Goal: Obtain resource: Download file/media

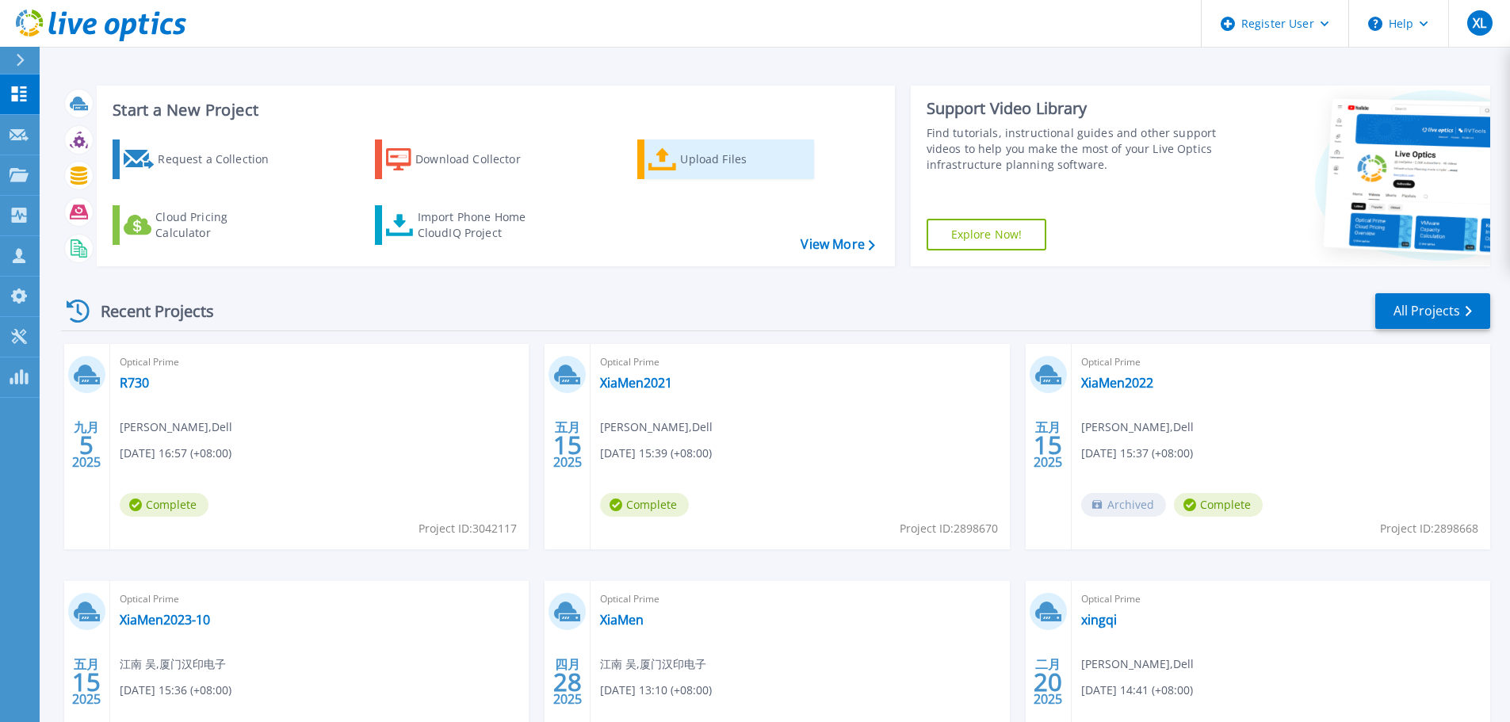
click at [665, 166] on icon at bounding box center [662, 159] width 29 height 23
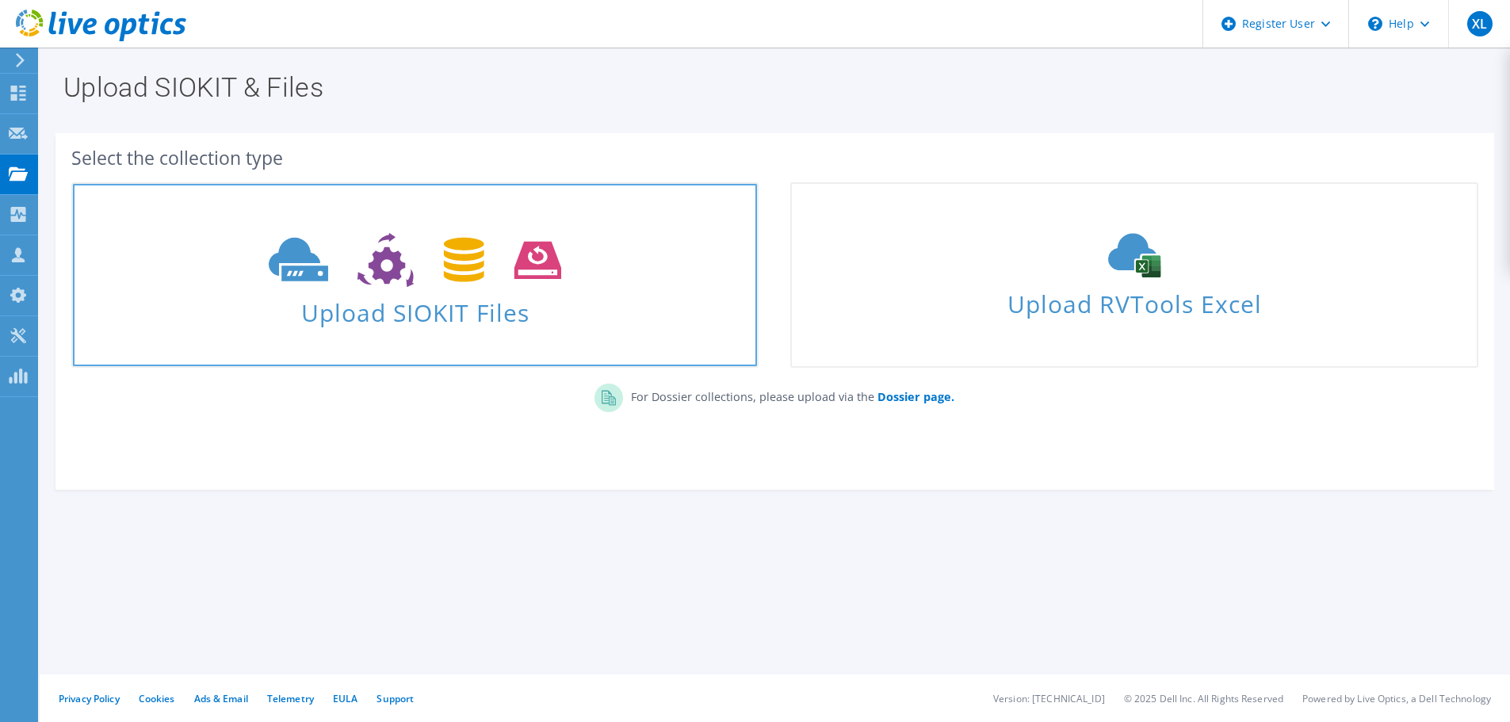
click at [445, 302] on span "Upload SIOKIT Files" at bounding box center [415, 308] width 684 height 34
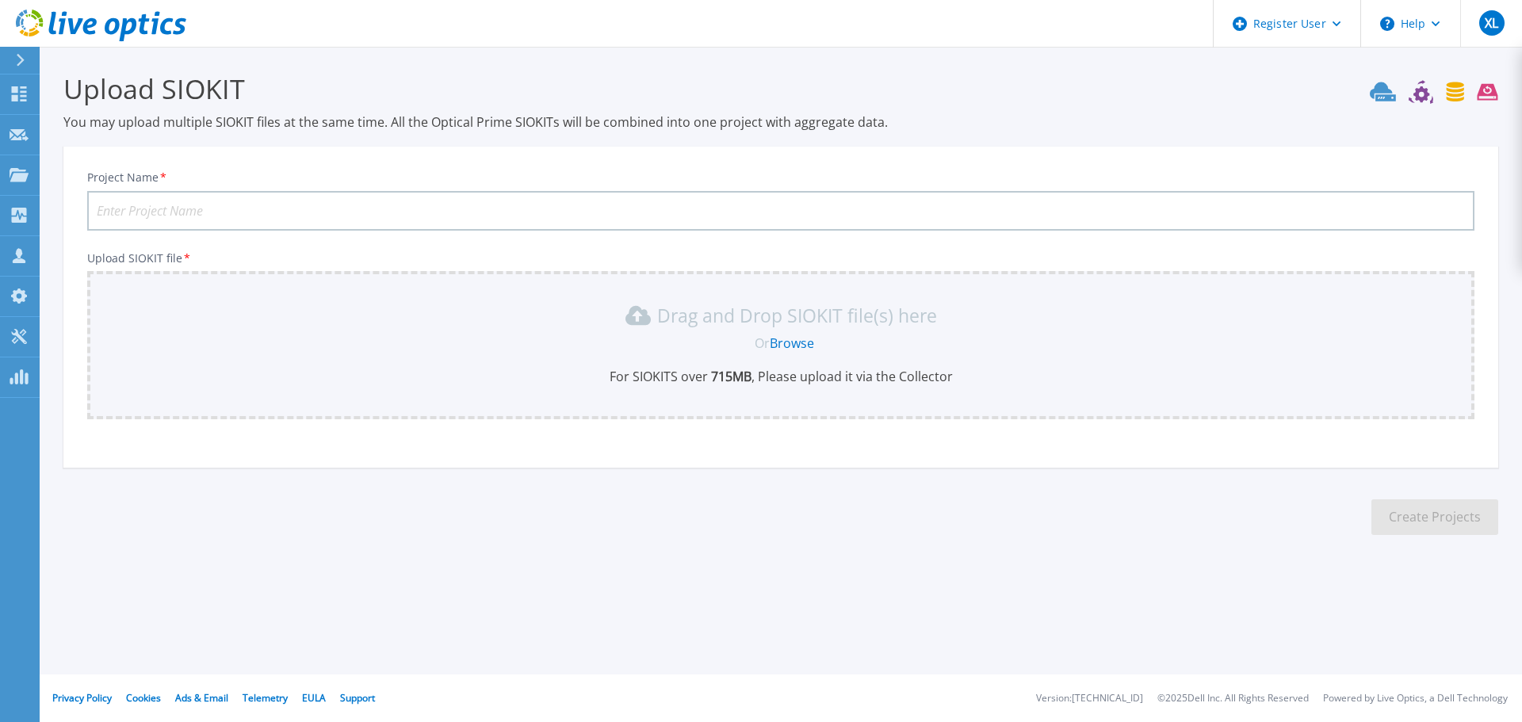
click at [811, 344] on link "Browse" at bounding box center [792, 342] width 44 height 17
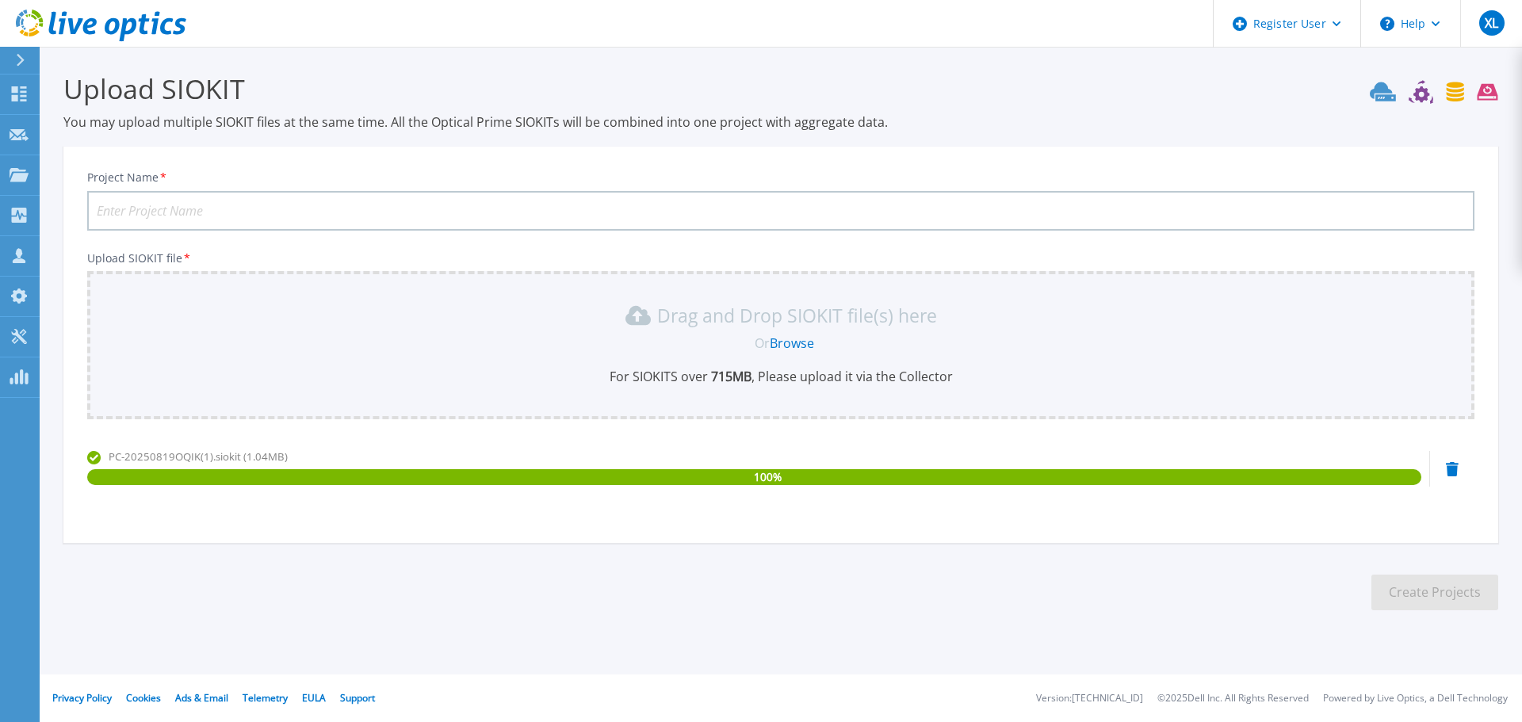
click at [299, 203] on input "Project Name *" at bounding box center [780, 211] width 1387 height 40
type input "XiaMen 3Days"
click at [1155, 560] on section "Upload SIOKIT You may upload multiple SIOKIT files at the same time. All the Op…" at bounding box center [781, 346] width 1482 height 599
click at [1413, 593] on button "Create Projects" at bounding box center [1434, 593] width 127 height 36
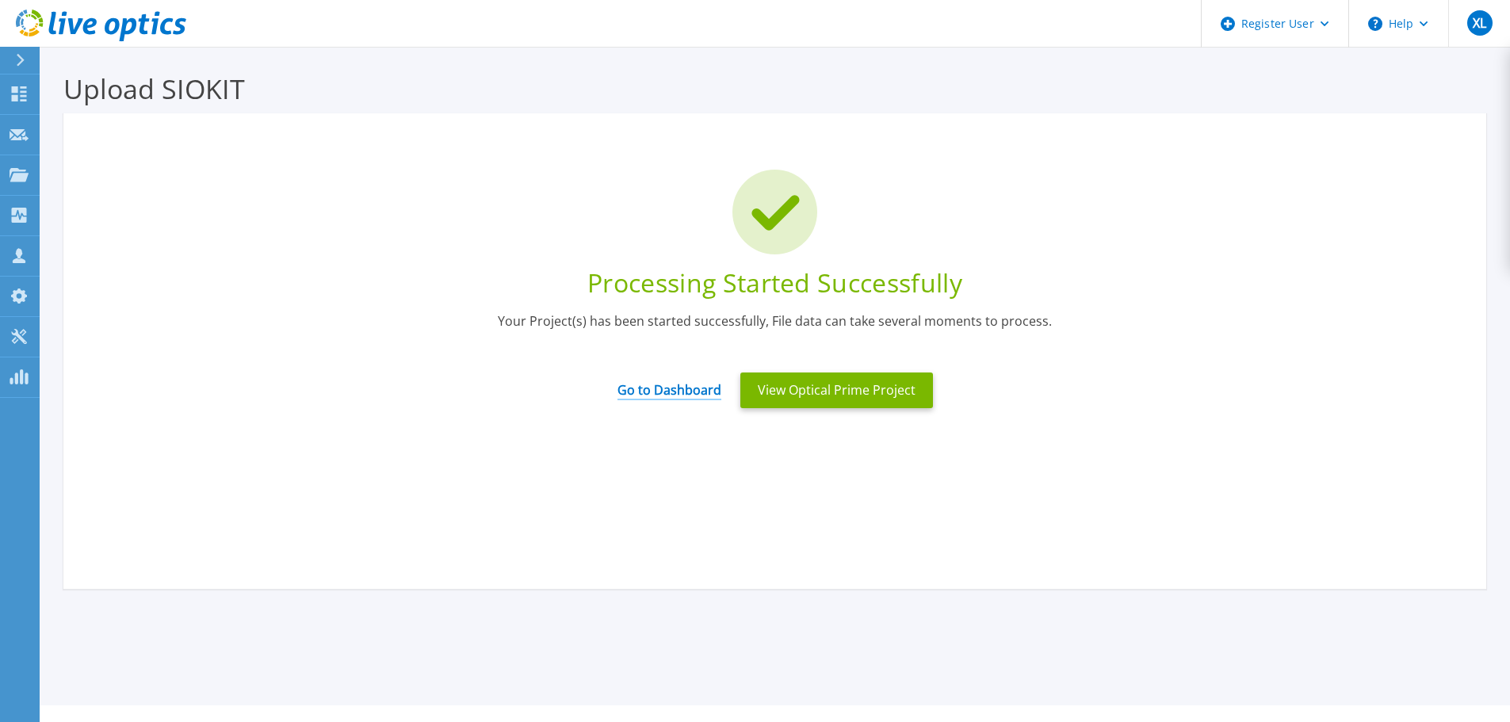
click at [679, 388] on link "Go to Dashboard" at bounding box center [669, 384] width 104 height 31
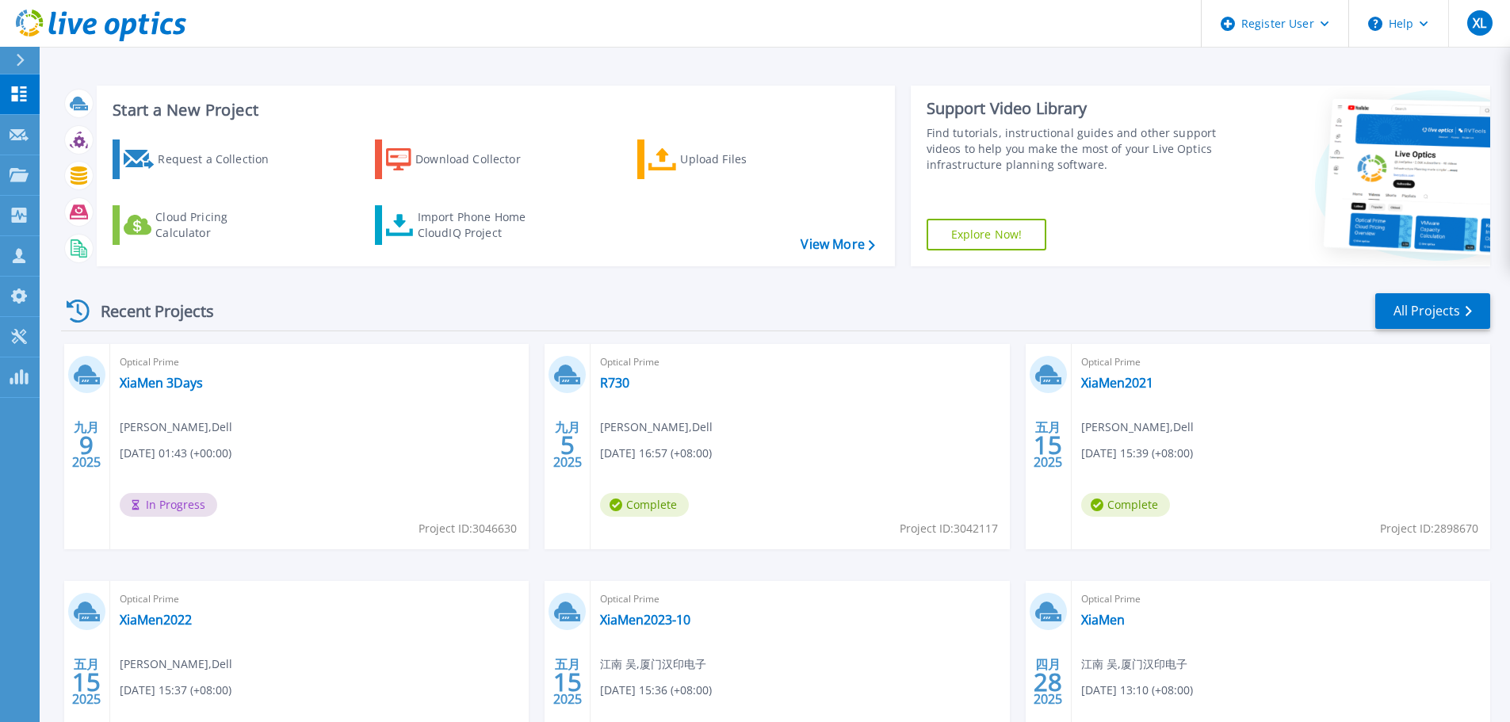
click at [22, 59] on icon at bounding box center [21, 60] width 8 height 13
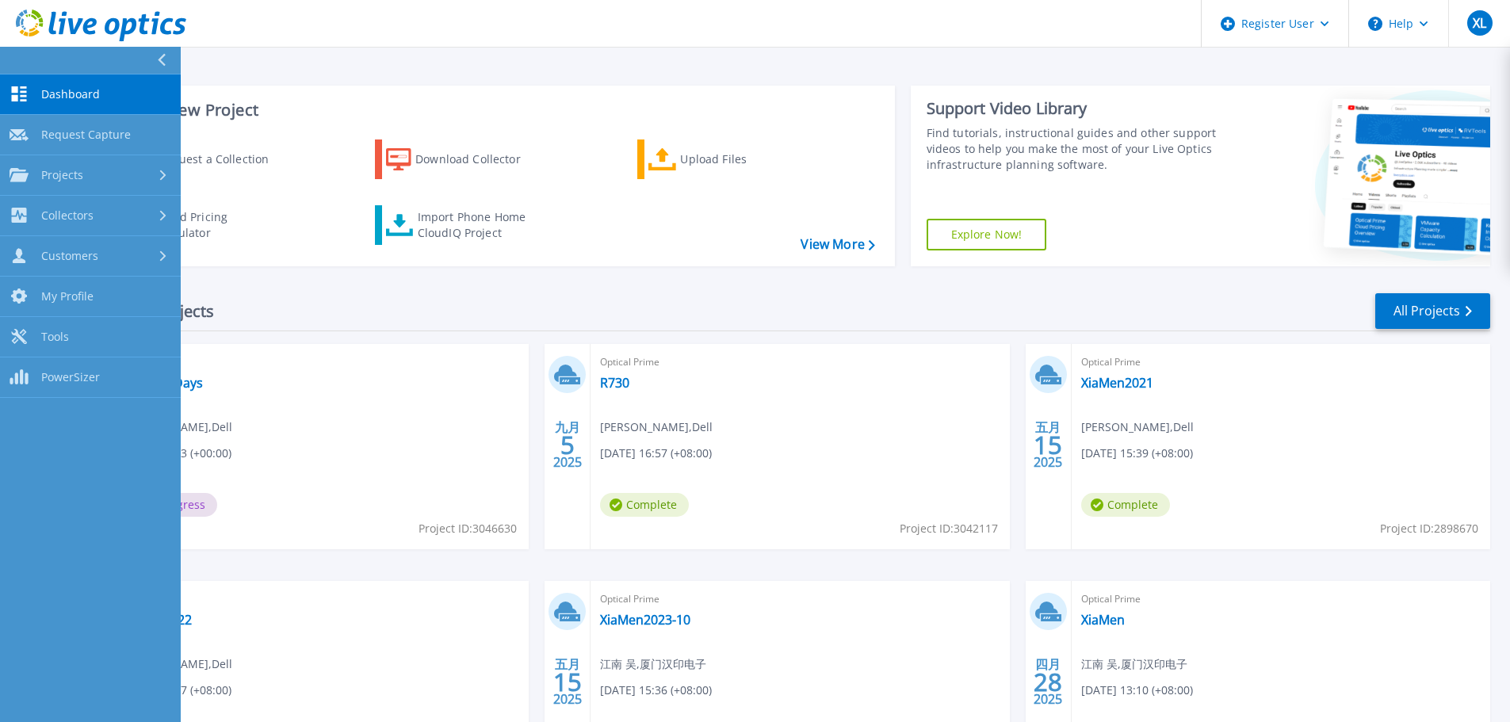
click at [397, 302] on div "Recent Projects All Projects" at bounding box center [775, 312] width 1429 height 40
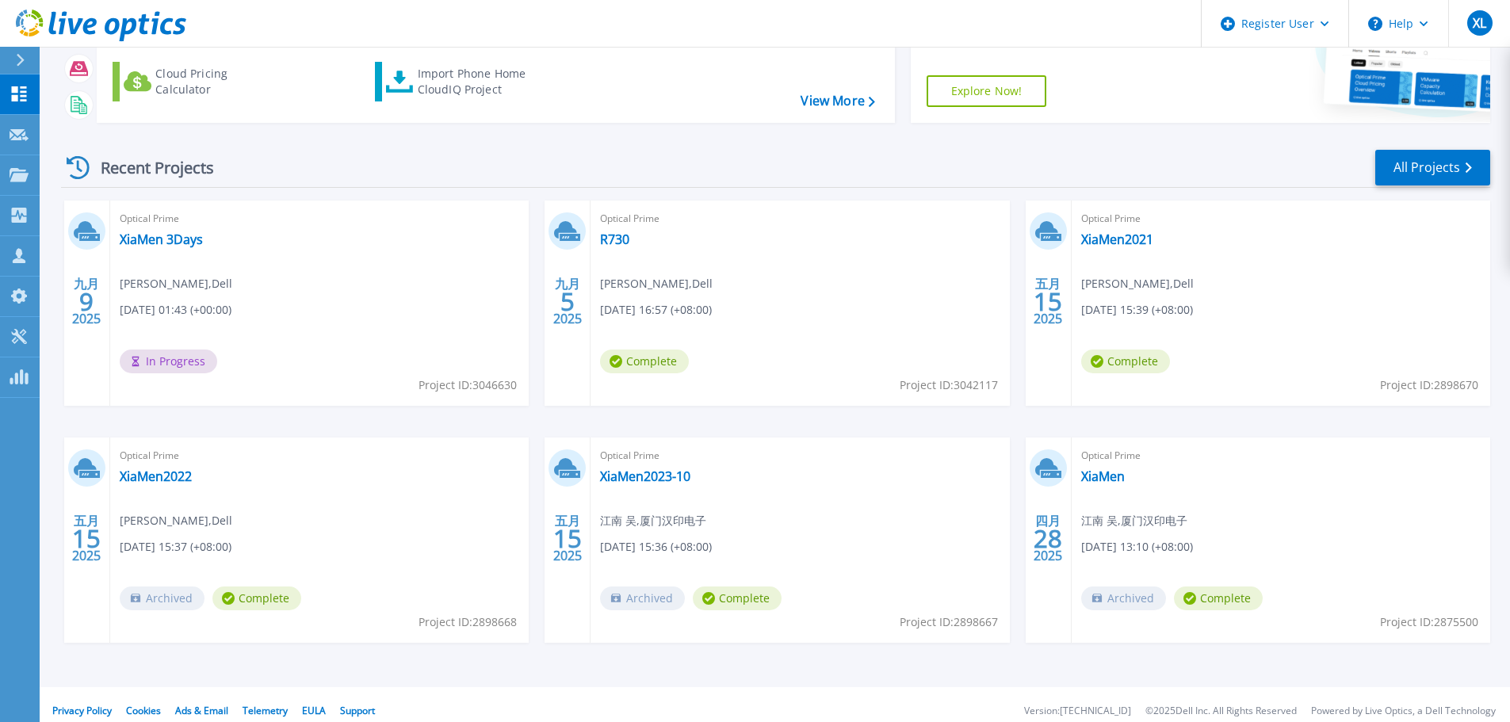
scroll to position [156, 0]
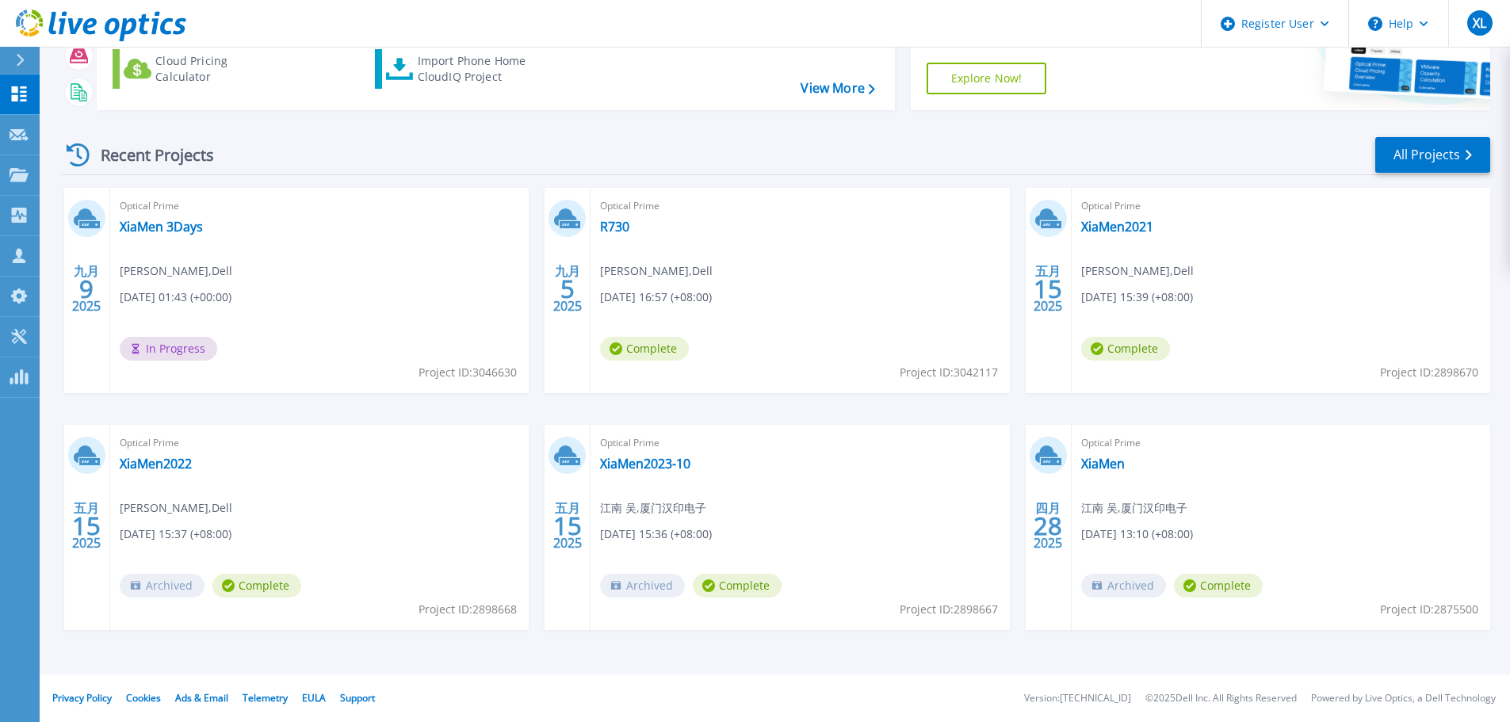
click at [158, 216] on div "Optical Prime XiaMen 3Days Xing Li , Dell 09/09/2025, 01:43 (+00:00) In Progres…" at bounding box center [319, 290] width 418 height 205
click at [155, 225] on link "XiaMen 3Days" at bounding box center [161, 227] width 83 height 16
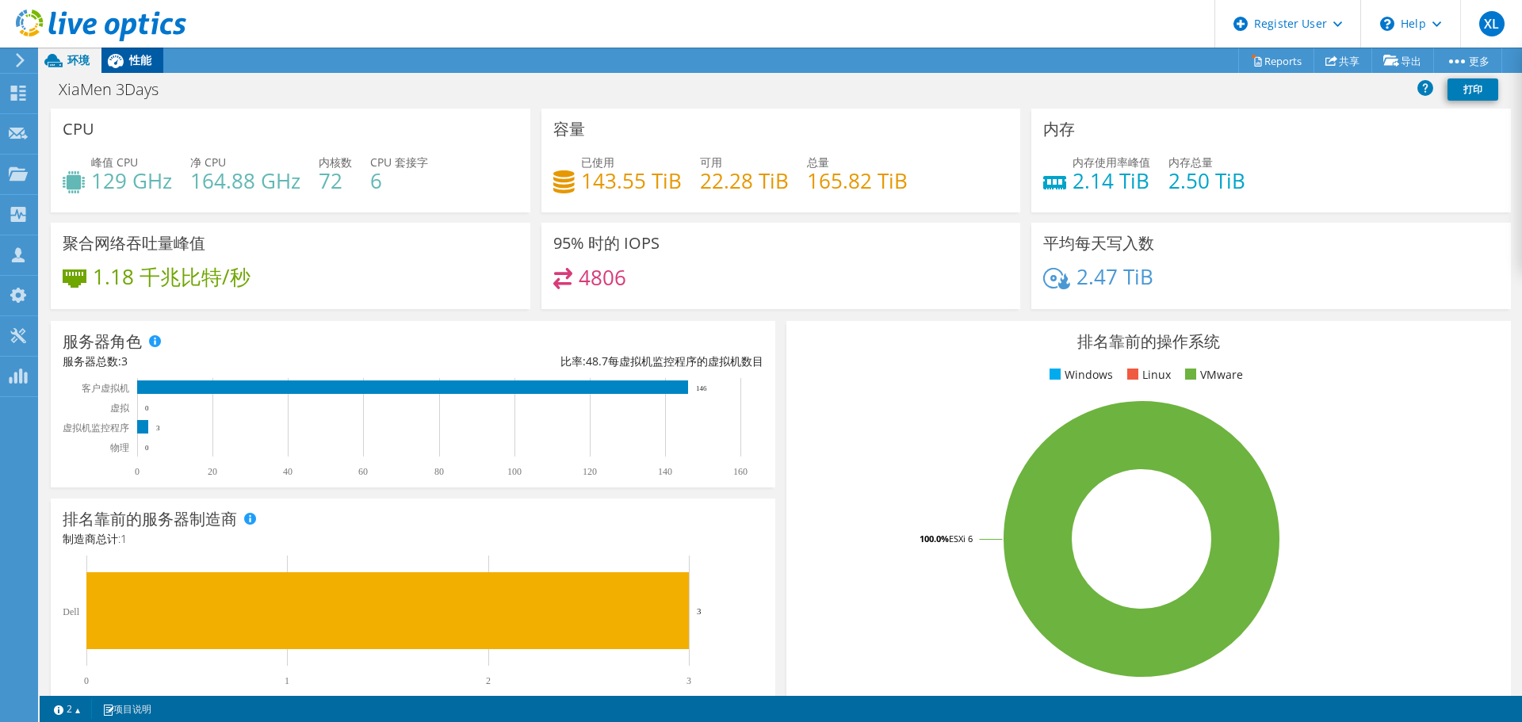
click at [142, 59] on span "性能" at bounding box center [140, 59] width 22 height 15
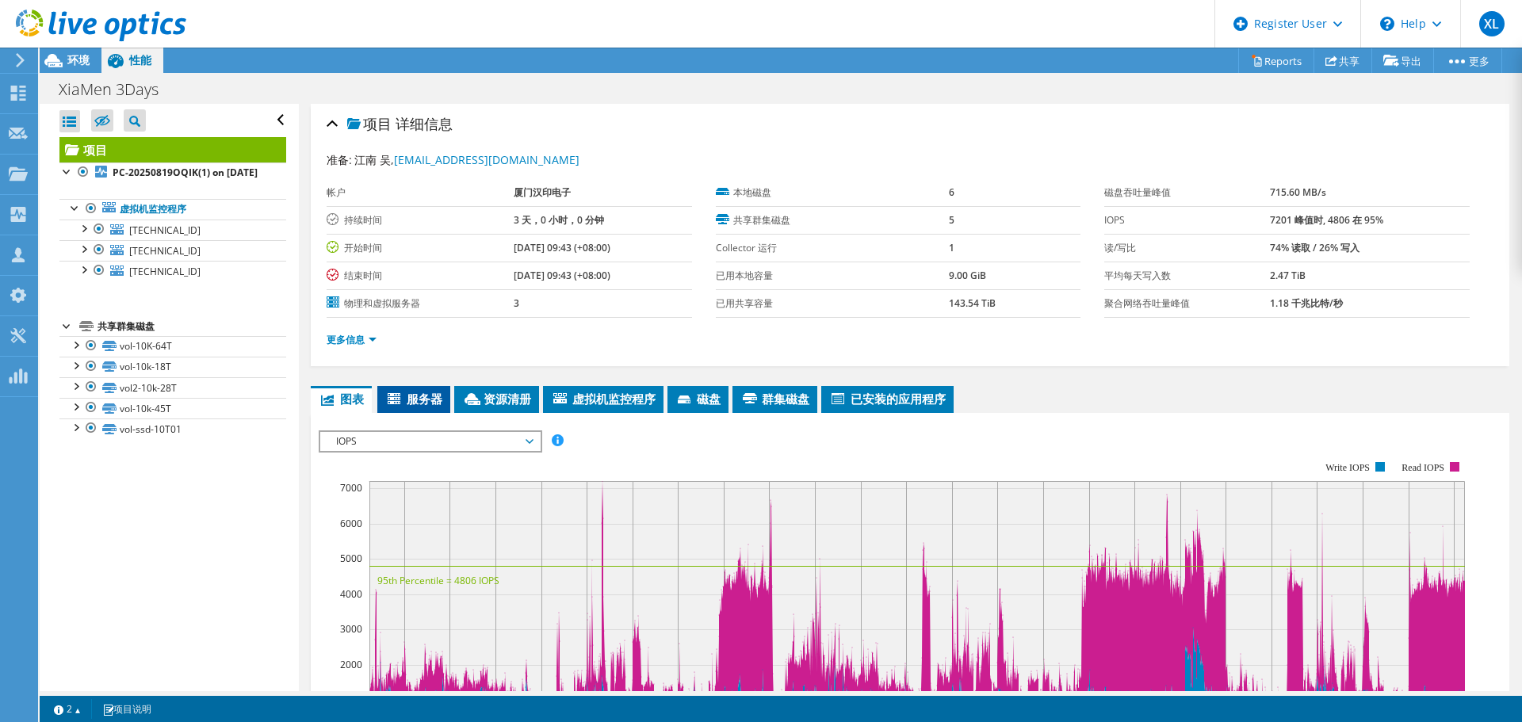
click at [420, 400] on span "服务器" at bounding box center [413, 399] width 57 height 16
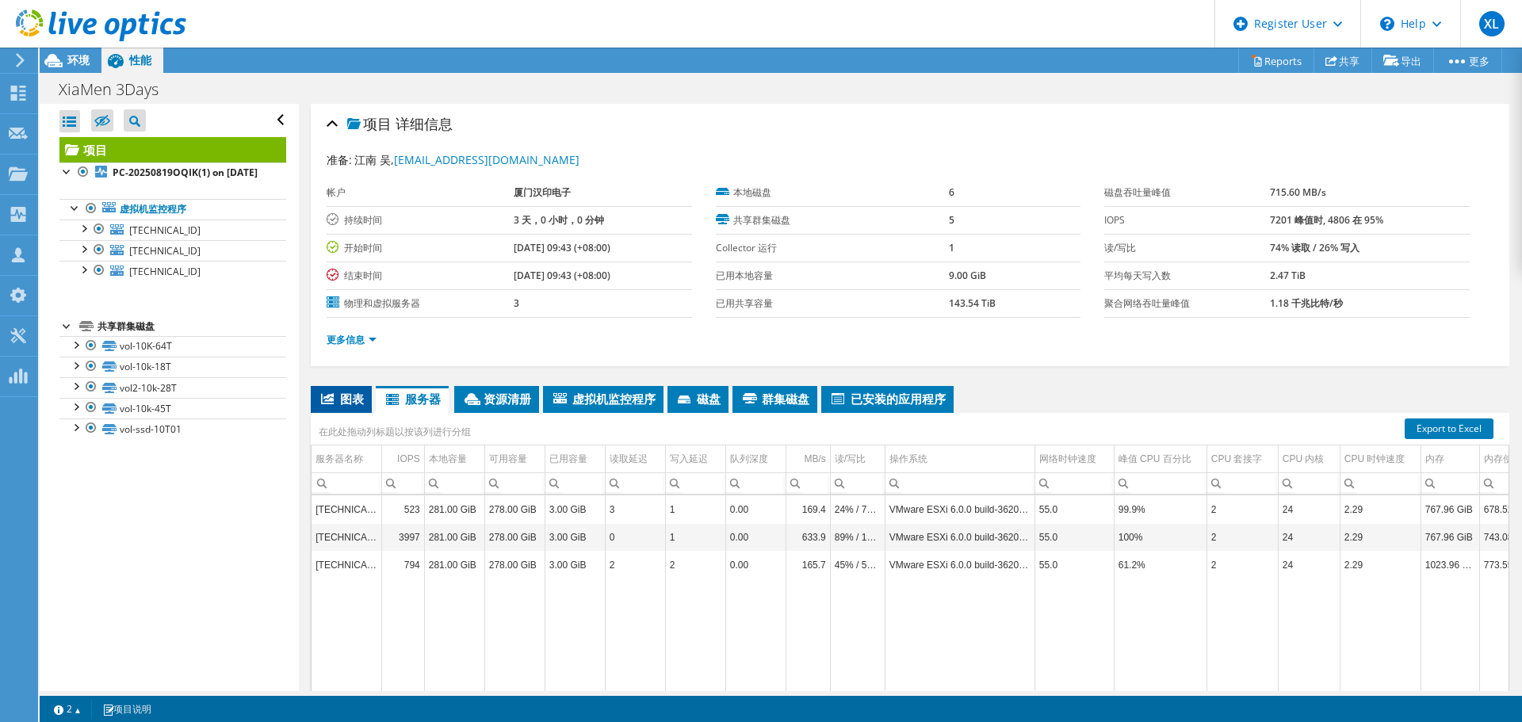
click at [338, 388] on li "图表" at bounding box center [341, 399] width 61 height 27
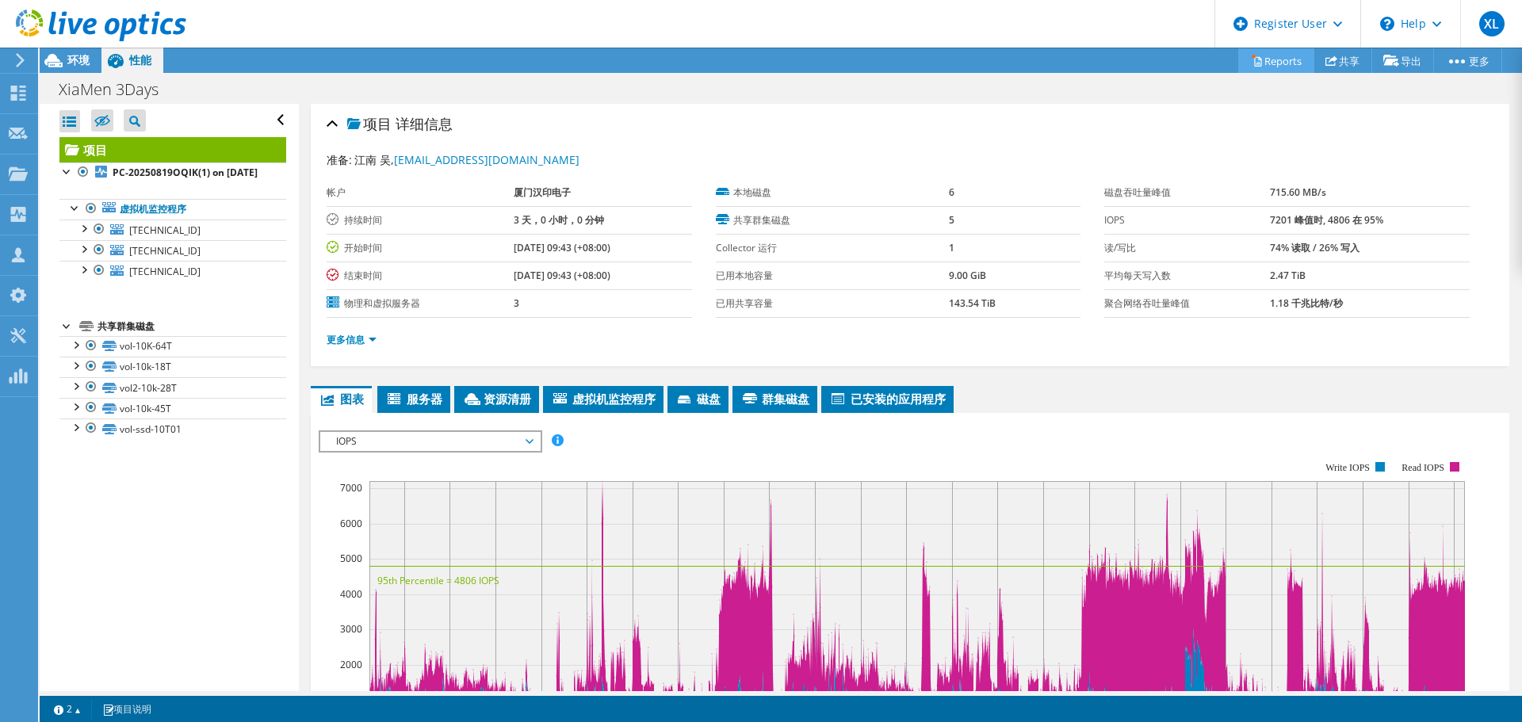
click at [1277, 63] on link "Reports" at bounding box center [1276, 60] width 76 height 25
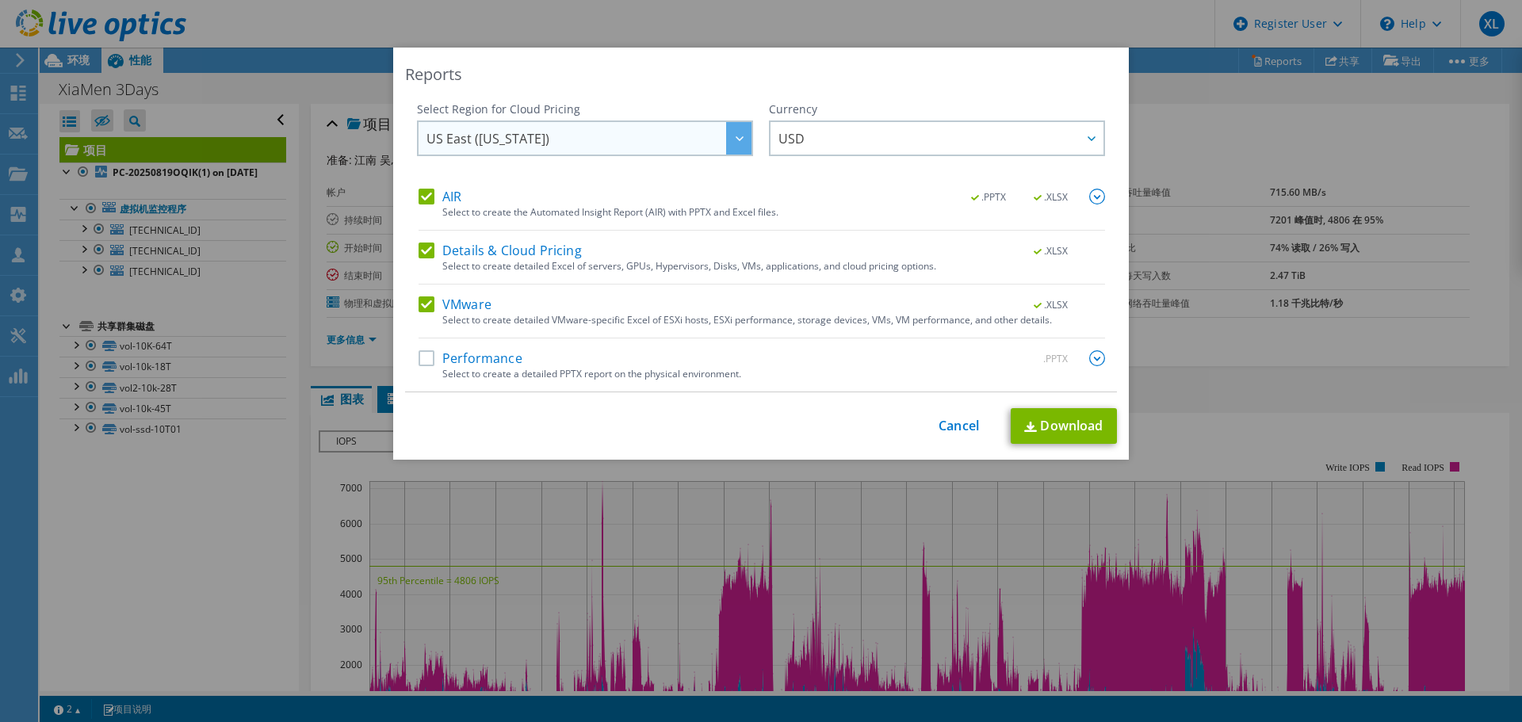
click at [659, 143] on span "US East (Virginia)" at bounding box center [588, 138] width 325 height 32
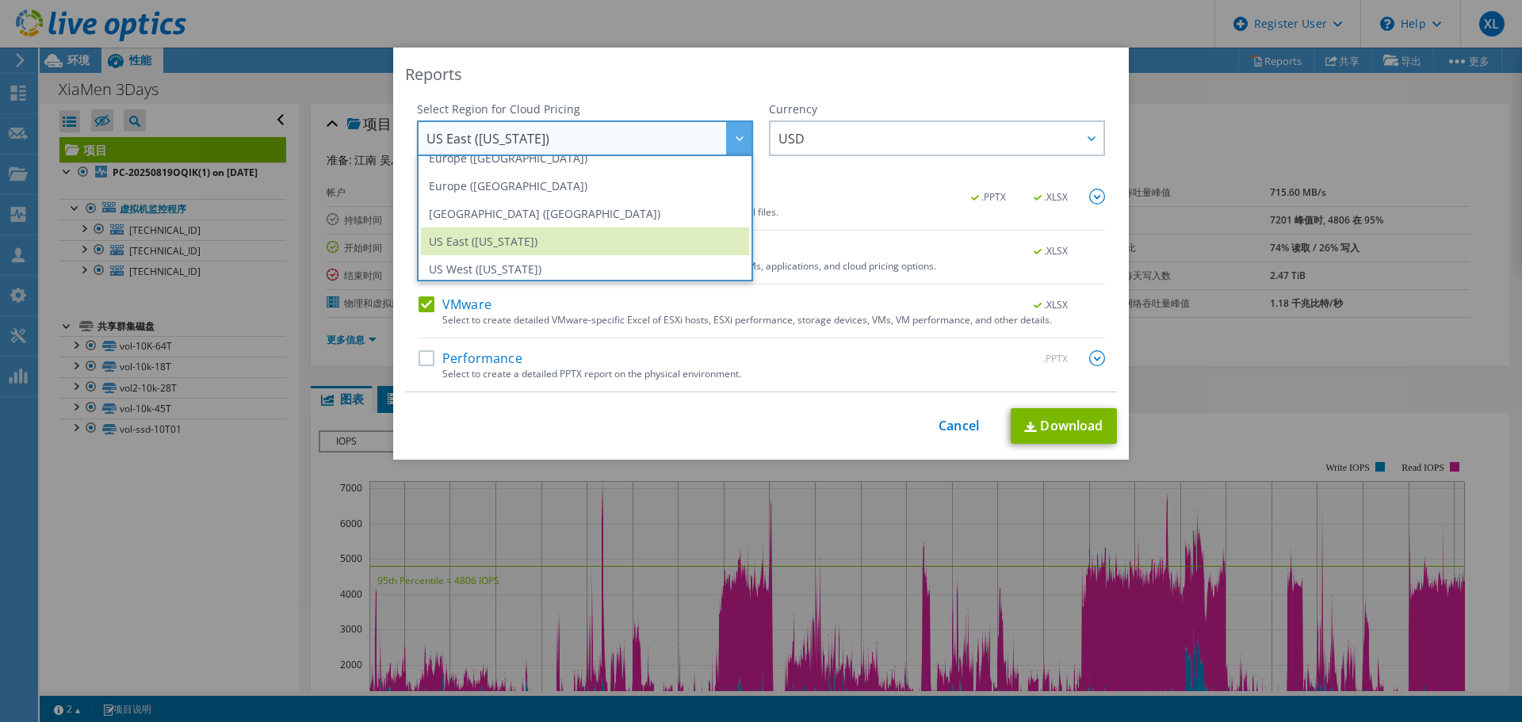
scroll to position [214, 0]
click at [634, 90] on div "Reports Select Region for Cloud Pricing Asia Pacific (Hong Kong) Asia Pacific (…" at bounding box center [761, 254] width 736 height 412
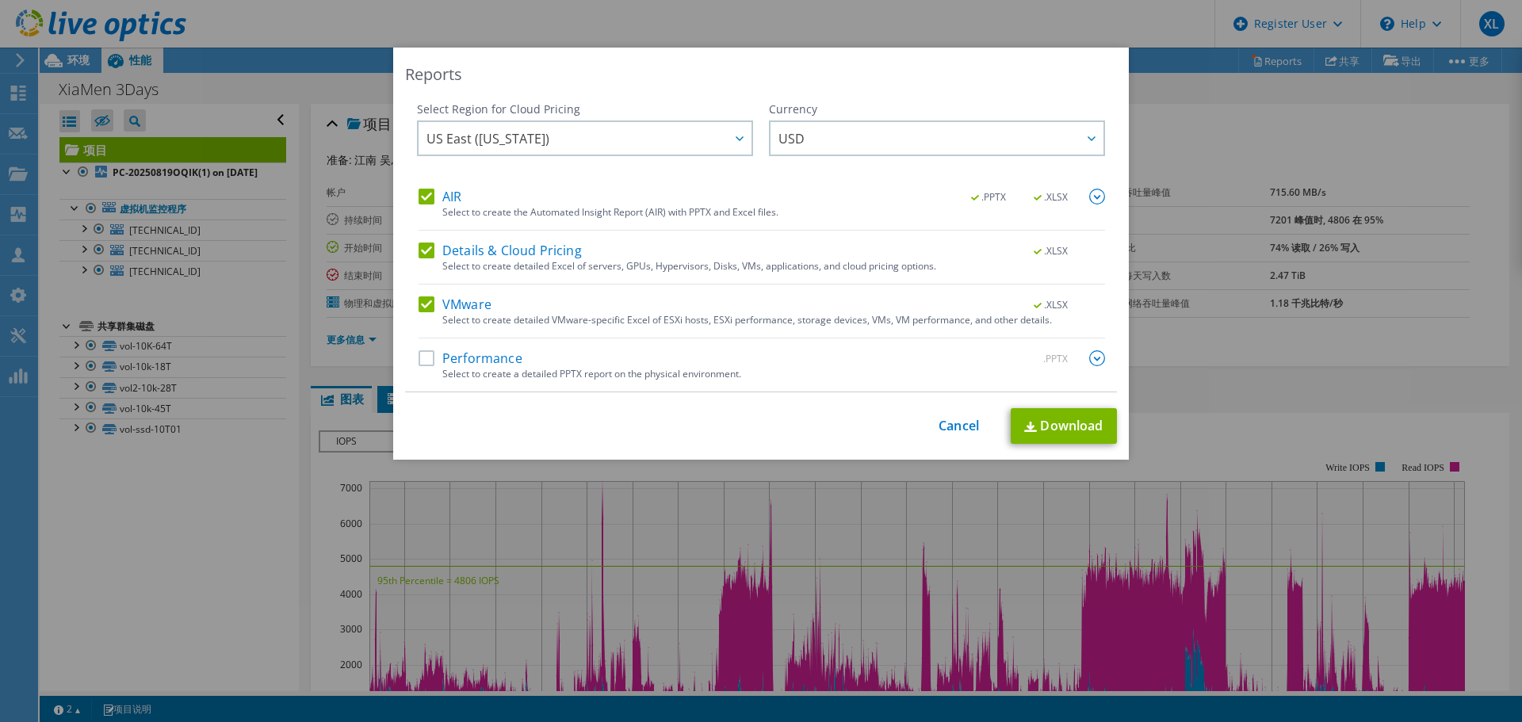
click at [418, 195] on label "AIR" at bounding box center [439, 197] width 43 height 16
click at [0, 0] on input "AIR" at bounding box center [0, 0] width 0 height 0
drag, startPoint x: 407, startPoint y: 245, endPoint x: 414, endPoint y: 252, distance: 9.5
click at [409, 246] on div "Select Region for Cloud Pricing Asia Pacific (Hong Kong) Asia Pacific (Mumbai) …" at bounding box center [761, 246] width 712 height 291
click at [420, 301] on label "VMware" at bounding box center [454, 304] width 73 height 16
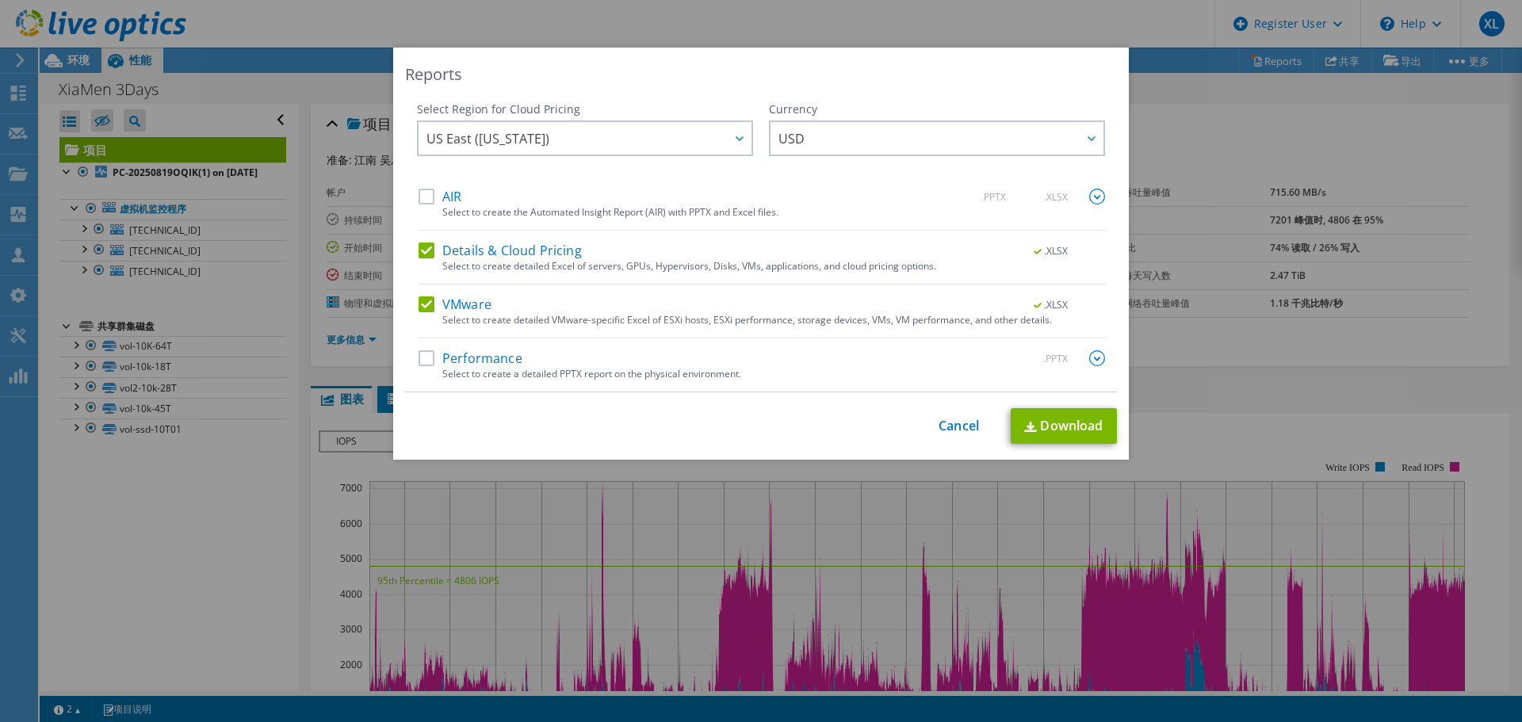
click at [0, 0] on input "VMware" at bounding box center [0, 0] width 0 height 0
click at [426, 246] on label "Details & Cloud Pricing" at bounding box center [499, 251] width 163 height 16
click at [0, 0] on input "Details & Cloud Pricing" at bounding box center [0, 0] width 0 height 0
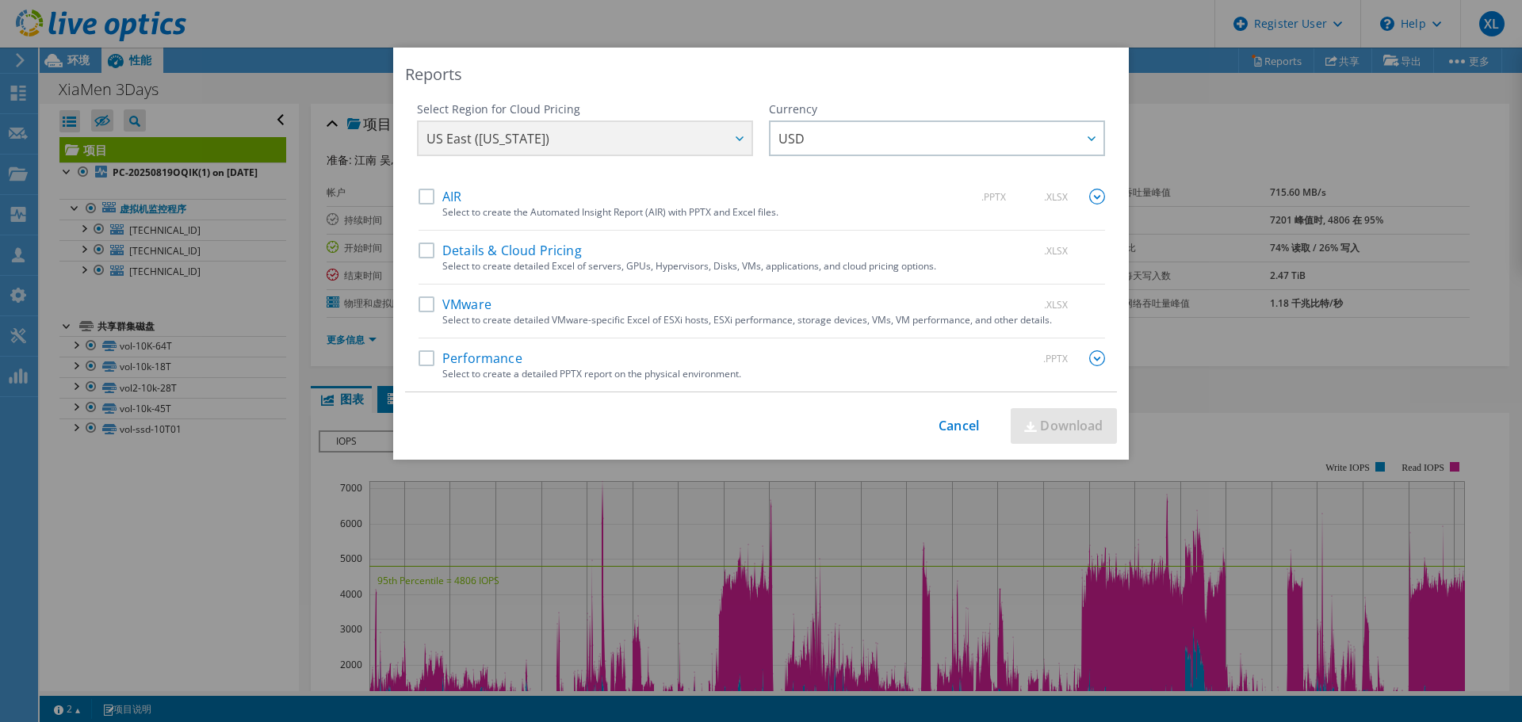
click at [425, 351] on label "Performance" at bounding box center [470, 358] width 104 height 16
click at [0, 0] on input "Performance" at bounding box center [0, 0] width 0 height 0
click at [1090, 356] on img at bounding box center [1097, 358] width 16 height 16
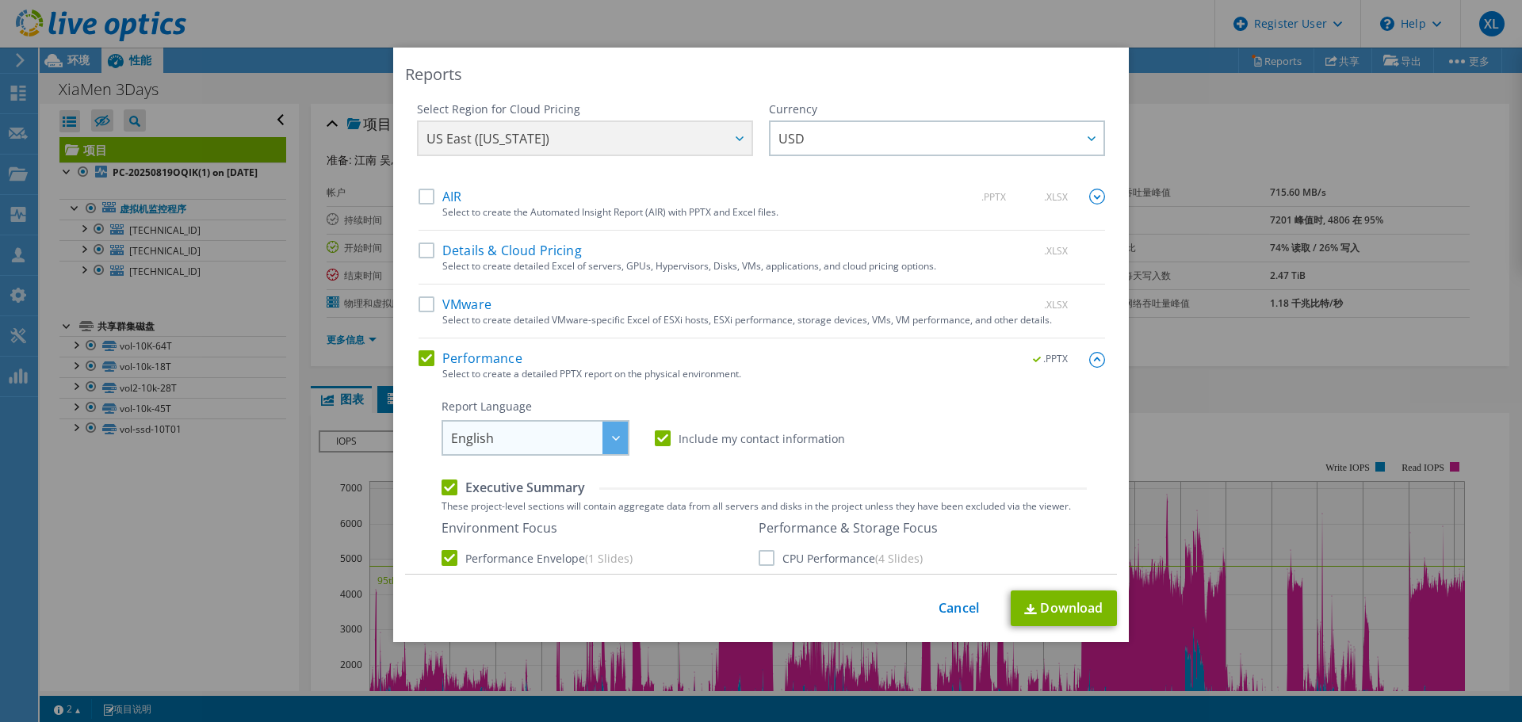
click at [520, 434] on span "English" at bounding box center [539, 438] width 177 height 32
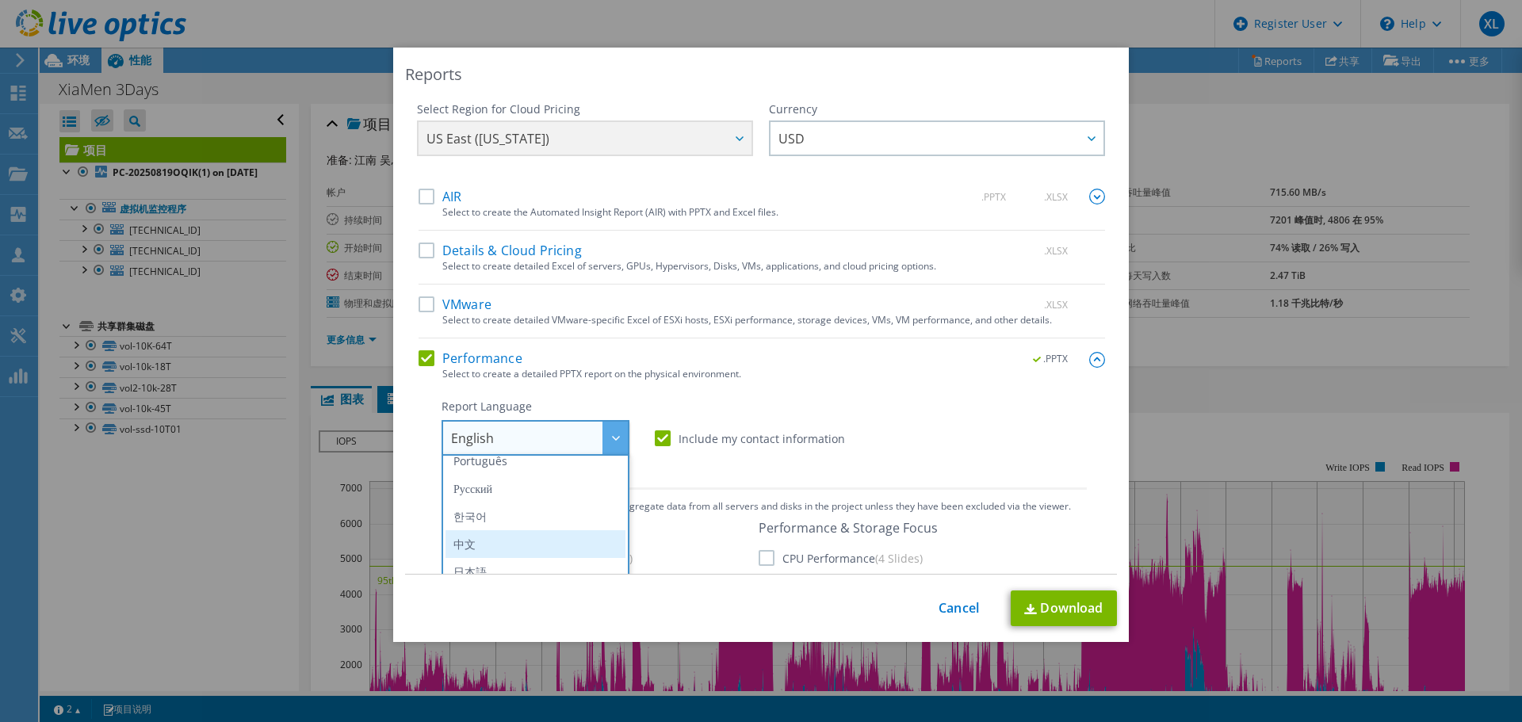
scroll to position [186, 0]
click at [497, 529] on li "中文" at bounding box center [535, 536] width 180 height 28
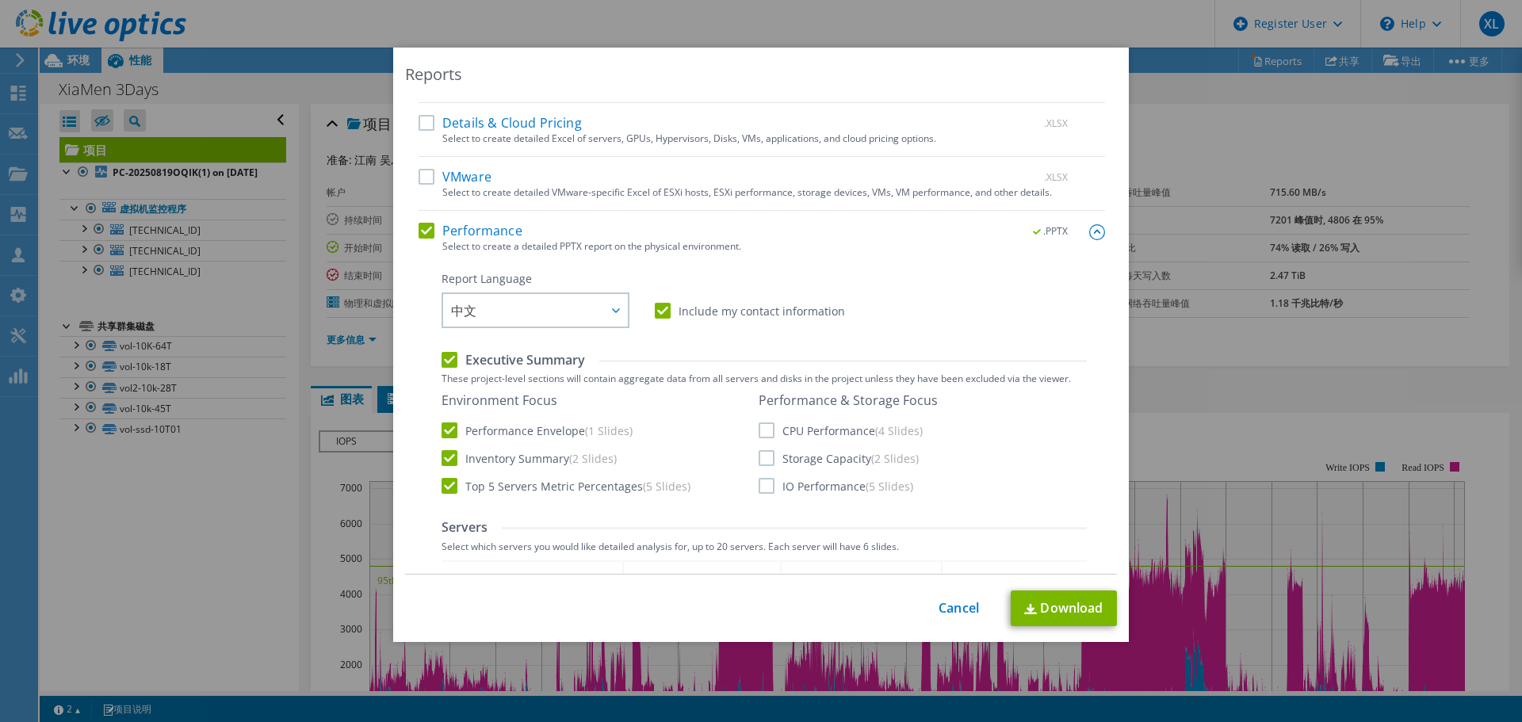
scroll to position [238, 0]
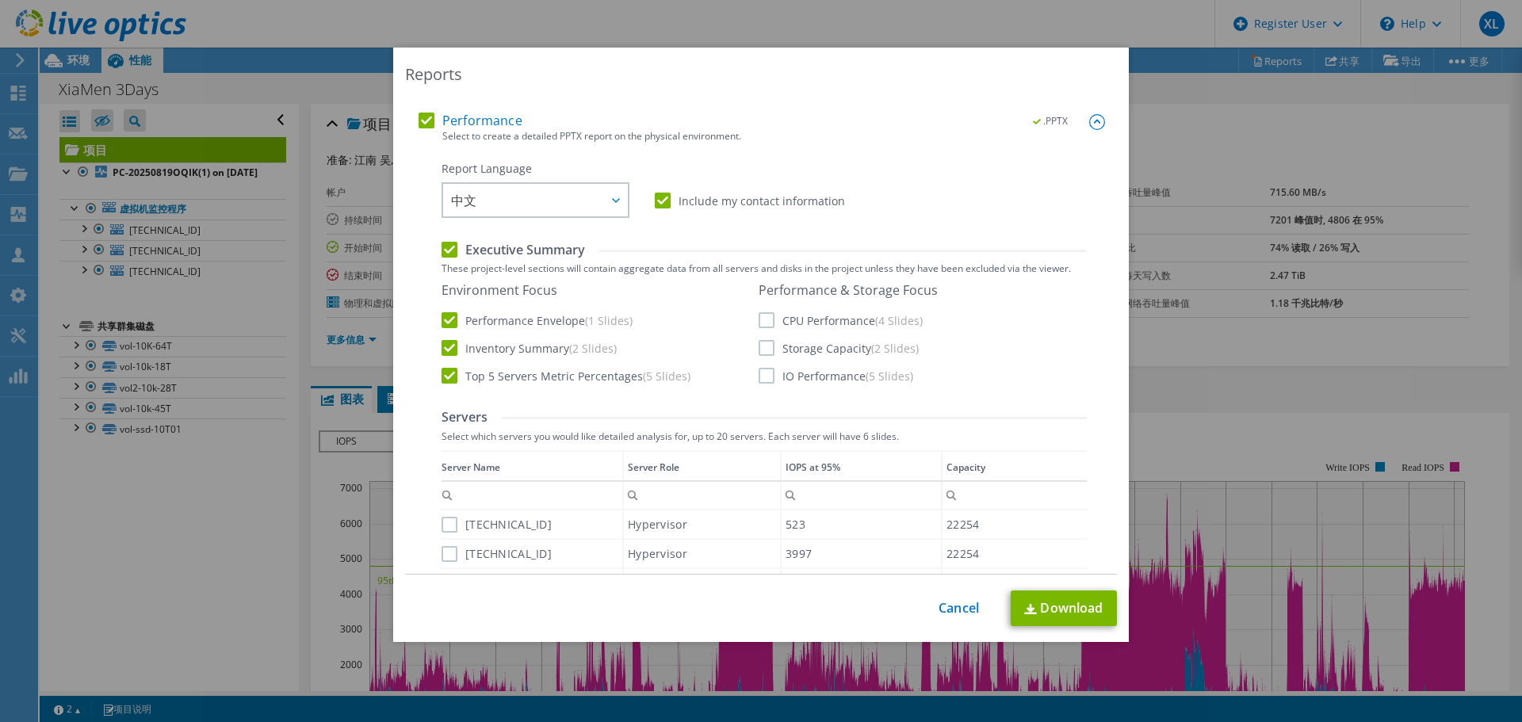
click at [761, 319] on label "CPU Performance (4 Slides)" at bounding box center [840, 320] width 164 height 16
click at [0, 0] on input "CPU Performance (4 Slides)" at bounding box center [0, 0] width 0 height 0
click at [758, 347] on label "Storage Capacity (2 Slides)" at bounding box center [838, 348] width 160 height 16
click at [0, 0] on input "Storage Capacity (2 Slides)" at bounding box center [0, 0] width 0 height 0
click at [760, 379] on label "IO Performance (5 Slides)" at bounding box center [835, 376] width 155 height 16
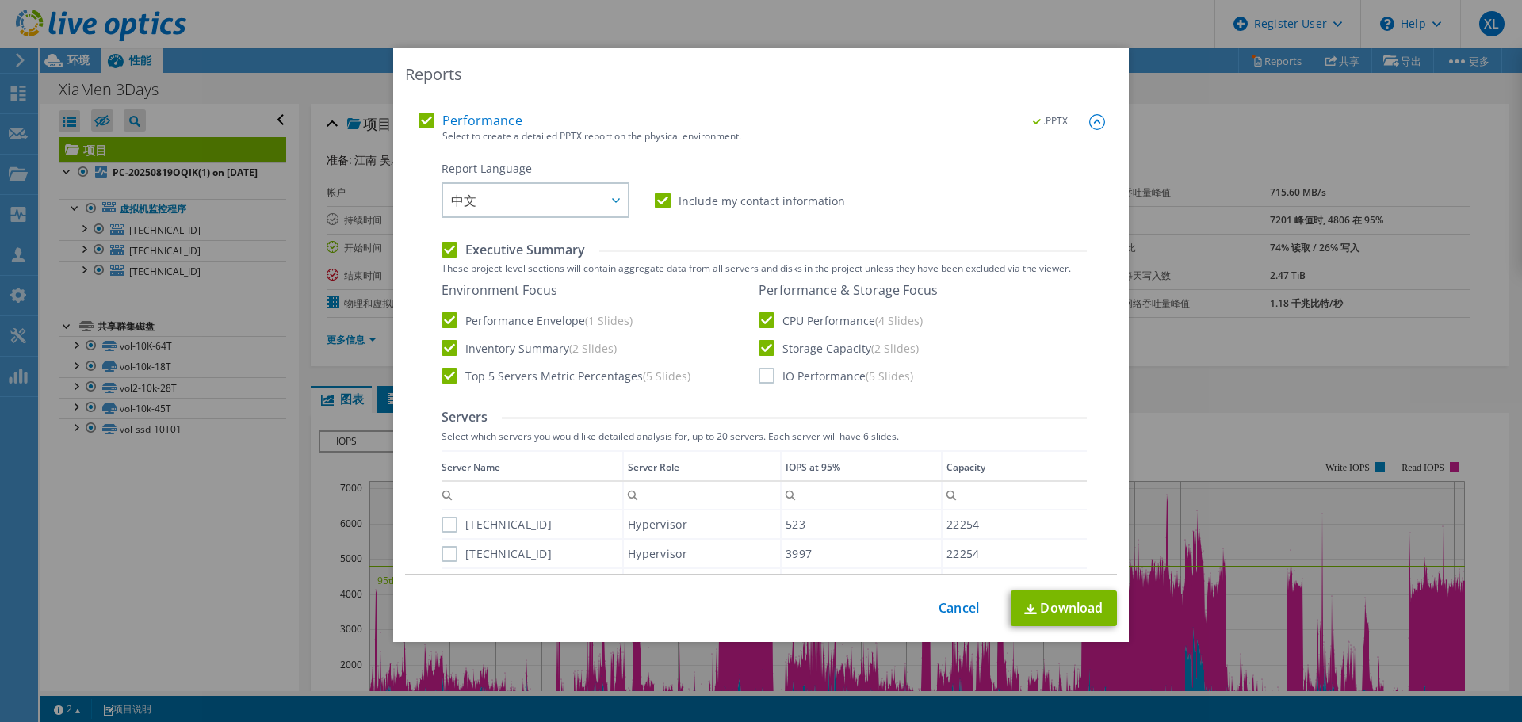
click at [0, 0] on input "IO Performance (5 Slides)" at bounding box center [0, 0] width 0 height 0
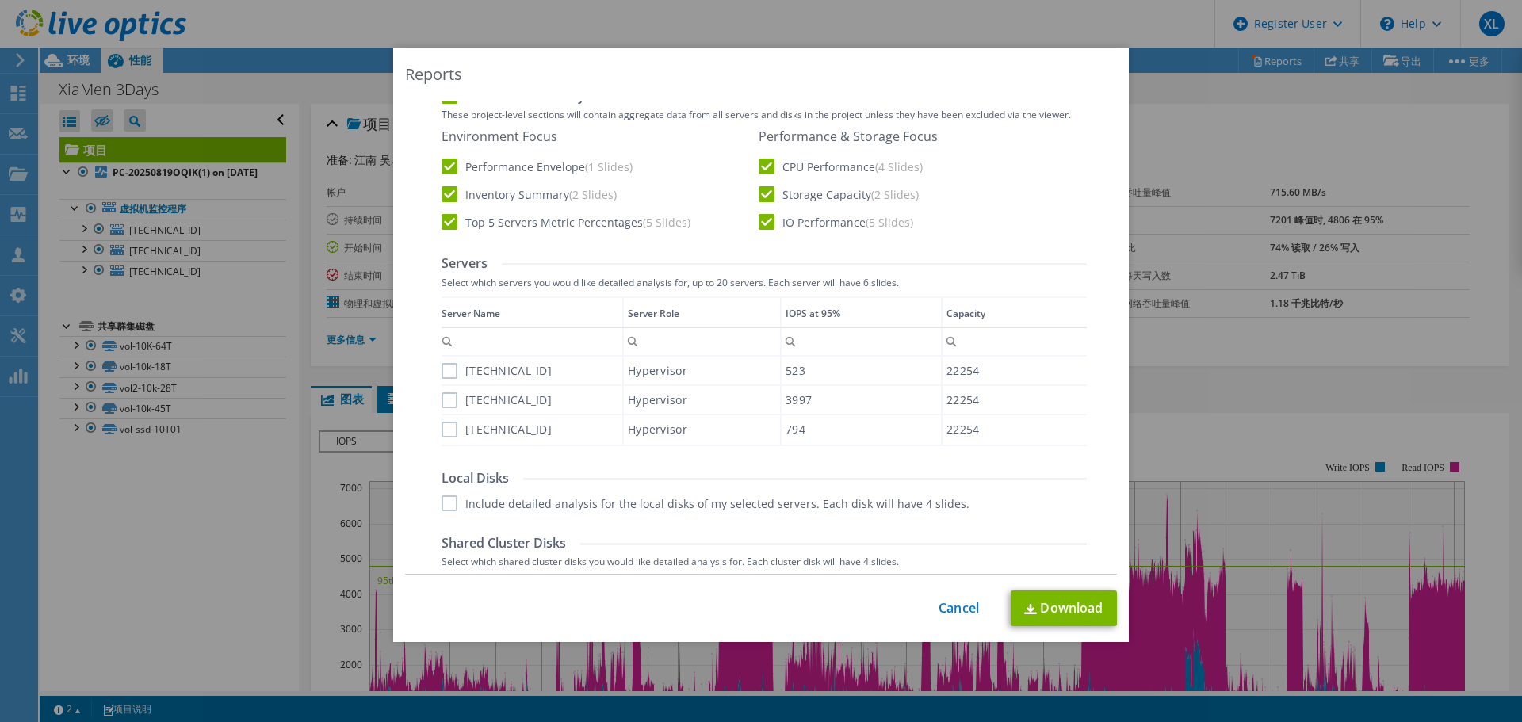
scroll to position [476, 0]
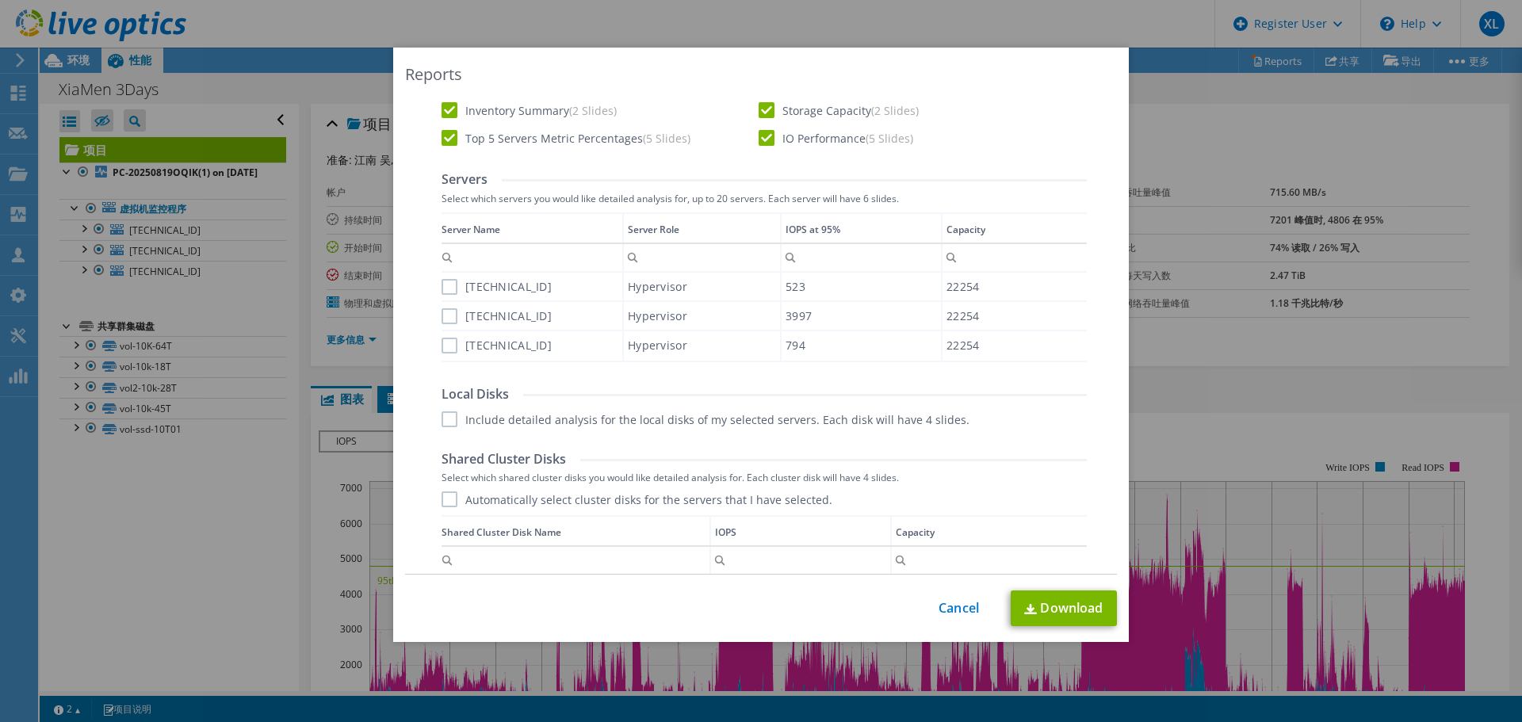
click at [449, 284] on label "10.90.169.11" at bounding box center [496, 287] width 110 height 16
click at [0, 0] on input "10.90.169.11" at bounding box center [0, 0] width 0 height 0
click at [441, 312] on label "10.90.169.12" at bounding box center [496, 316] width 110 height 16
click at [0, 0] on input "10.90.169.12" at bounding box center [0, 0] width 0 height 0
click at [441, 351] on label "10.90.169.13" at bounding box center [496, 346] width 110 height 16
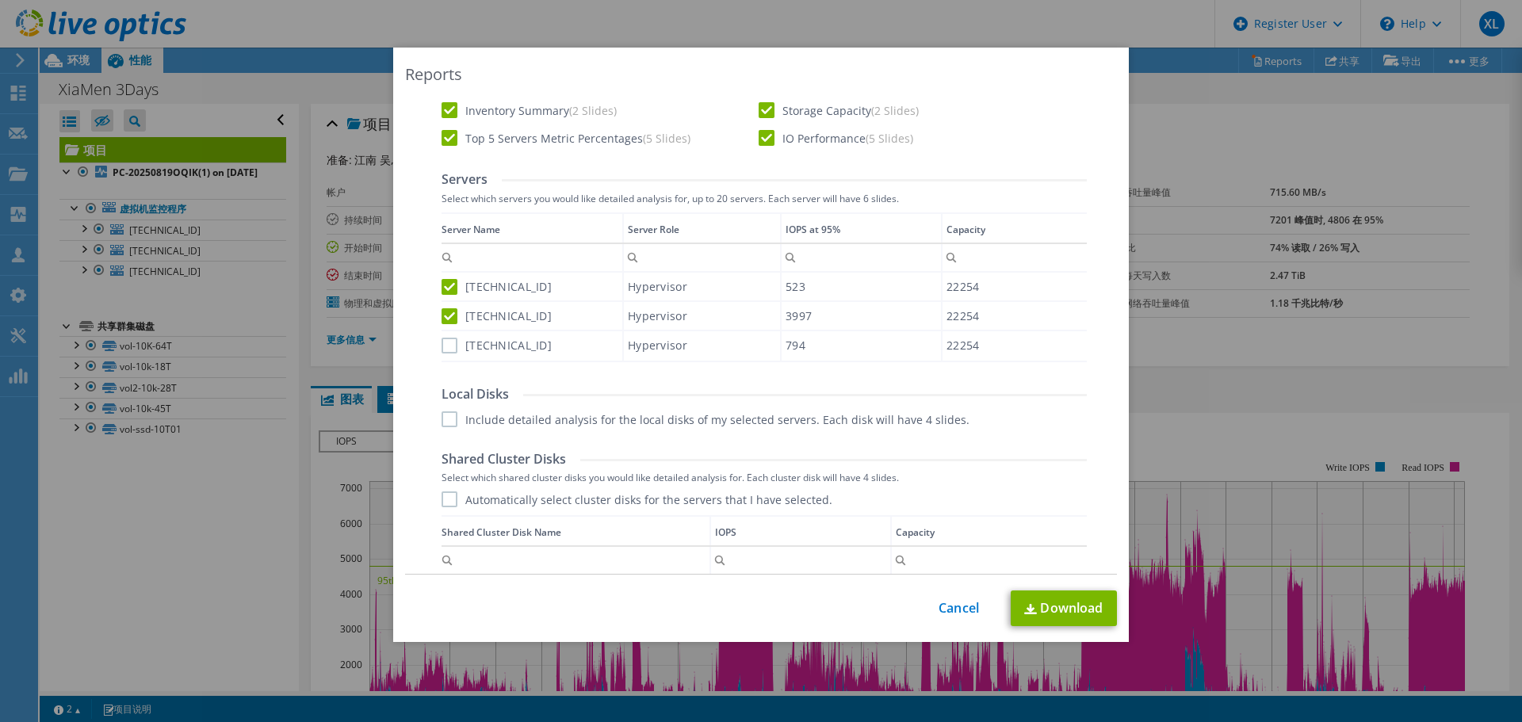
click at [0, 0] on input "10.90.169.13" at bounding box center [0, 0] width 0 height 0
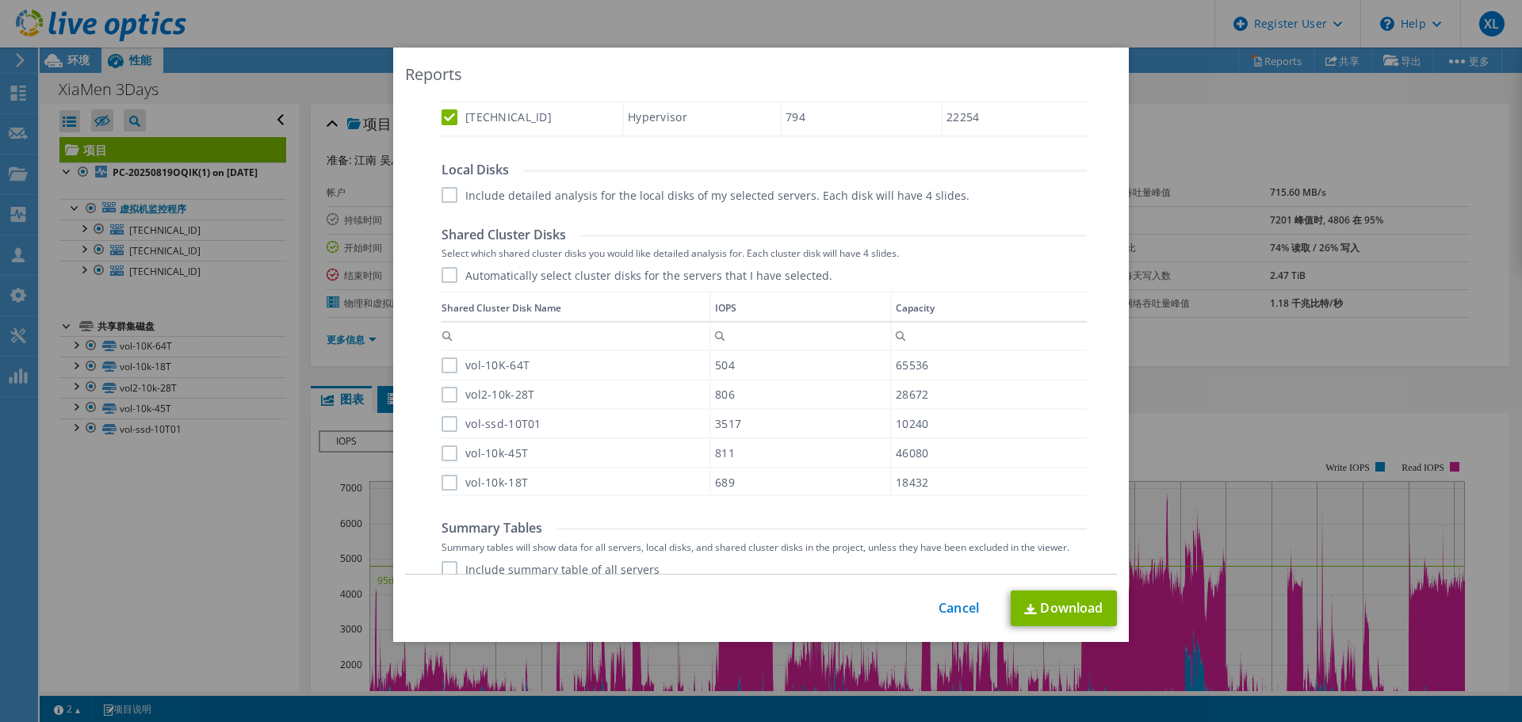
scroll to position [713, 0]
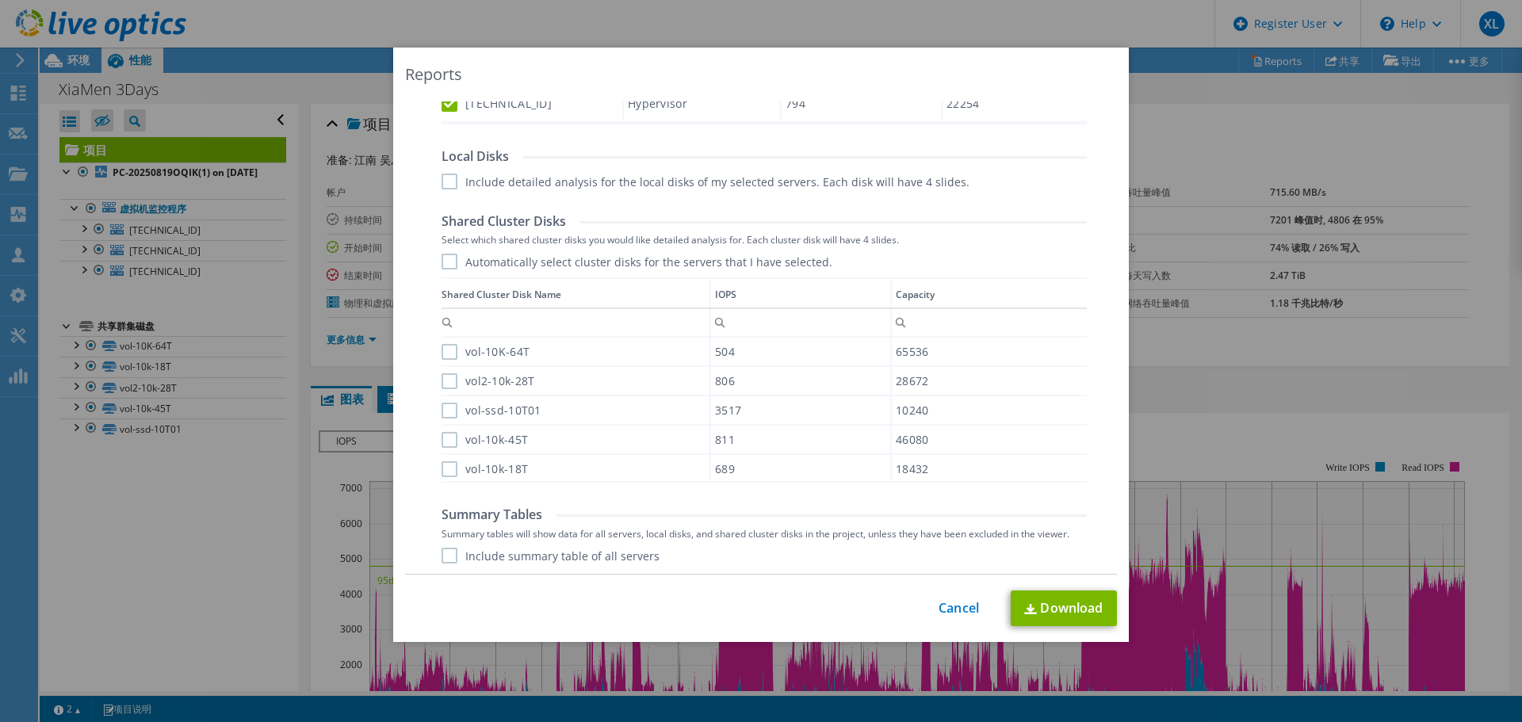
click at [445, 259] on label "Automatically select cluster disks for the servers that I have selected." at bounding box center [636, 262] width 391 height 16
click at [0, 0] on input "Automatically select cluster disks for the servers that I have selected." at bounding box center [0, 0] width 0 height 0
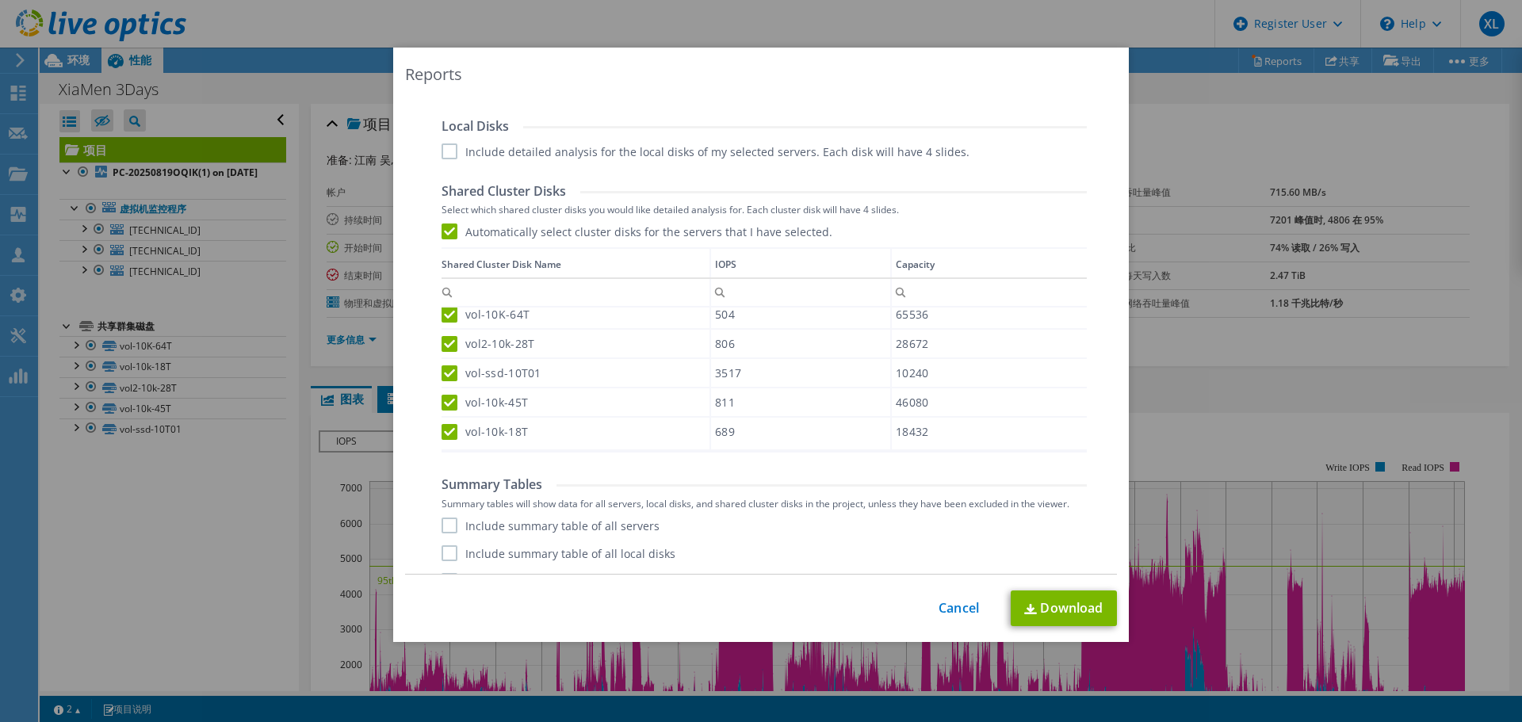
scroll to position [770, 0]
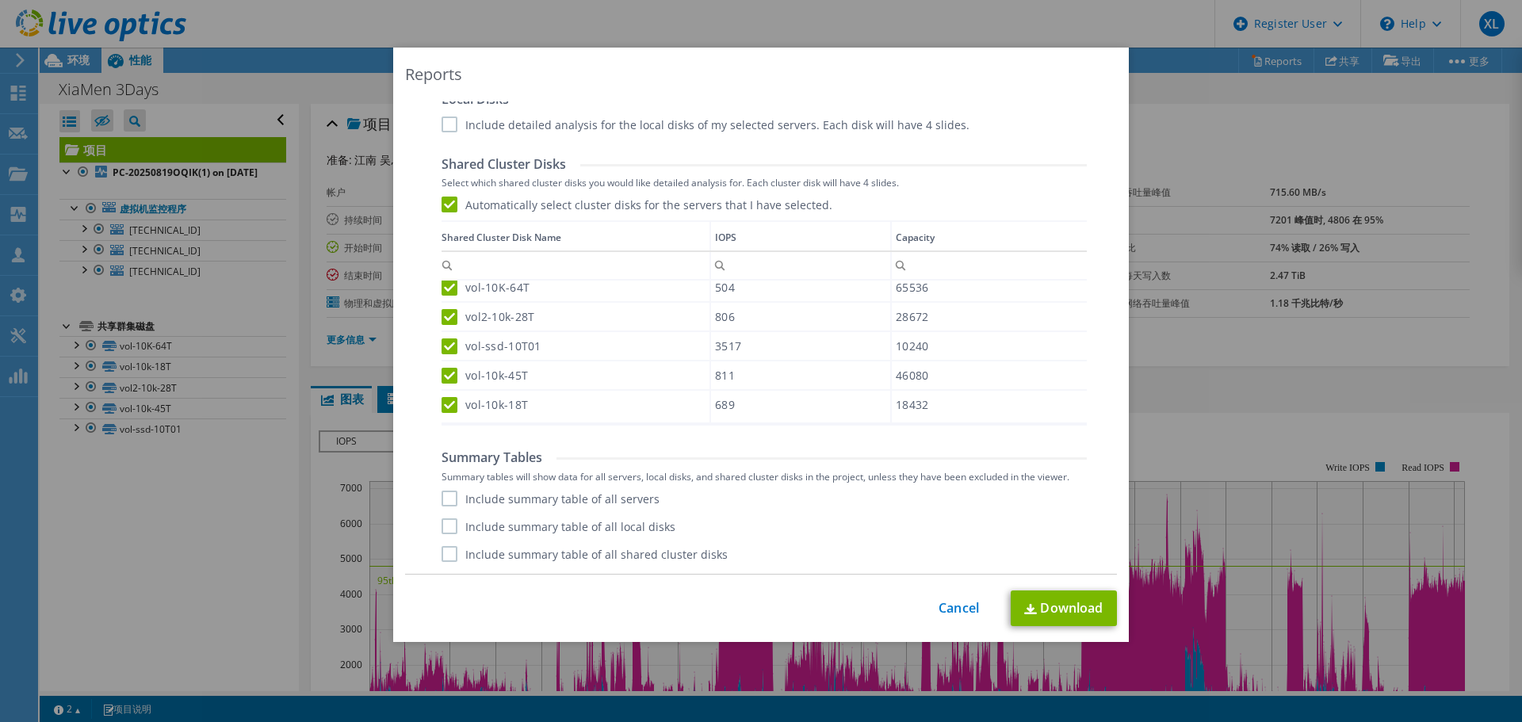
click at [449, 499] on label "Include summary table of all servers" at bounding box center [550, 499] width 218 height 16
click at [0, 0] on input "Include summary table of all servers" at bounding box center [0, 0] width 0 height 0
click at [444, 526] on label "Include summary table of all local disks" at bounding box center [558, 526] width 234 height 16
click at [0, 0] on input "Include summary table of all local disks" at bounding box center [0, 0] width 0 height 0
click at [441, 554] on label "Include summary table of all shared cluster disks" at bounding box center [584, 554] width 286 height 16
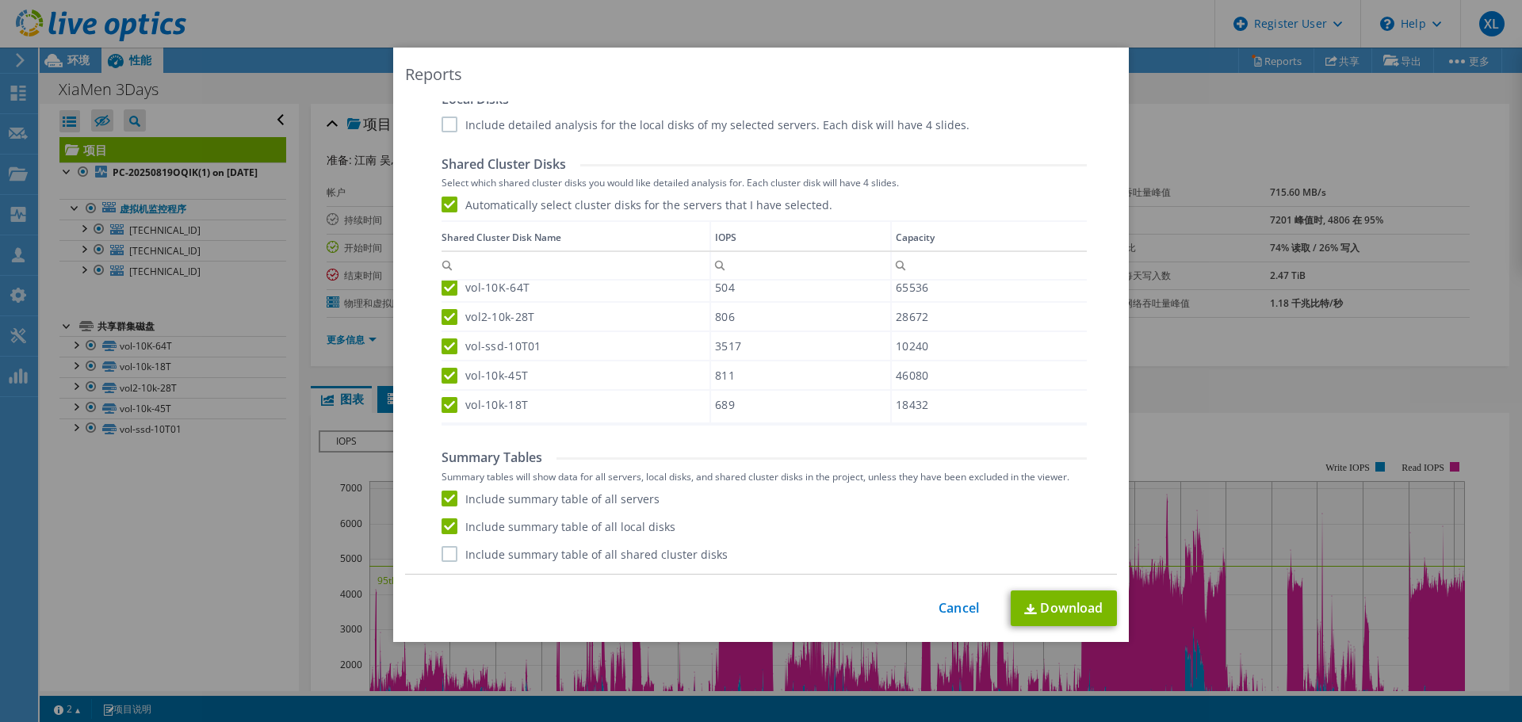
click at [0, 0] on input "Include summary table of all shared cluster disks" at bounding box center [0, 0] width 0 height 0
click at [445, 529] on label "Include summary table of all local disks" at bounding box center [558, 526] width 234 height 16
click at [0, 0] on input "Include summary table of all local disks" at bounding box center [0, 0] width 0 height 0
click at [1074, 606] on link "Download" at bounding box center [1064, 608] width 106 height 36
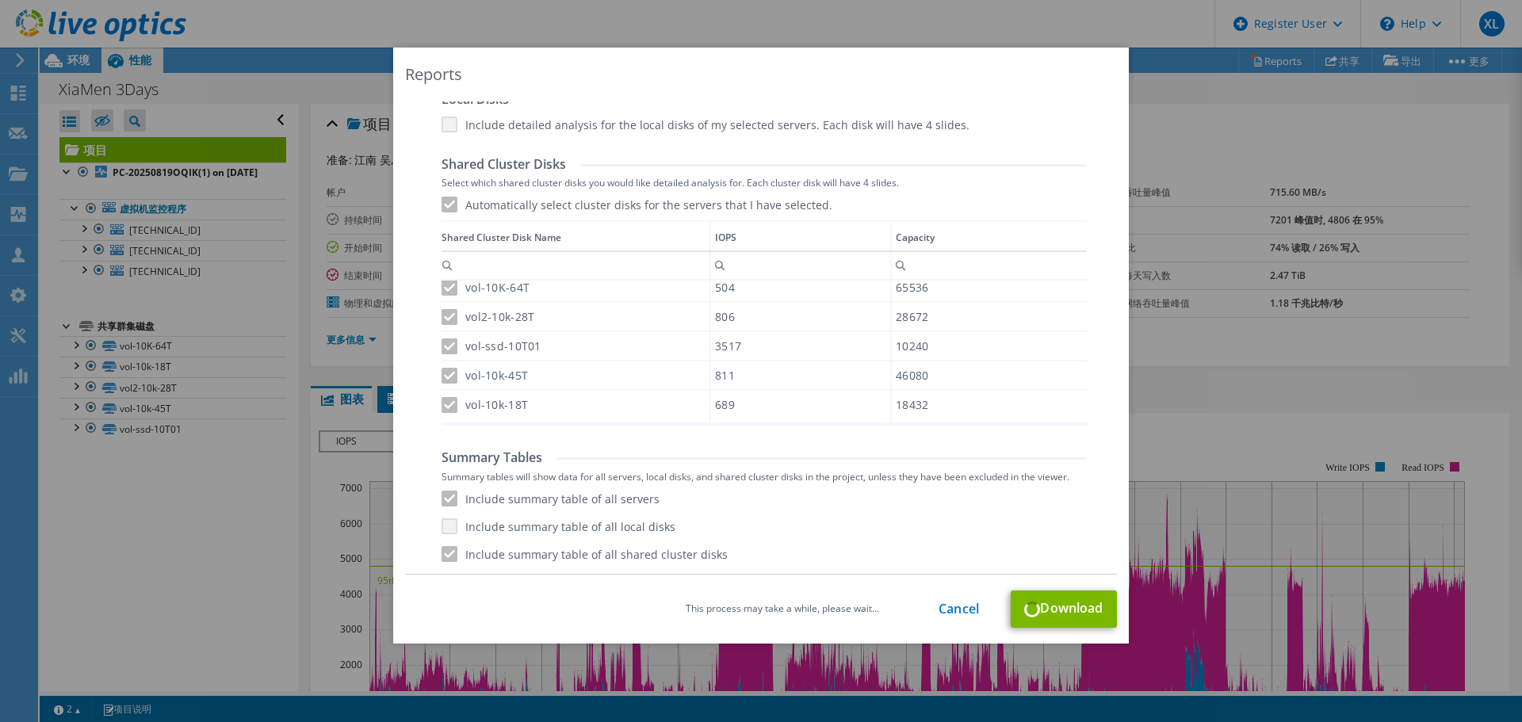
click at [1038, 598] on div "This process may take a while, please wait... Cancel Download" at bounding box center [761, 608] width 712 height 37
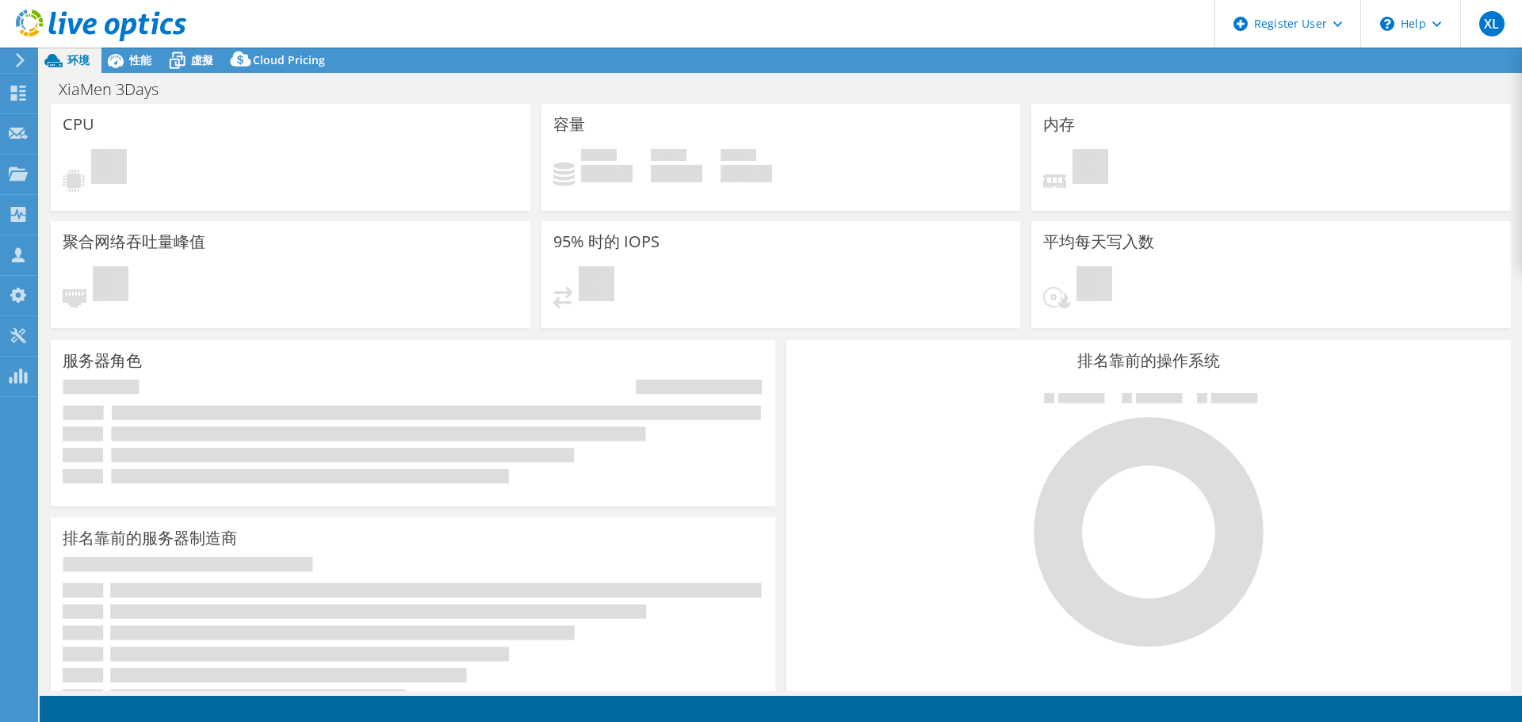
select select "USD"
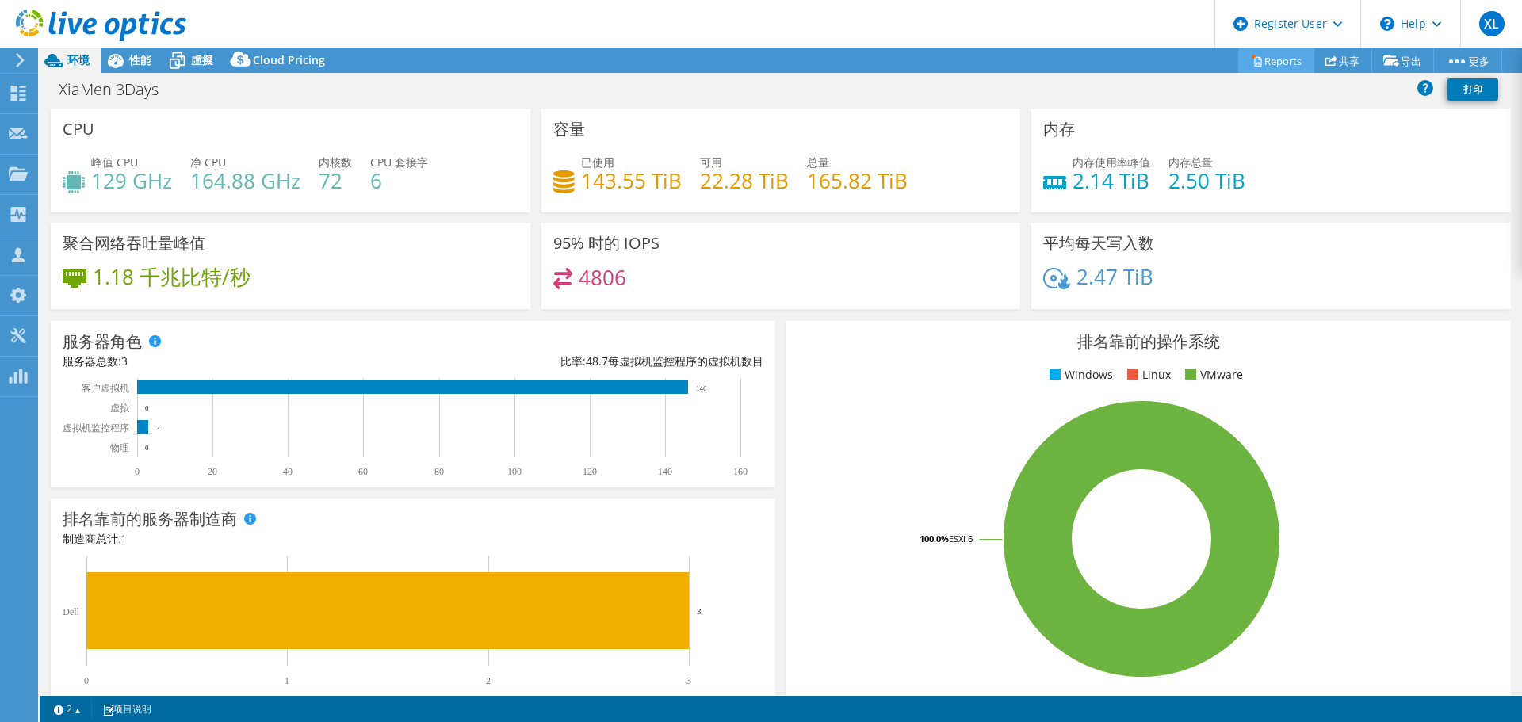
click at [1279, 59] on link "Reports" at bounding box center [1276, 60] width 76 height 25
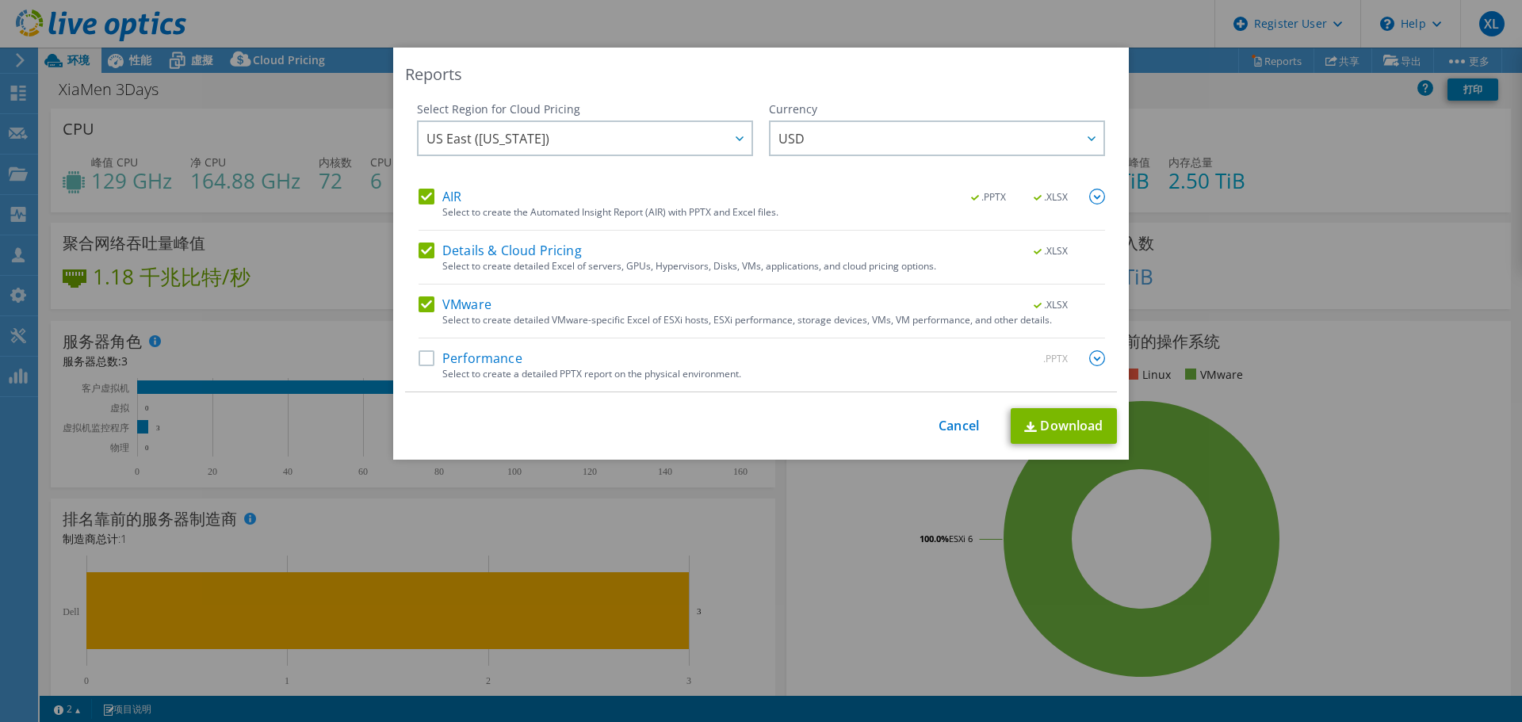
click at [428, 201] on label "AIR" at bounding box center [439, 197] width 43 height 16
click at [0, 0] on input "AIR" at bounding box center [0, 0] width 0 height 0
click at [425, 247] on label "Details & Cloud Pricing" at bounding box center [499, 251] width 163 height 16
click at [0, 0] on input "Details & Cloud Pricing" at bounding box center [0, 0] width 0 height 0
click at [423, 303] on label "VMware" at bounding box center [454, 304] width 73 height 16
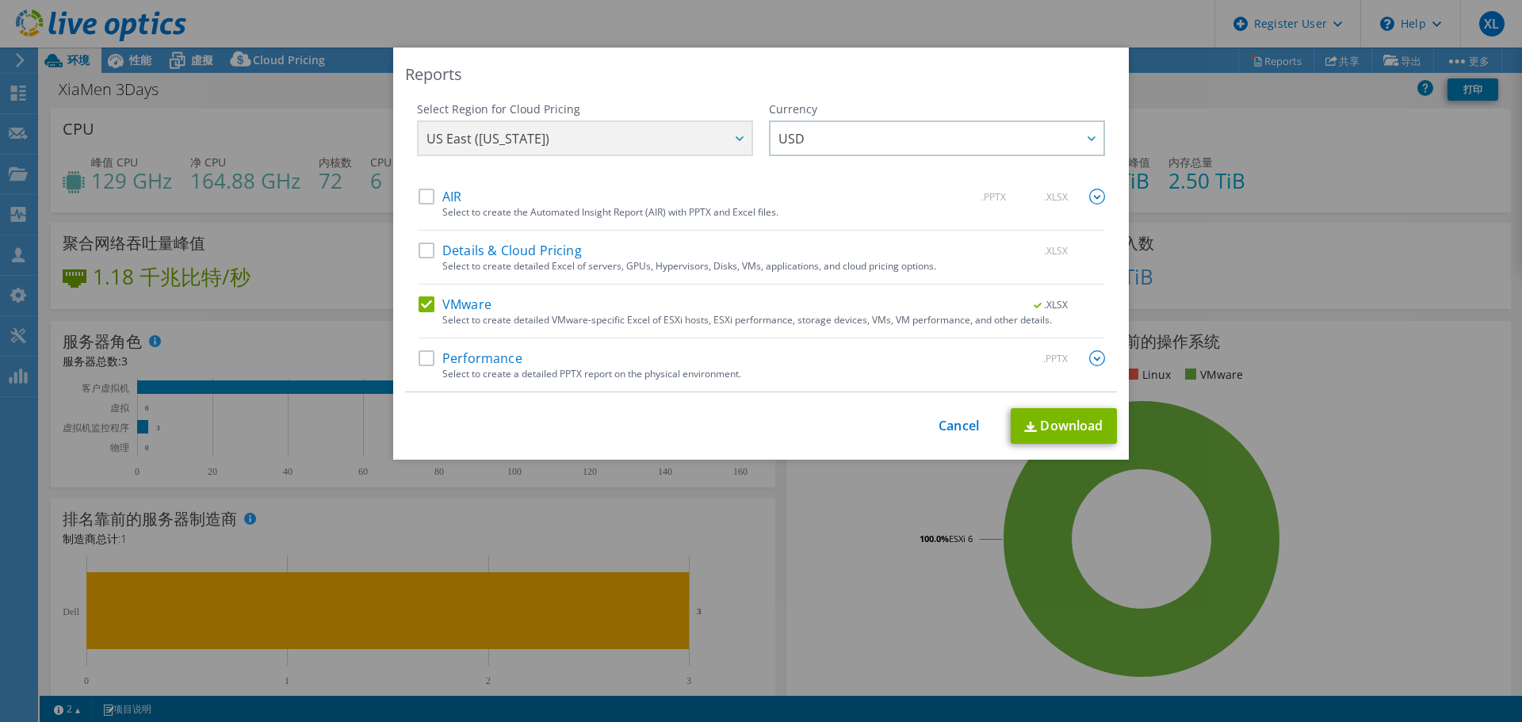
click at [0, 0] on input "VMware" at bounding box center [0, 0] width 0 height 0
drag, startPoint x: 426, startPoint y: 357, endPoint x: 453, endPoint y: 360, distance: 26.3
click at [426, 357] on label "Performance" at bounding box center [470, 358] width 104 height 16
click at [0, 0] on input "Performance" at bounding box center [0, 0] width 0 height 0
click at [1099, 353] on img at bounding box center [1097, 358] width 16 height 16
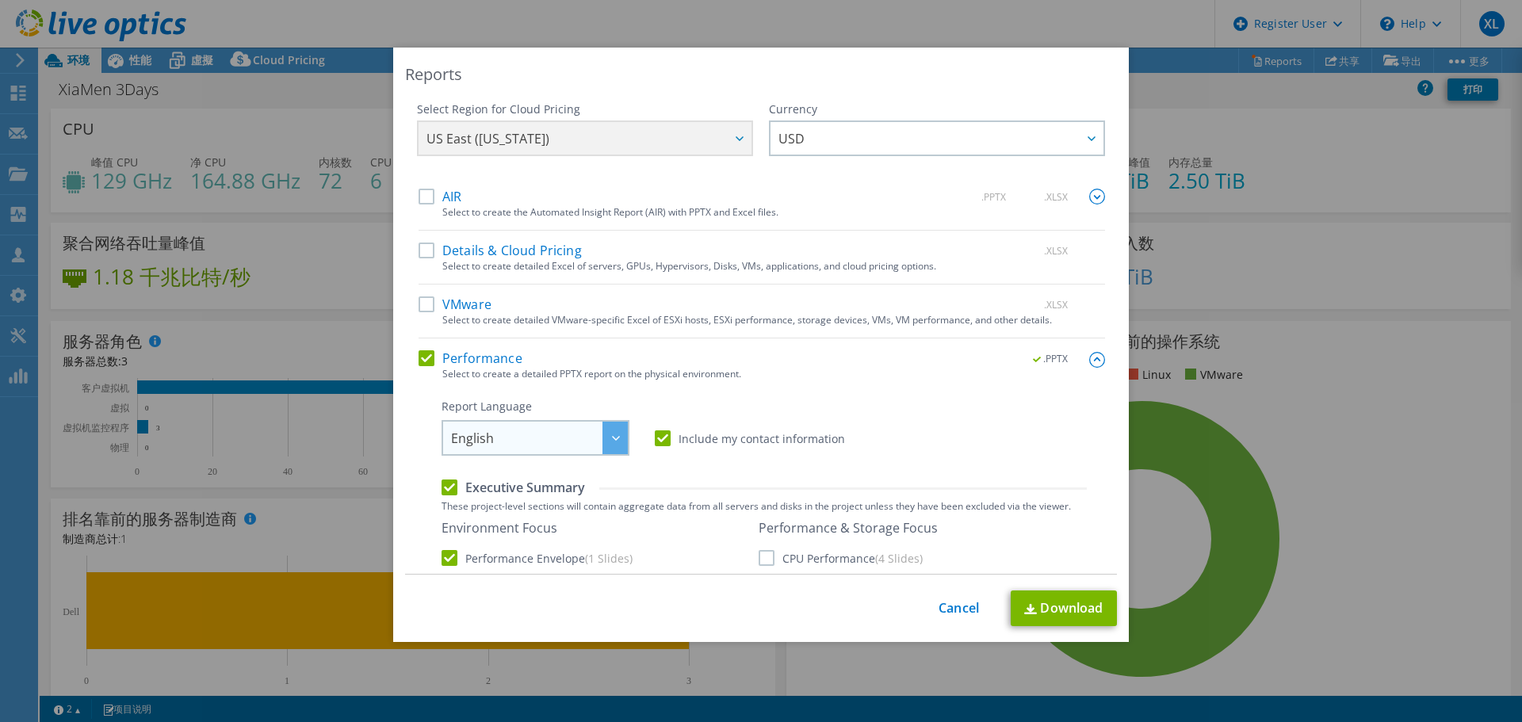
click at [545, 433] on span "English" at bounding box center [539, 438] width 177 height 32
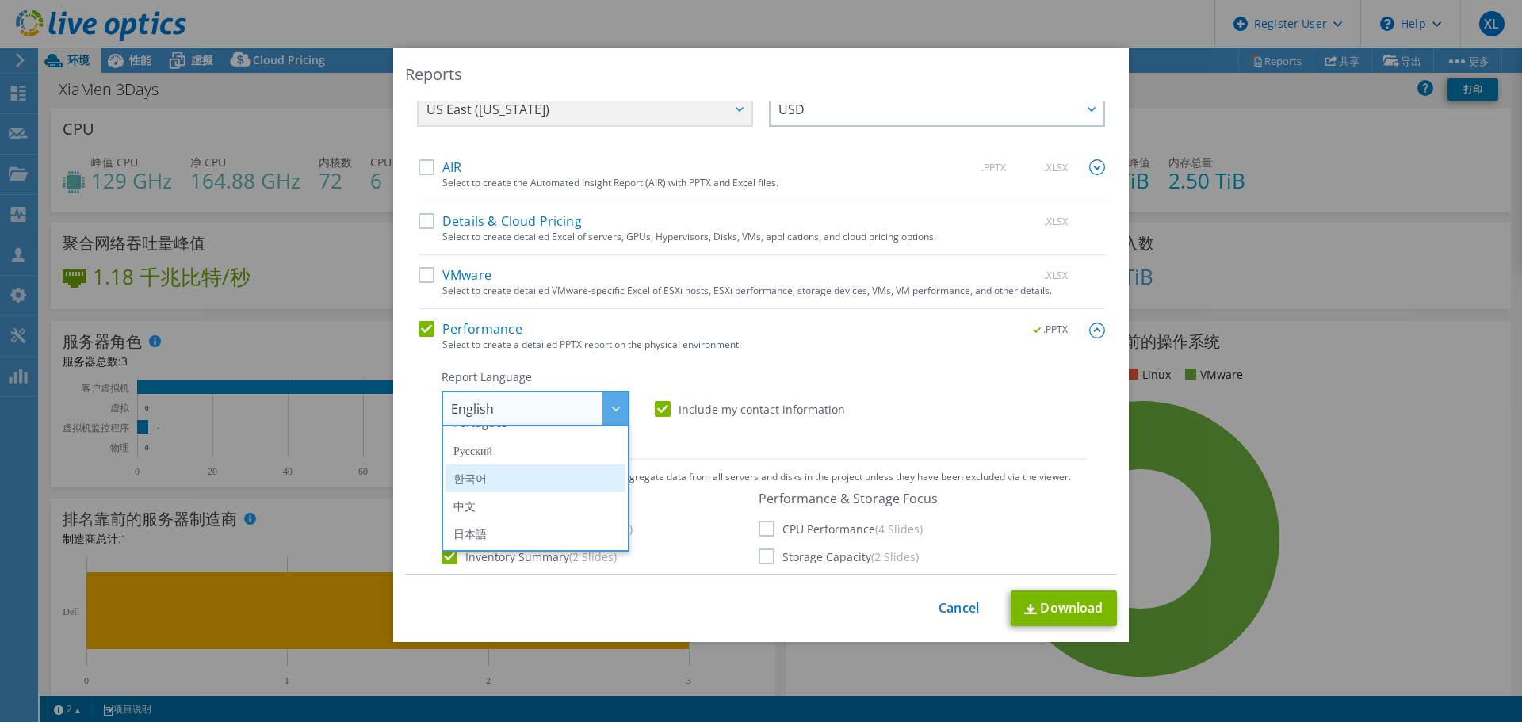
scroll to position [79, 0]
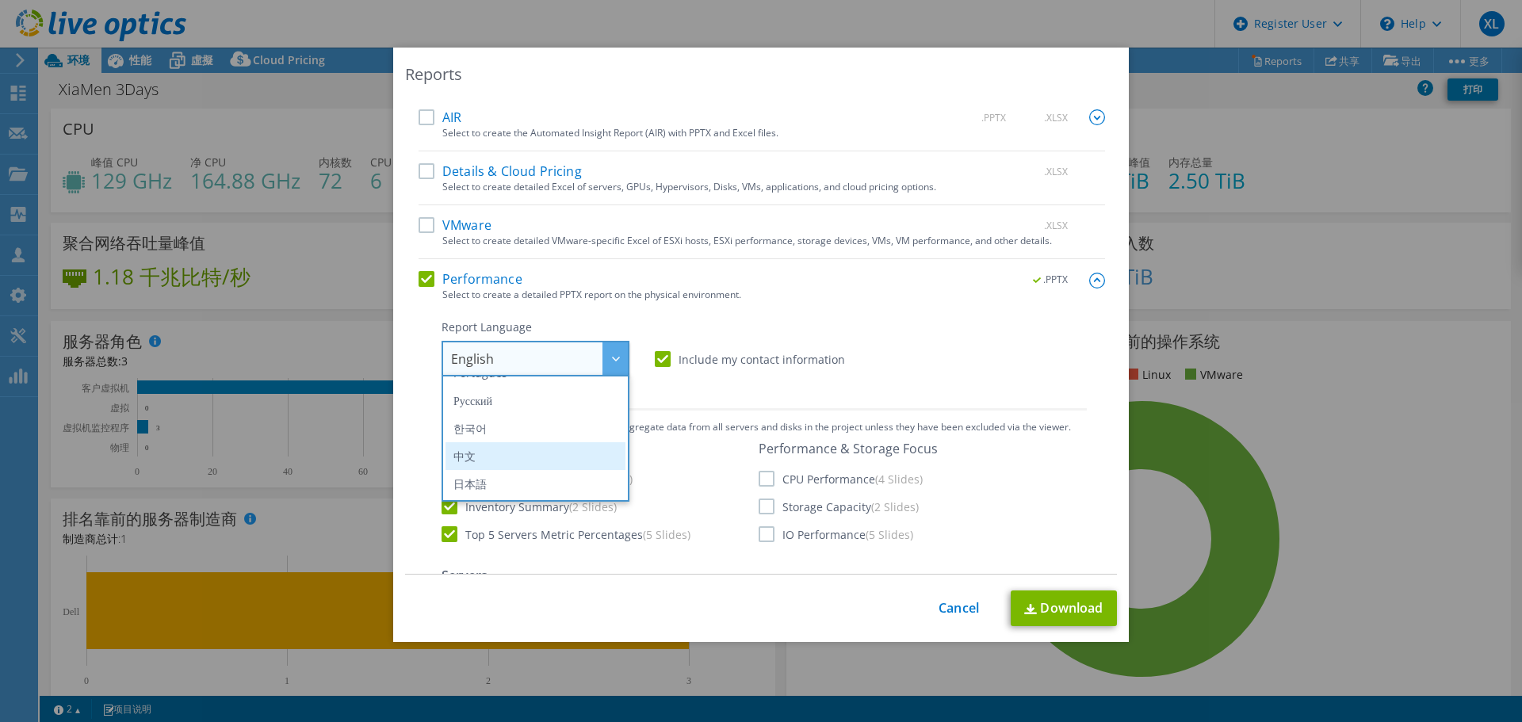
click at [488, 461] on li "中文" at bounding box center [535, 456] width 180 height 28
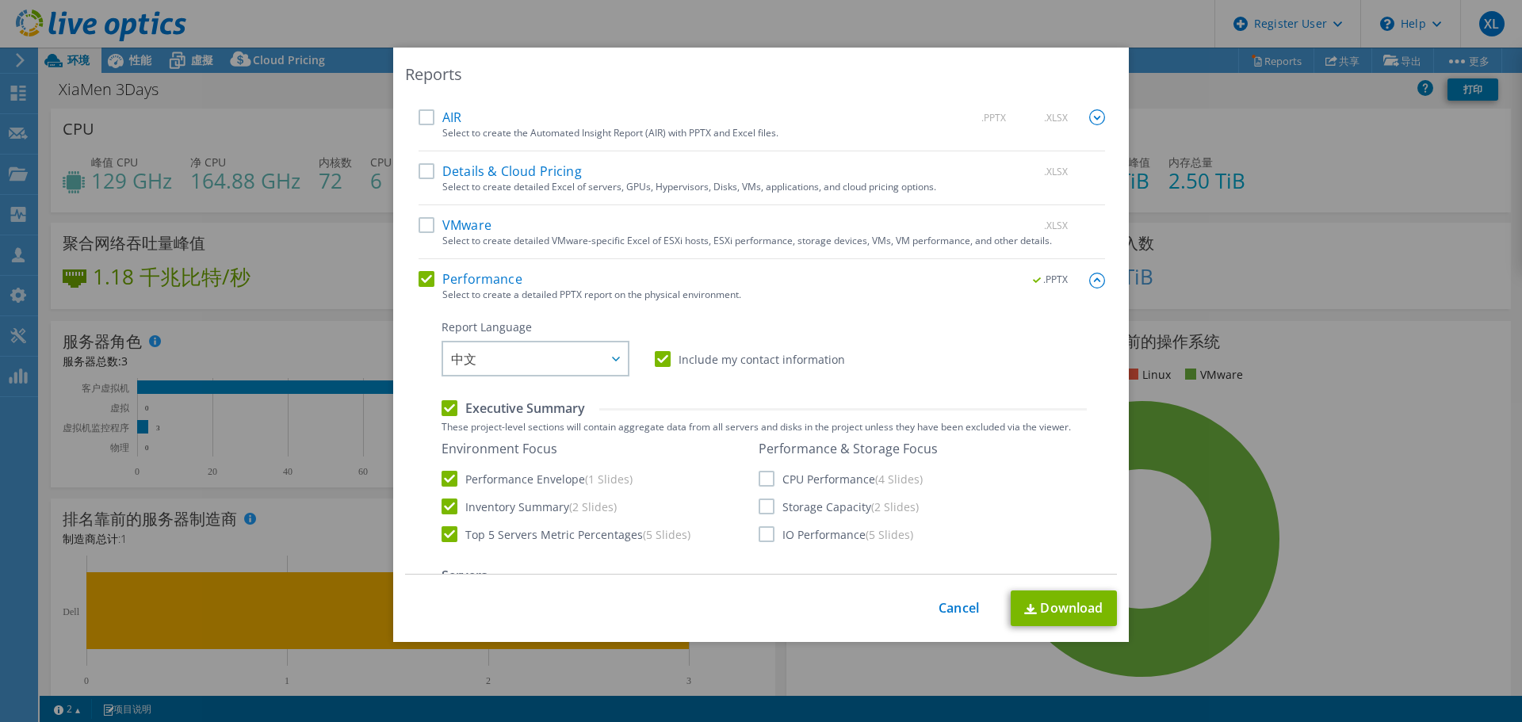
click at [909, 332] on div "Report Language English Deutsch Español Français Italiano Polski Português Русс…" at bounding box center [763, 347] width 645 height 57
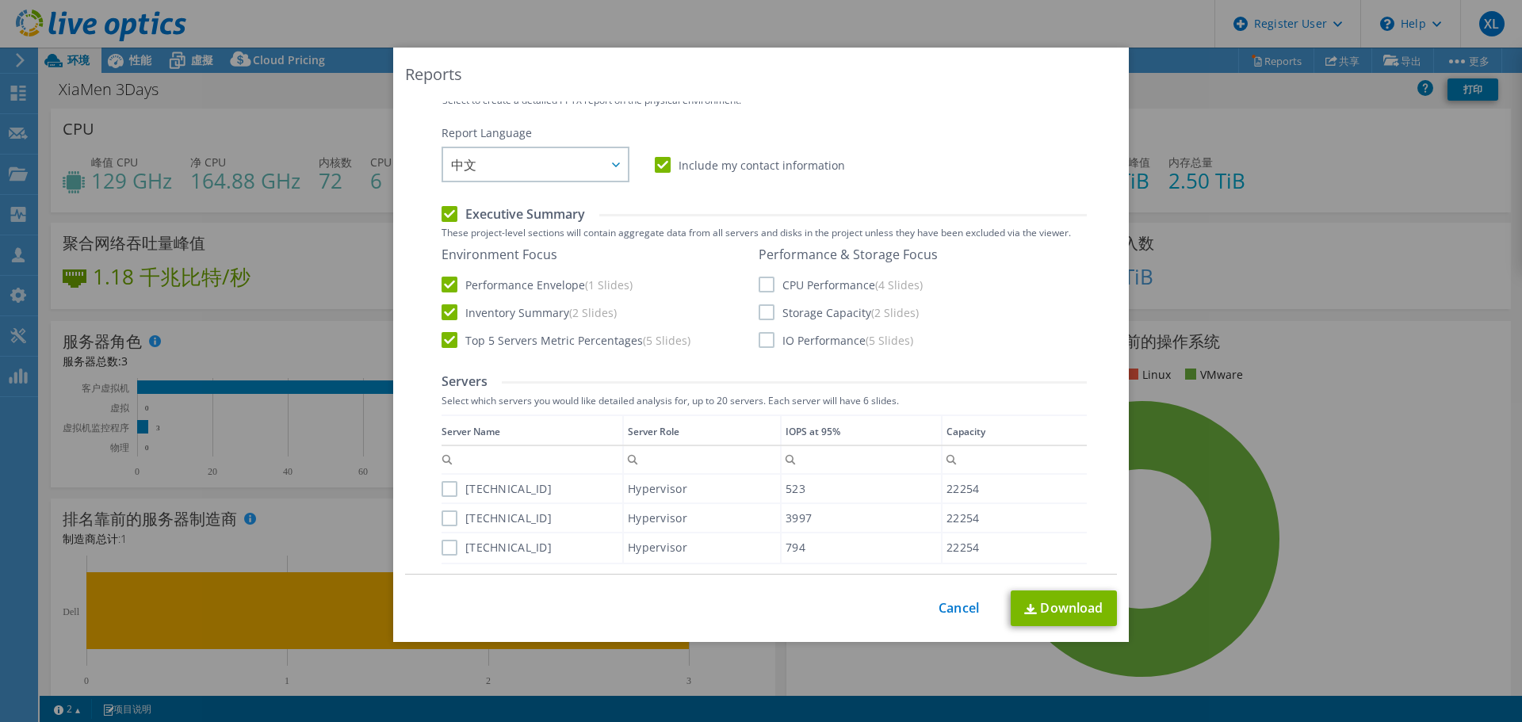
scroll to position [238, 0]
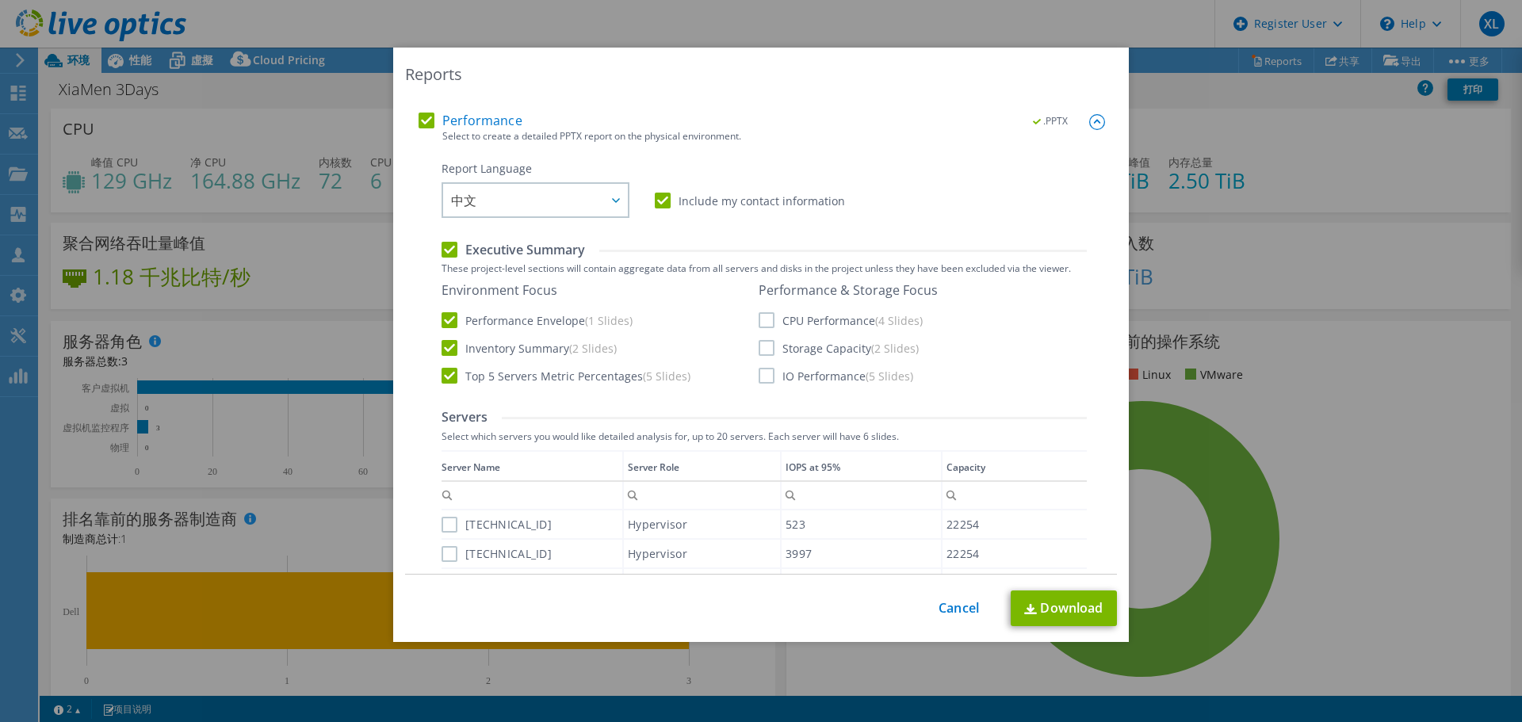
click at [663, 202] on label "Include my contact information" at bounding box center [750, 201] width 190 height 16
click at [0, 0] on input "Include my contact information" at bounding box center [0, 0] width 0 height 0
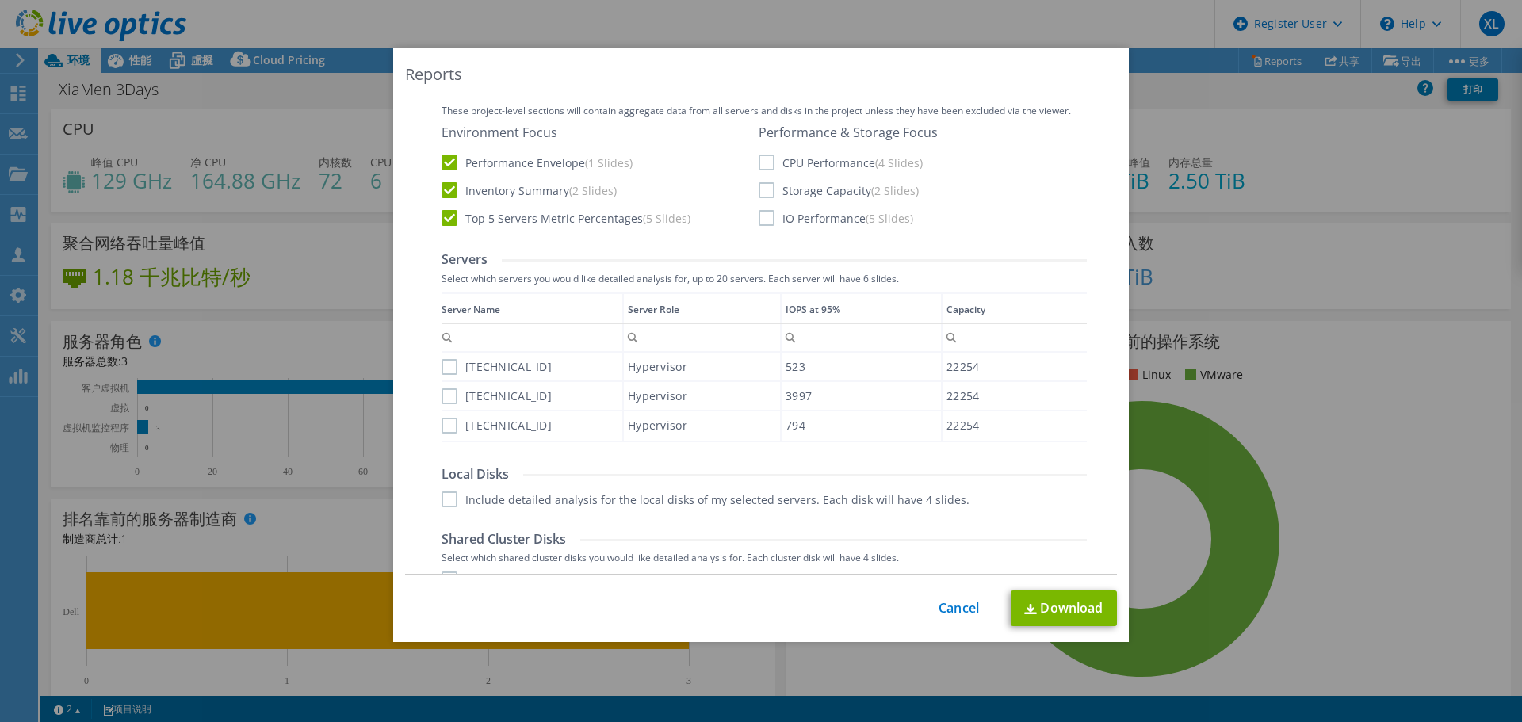
scroll to position [396, 0]
click at [761, 161] on label "CPU Performance (4 Slides)" at bounding box center [840, 162] width 164 height 16
click at [0, 0] on input "CPU Performance (4 Slides)" at bounding box center [0, 0] width 0 height 0
drag, startPoint x: 756, startPoint y: 187, endPoint x: 759, endPoint y: 201, distance: 14.6
click at [758, 189] on label "Storage Capacity (2 Slides)" at bounding box center [838, 189] width 160 height 16
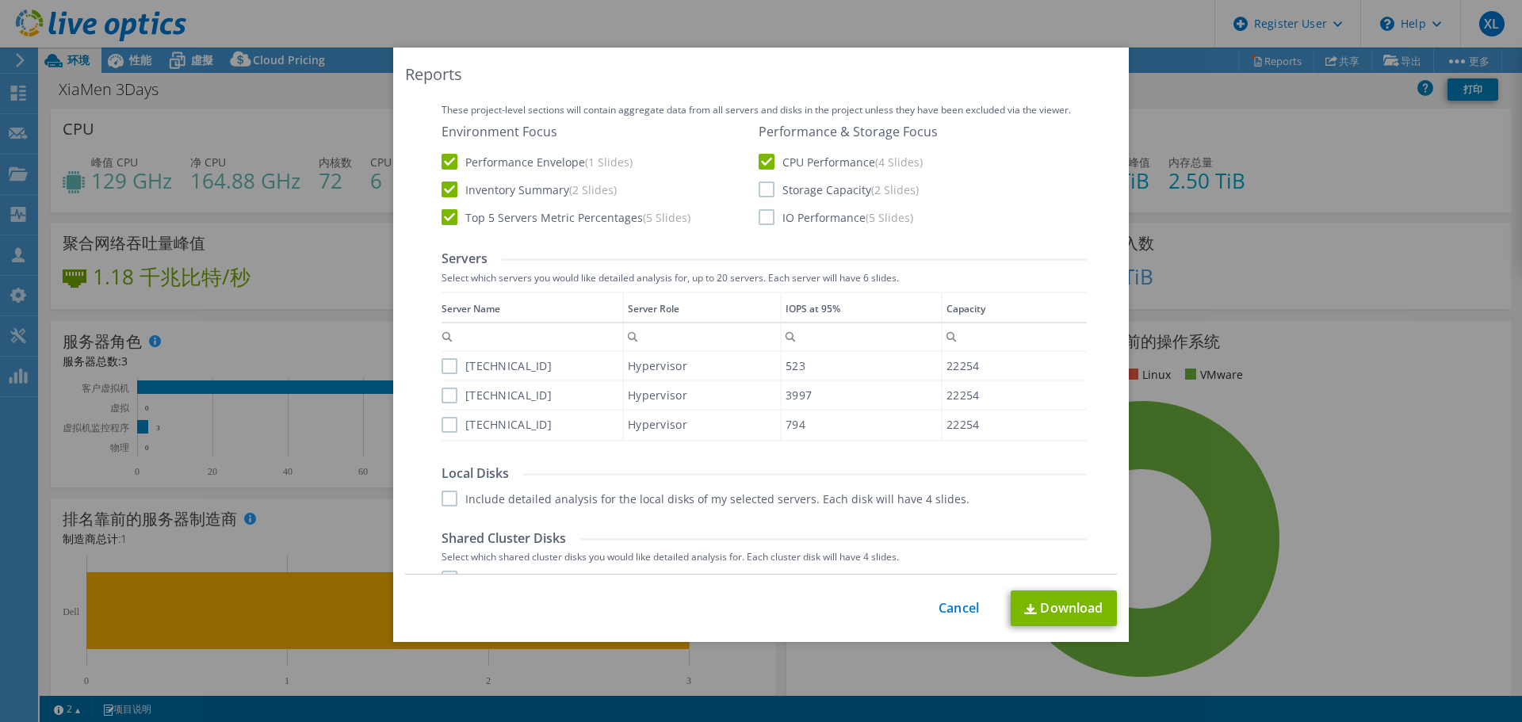
click at [0, 0] on input "Storage Capacity (2 Slides)" at bounding box center [0, 0] width 0 height 0
click at [759, 212] on label "IO Performance (5 Slides)" at bounding box center [835, 217] width 155 height 16
click at [0, 0] on input "IO Performance (5 Slides)" at bounding box center [0, 0] width 0 height 0
click at [449, 365] on label "10.90.169.11" at bounding box center [496, 366] width 110 height 16
click at [0, 0] on input "10.90.169.11" at bounding box center [0, 0] width 0 height 0
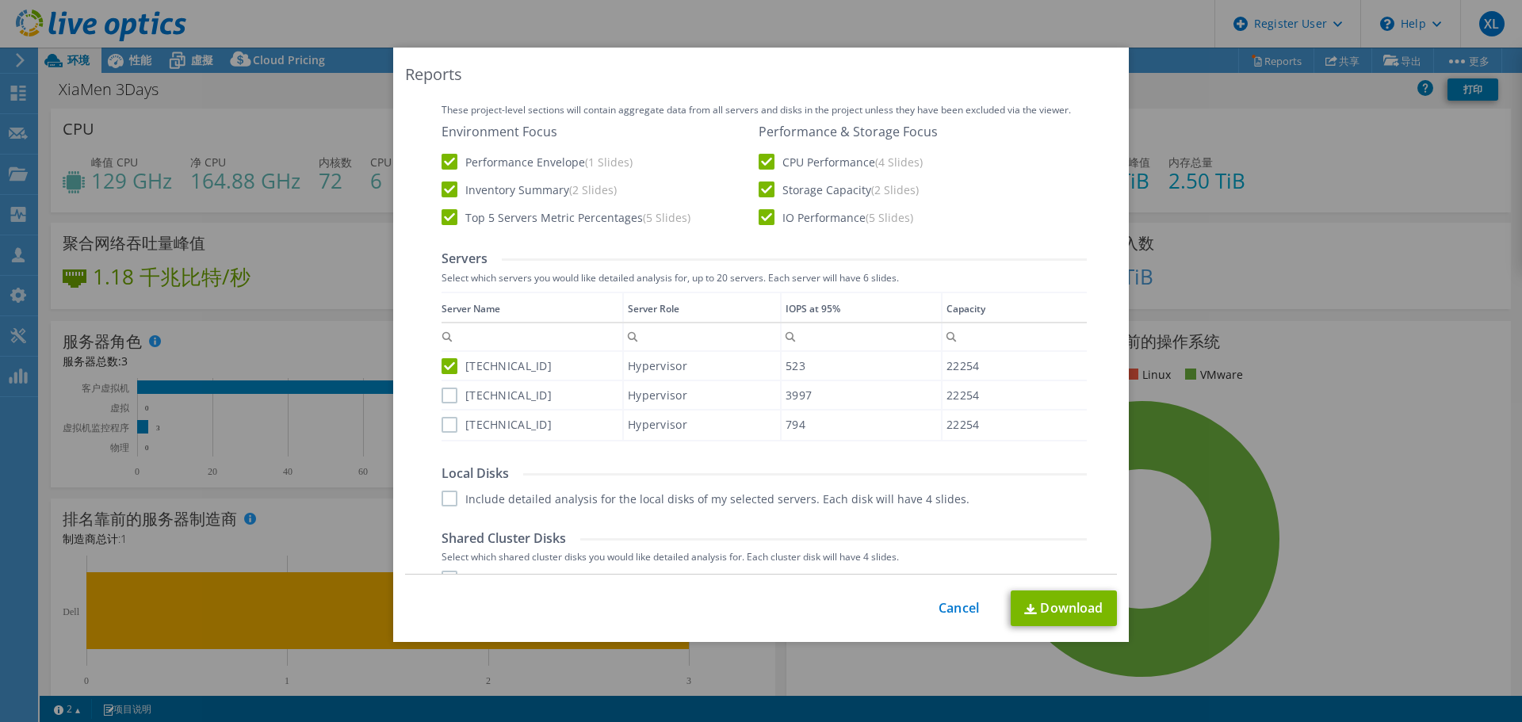
click at [444, 395] on label "10.90.169.12" at bounding box center [496, 396] width 110 height 16
click at [0, 0] on input "10.90.169.12" at bounding box center [0, 0] width 0 height 0
click at [441, 425] on label "10.90.169.13" at bounding box center [496, 425] width 110 height 16
click at [0, 0] on input "10.90.169.13" at bounding box center [0, 0] width 0 height 0
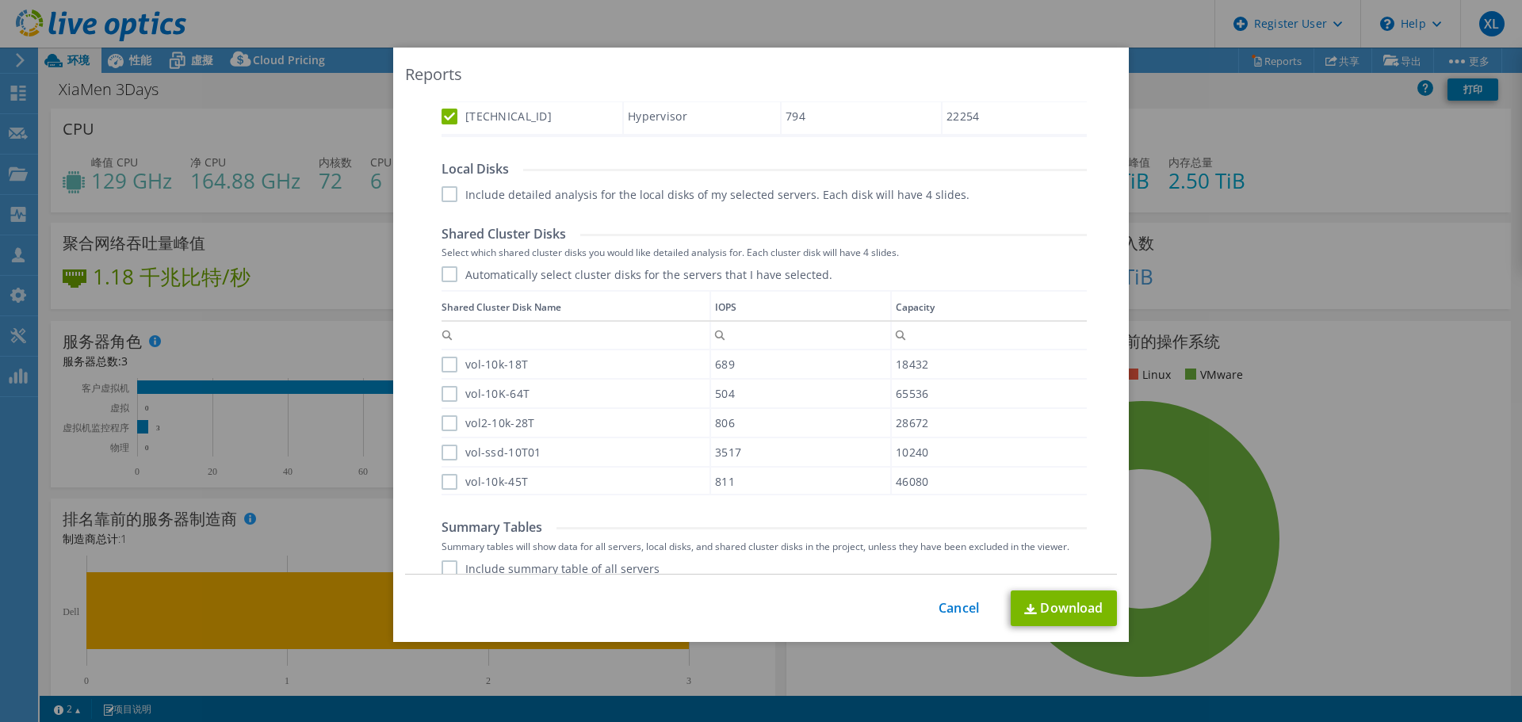
scroll to position [713, 0]
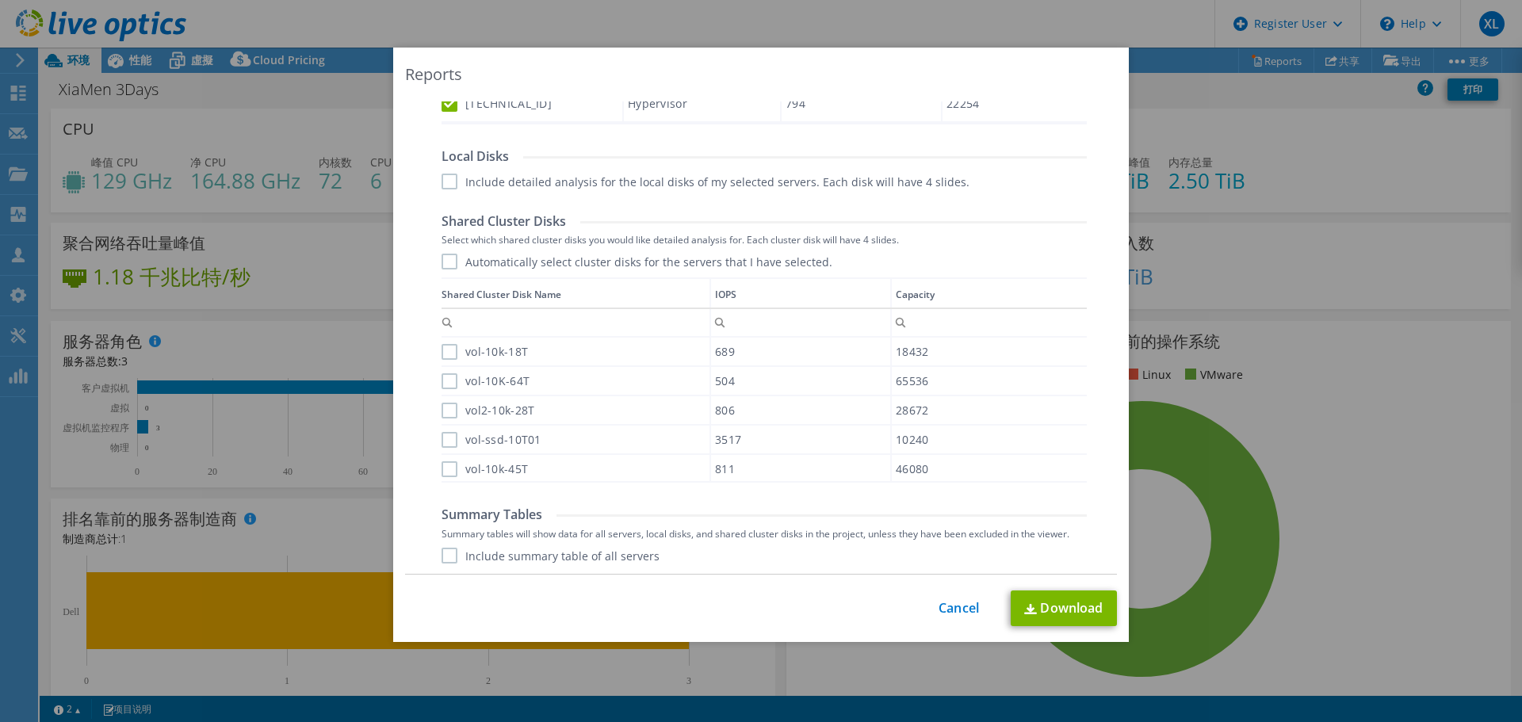
click at [448, 265] on label "Automatically select cluster disks for the servers that I have selected." at bounding box center [636, 262] width 391 height 16
click at [0, 0] on input "Automatically select cluster disks for the servers that I have selected." at bounding box center [0, 0] width 0 height 0
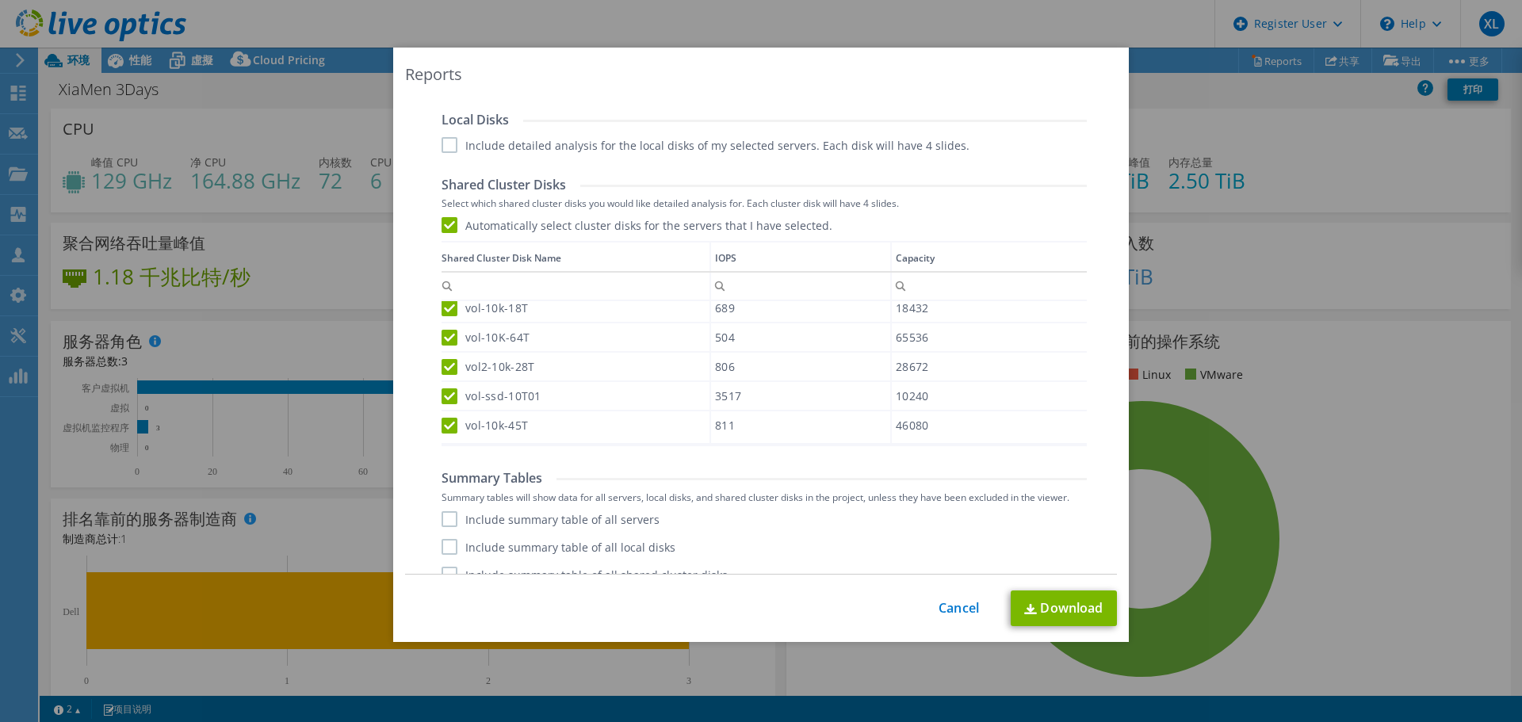
scroll to position [770, 0]
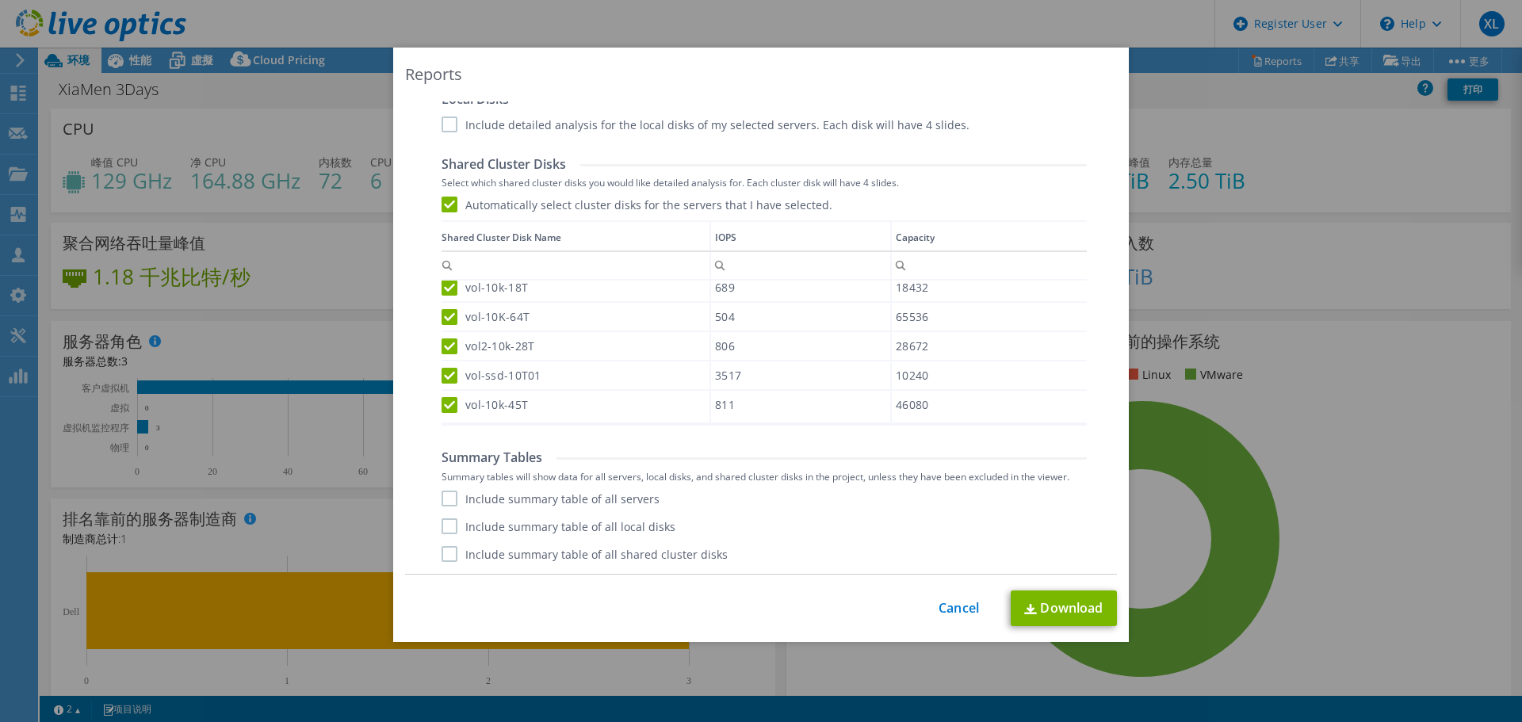
click at [447, 508] on div "Include summary table of all servers Include summary table of all local disks I…" at bounding box center [763, 526] width 645 height 71
click at [449, 502] on label "Include summary table of all servers" at bounding box center [550, 499] width 218 height 16
click at [0, 0] on input "Include summary table of all servers" at bounding box center [0, 0] width 0 height 0
click at [444, 547] on label "Include summary table of all shared cluster disks" at bounding box center [584, 554] width 286 height 16
click at [0, 0] on input "Include summary table of all shared cluster disks" at bounding box center [0, 0] width 0 height 0
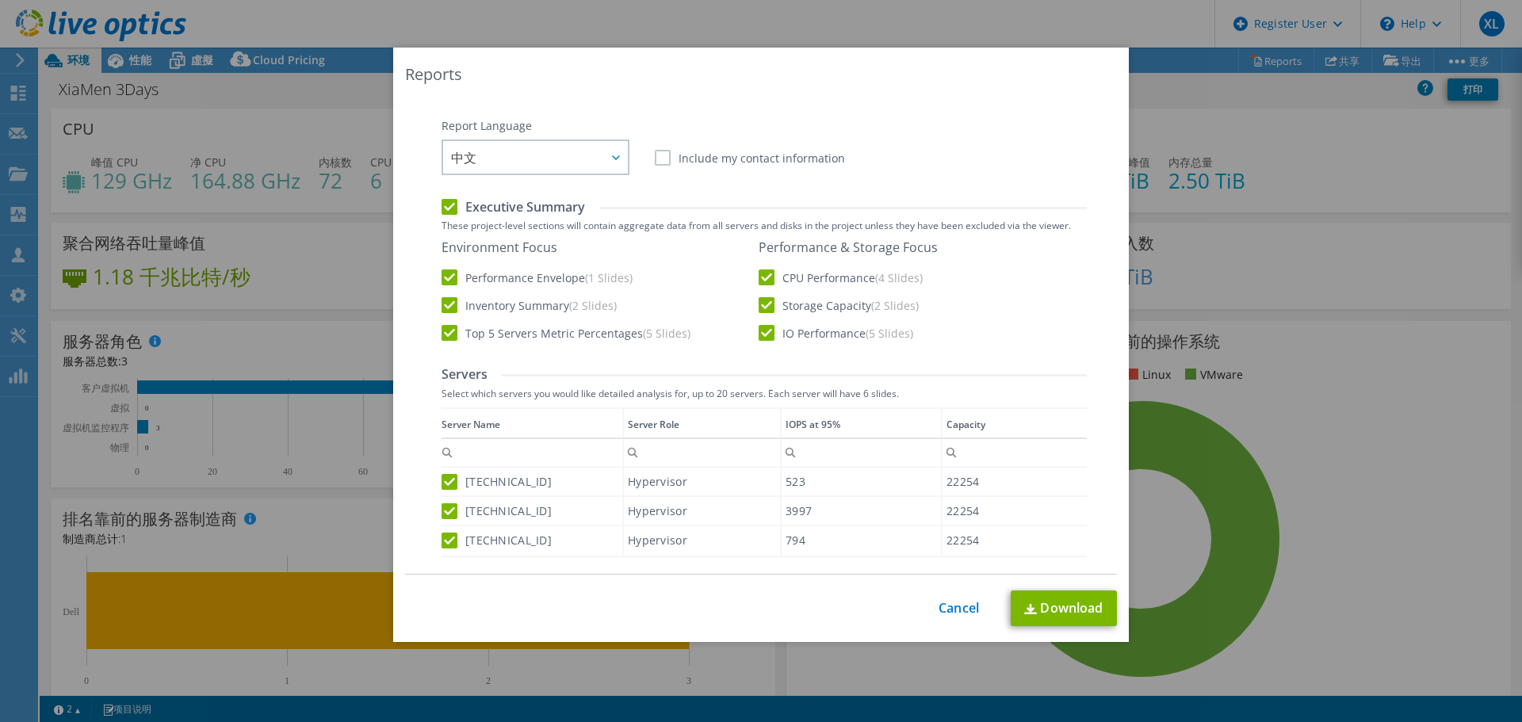
scroll to position [295, 0]
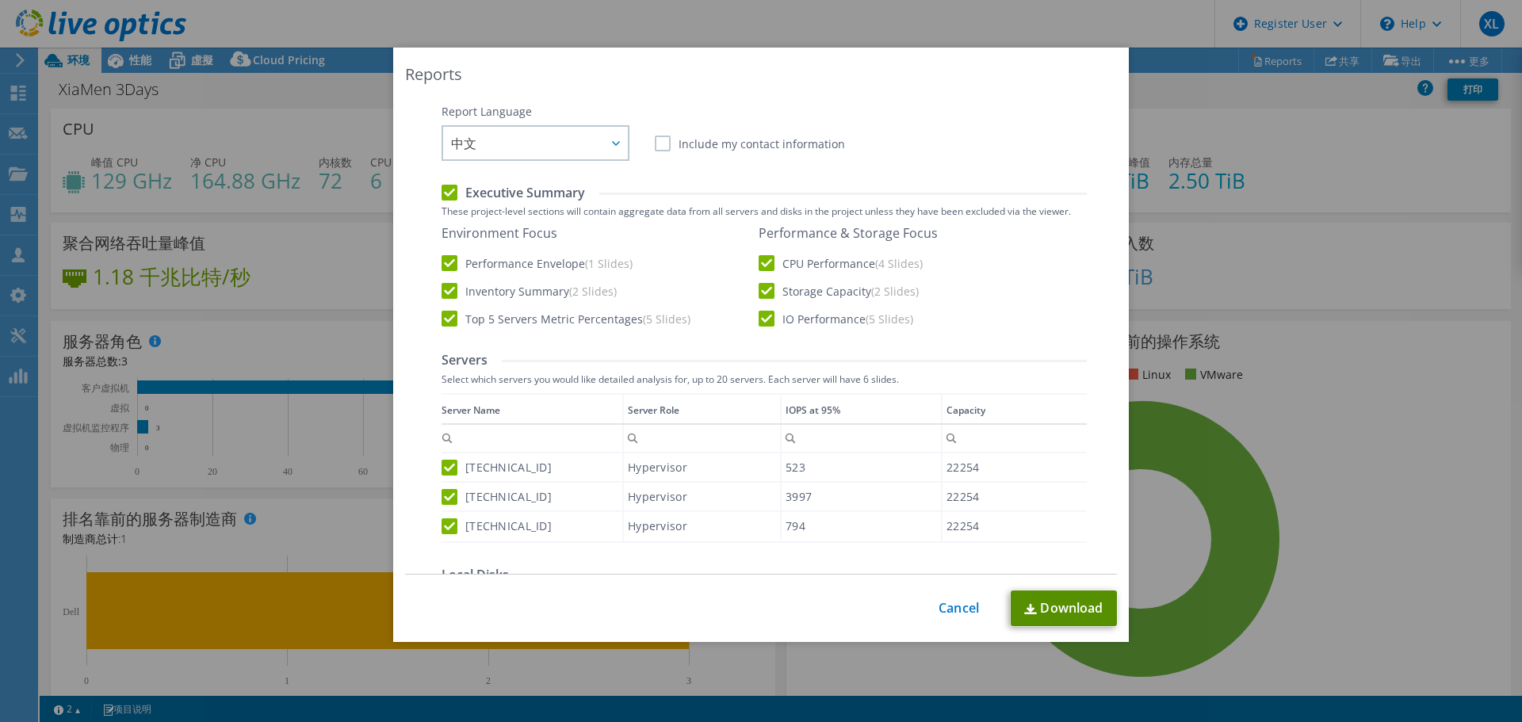
click at [1076, 600] on link "Download" at bounding box center [1064, 608] width 106 height 36
click at [946, 609] on link "Cancel" at bounding box center [958, 608] width 40 height 15
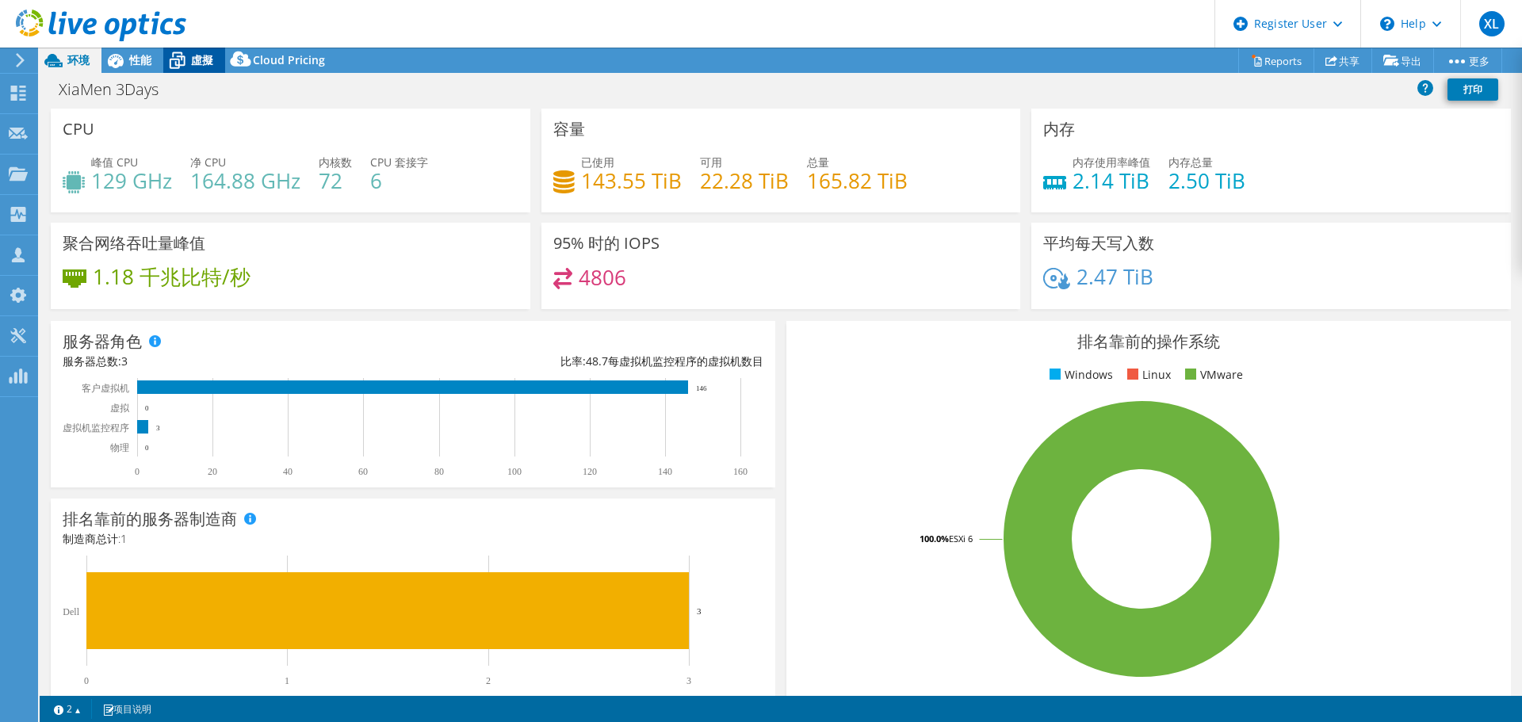
click at [220, 63] on div "虛擬" at bounding box center [194, 60] width 62 height 25
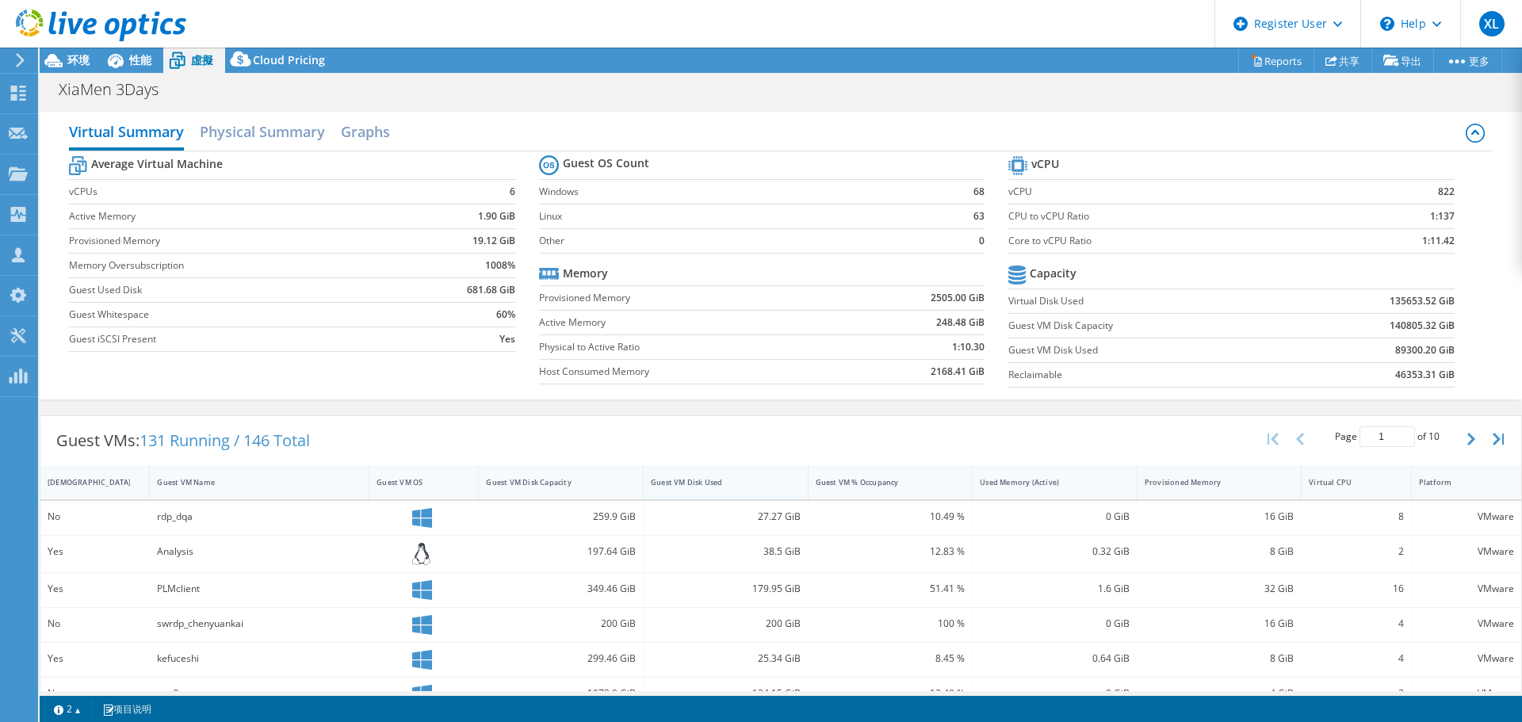
click at [742, 481] on div "Guest VM Disk Used" at bounding box center [716, 482] width 131 height 10
drag, startPoint x: 748, startPoint y: 521, endPoint x: 764, endPoint y: 520, distance: 15.9
click at [764, 520] on div "38967.48 GiB" at bounding box center [726, 516] width 150 height 17
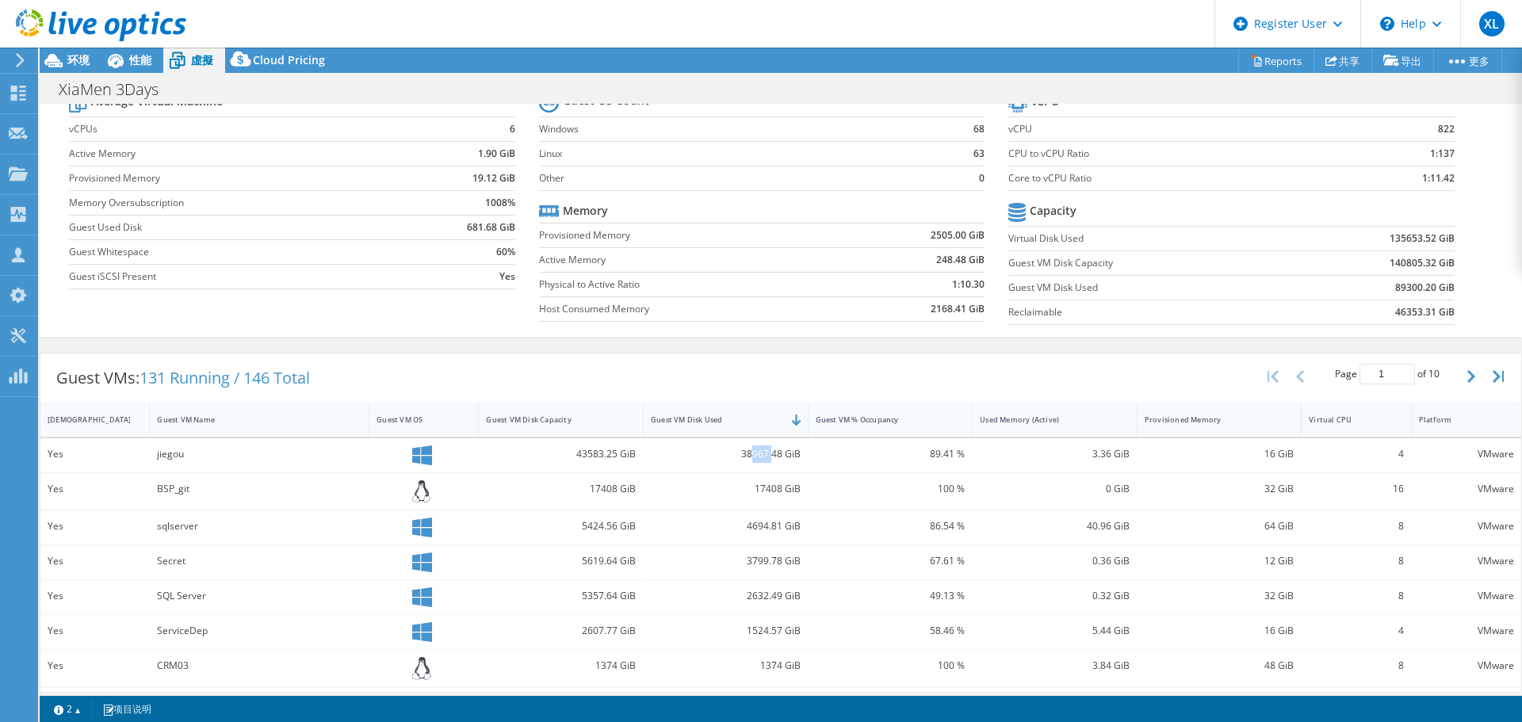
scroll to position [238, 0]
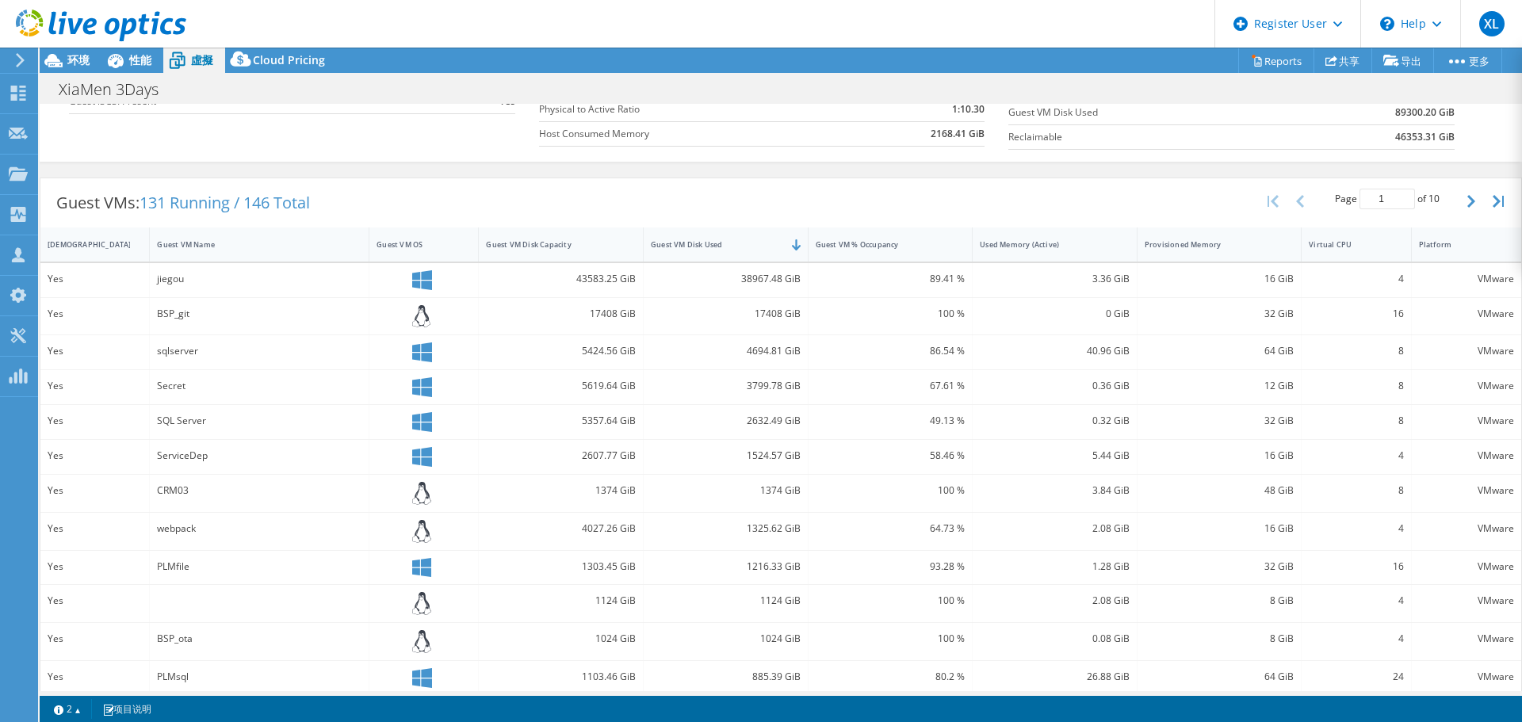
click at [699, 307] on div "17408 GiB" at bounding box center [726, 313] width 150 height 17
drag, startPoint x: 743, startPoint y: 276, endPoint x: 781, endPoint y: 277, distance: 38.8
click at [781, 277] on div "38967.48 GiB" at bounding box center [726, 278] width 150 height 17
click at [715, 295] on div "38967.48 GiB" at bounding box center [726, 280] width 165 height 34
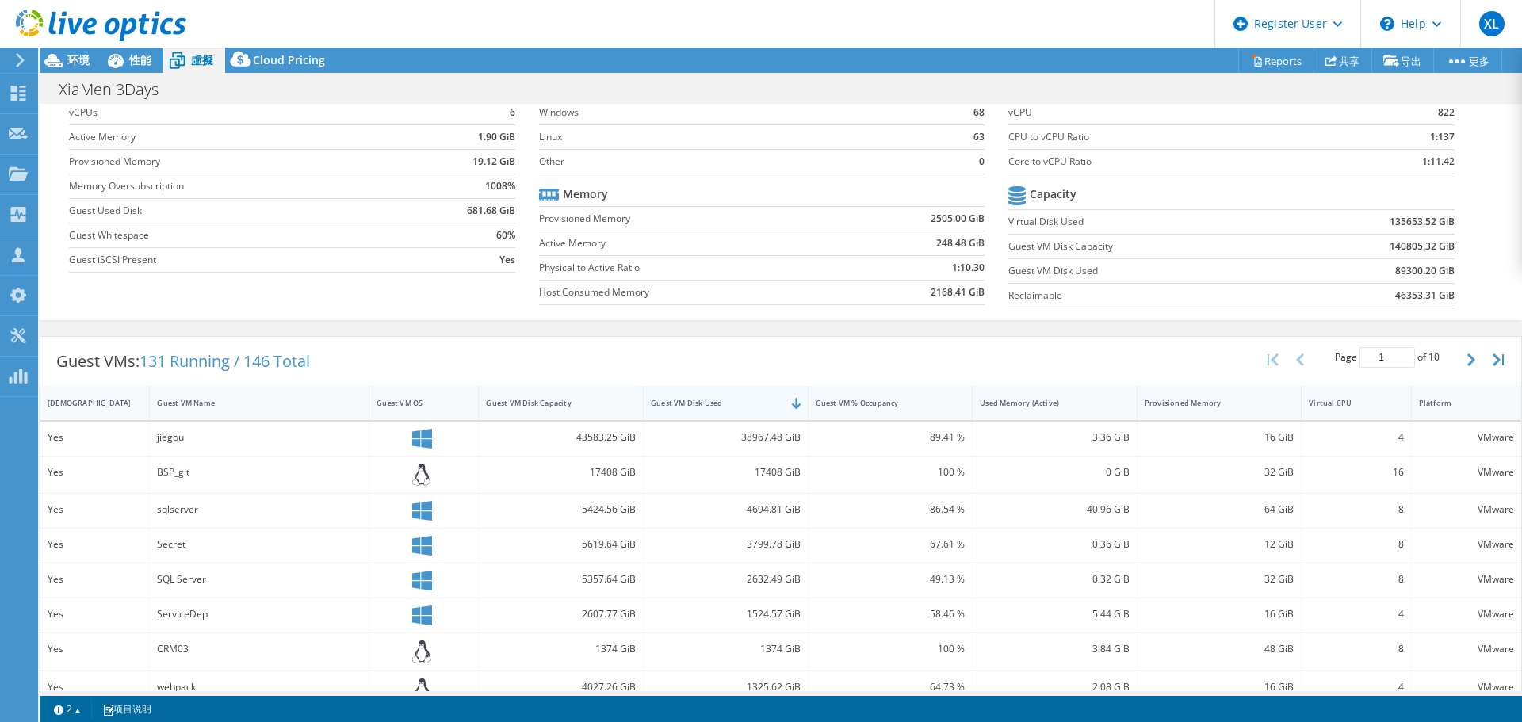
scroll to position [0, 0]
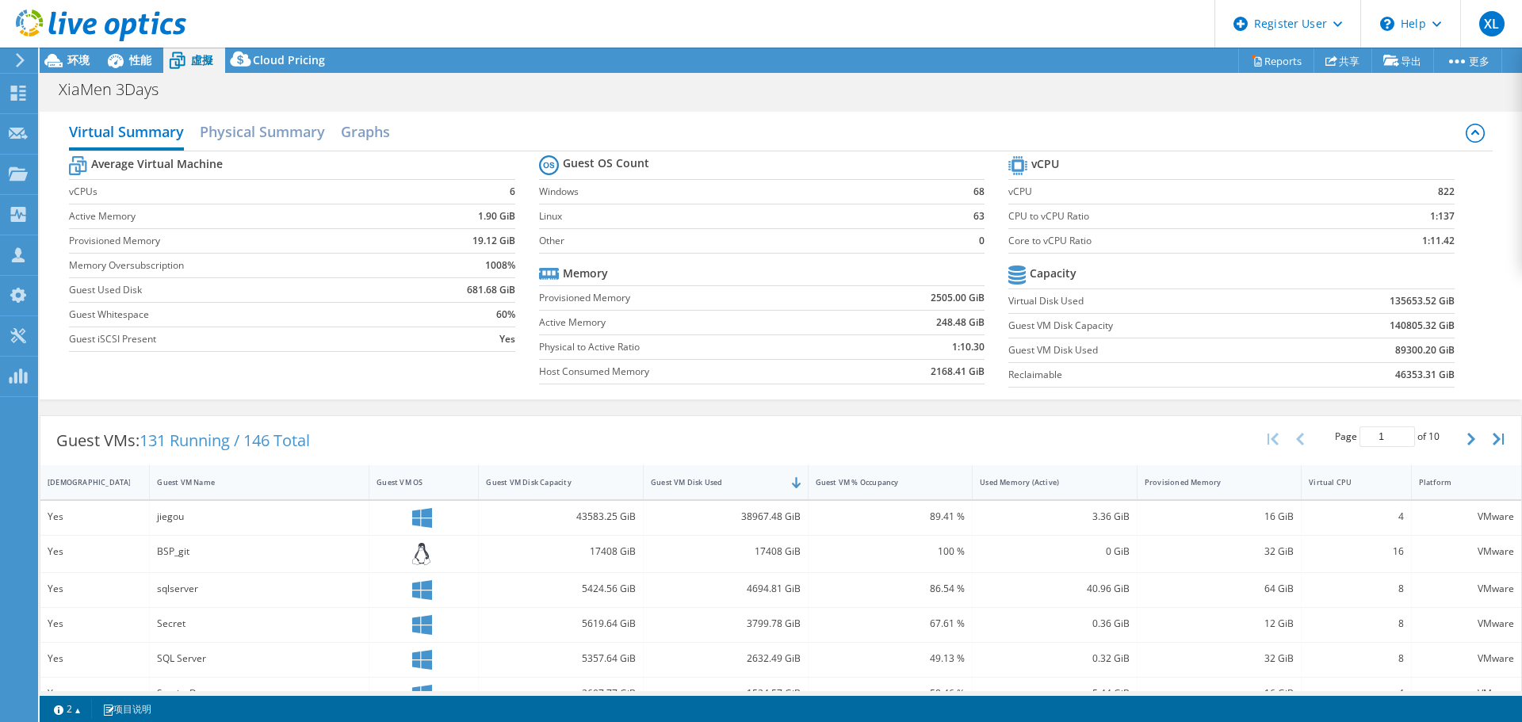
click at [1248, 140] on div "Virtual Summary Physical Summary Graphs" at bounding box center [780, 134] width 1423 height 36
drag, startPoint x: 222, startPoint y: 354, endPoint x: 185, endPoint y: 430, distance: 84.4
click at [222, 354] on section "Average Virtual Machine vCPUs 6 Active Memory 1.90 GiB Provisioned Memory 19.12…" at bounding box center [303, 256] width 469 height 208
click at [273, 352] on section "Average Virtual Machine vCPUs 6 Active Memory 1.90 GiB Provisioned Memory 19.12…" at bounding box center [303, 256] width 469 height 208
click at [291, 331] on label "Guest iSCSI Present" at bounding box center [238, 339] width 339 height 16
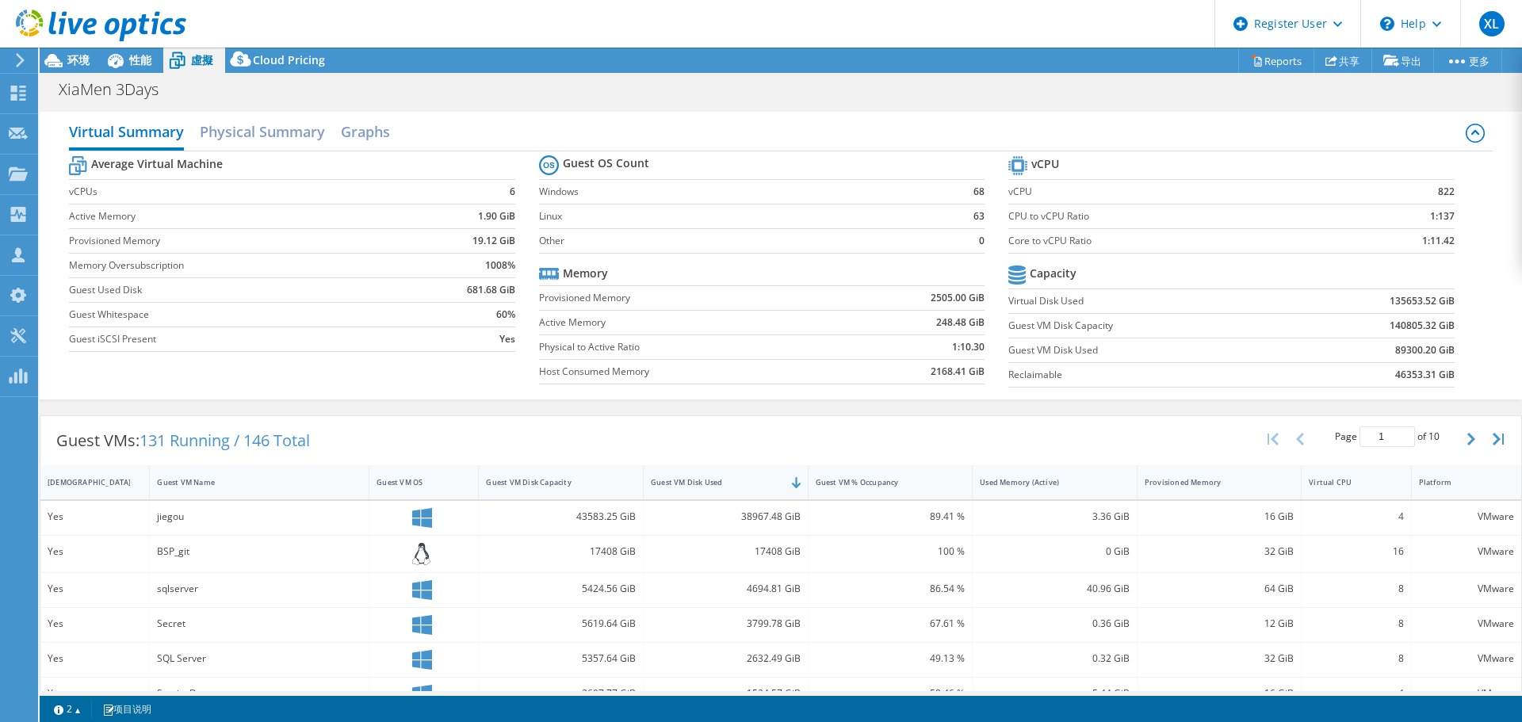
drag, startPoint x: 619, startPoint y: 340, endPoint x: 602, endPoint y: 341, distance: 17.5
click at [1437, 88] on div "XiaMen 3Days 打印" at bounding box center [781, 89] width 1482 height 29
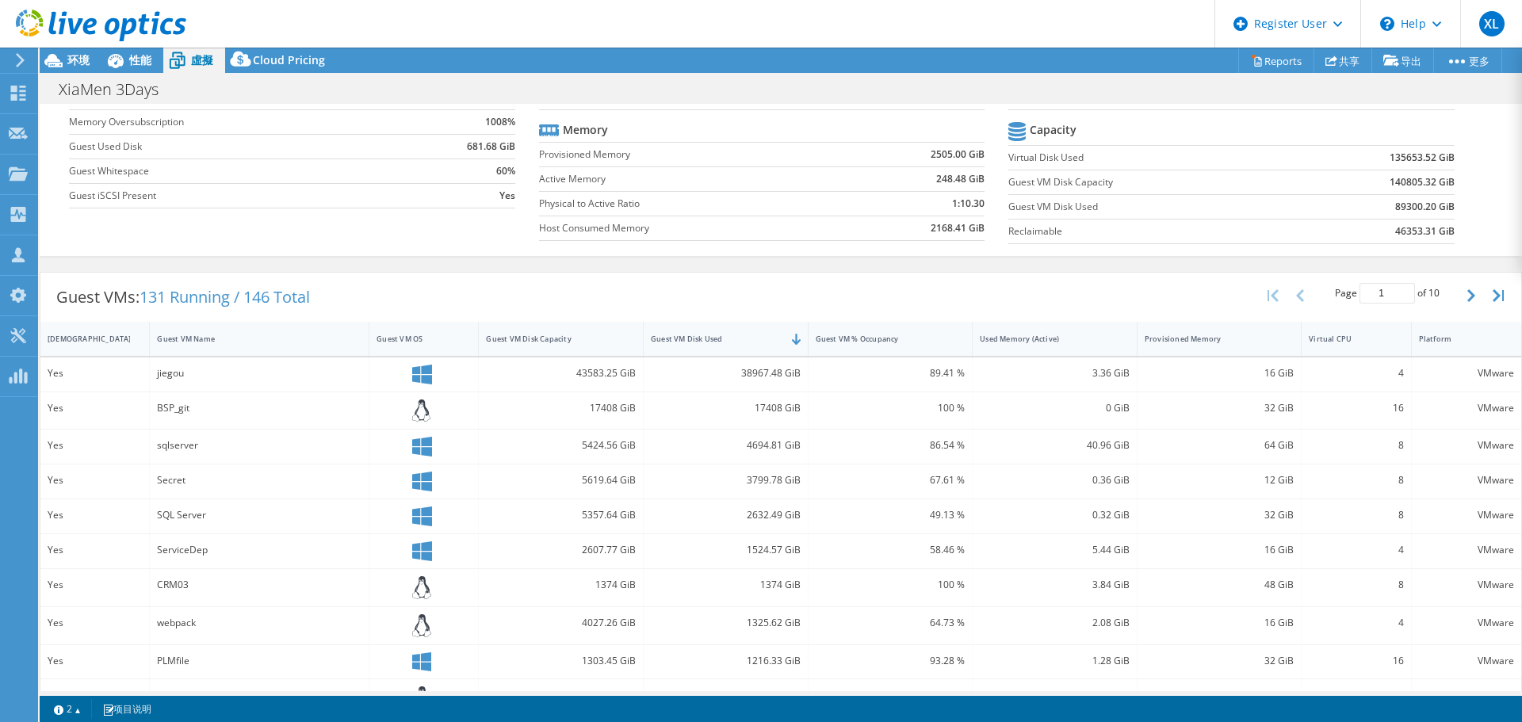
scroll to position [159, 0]
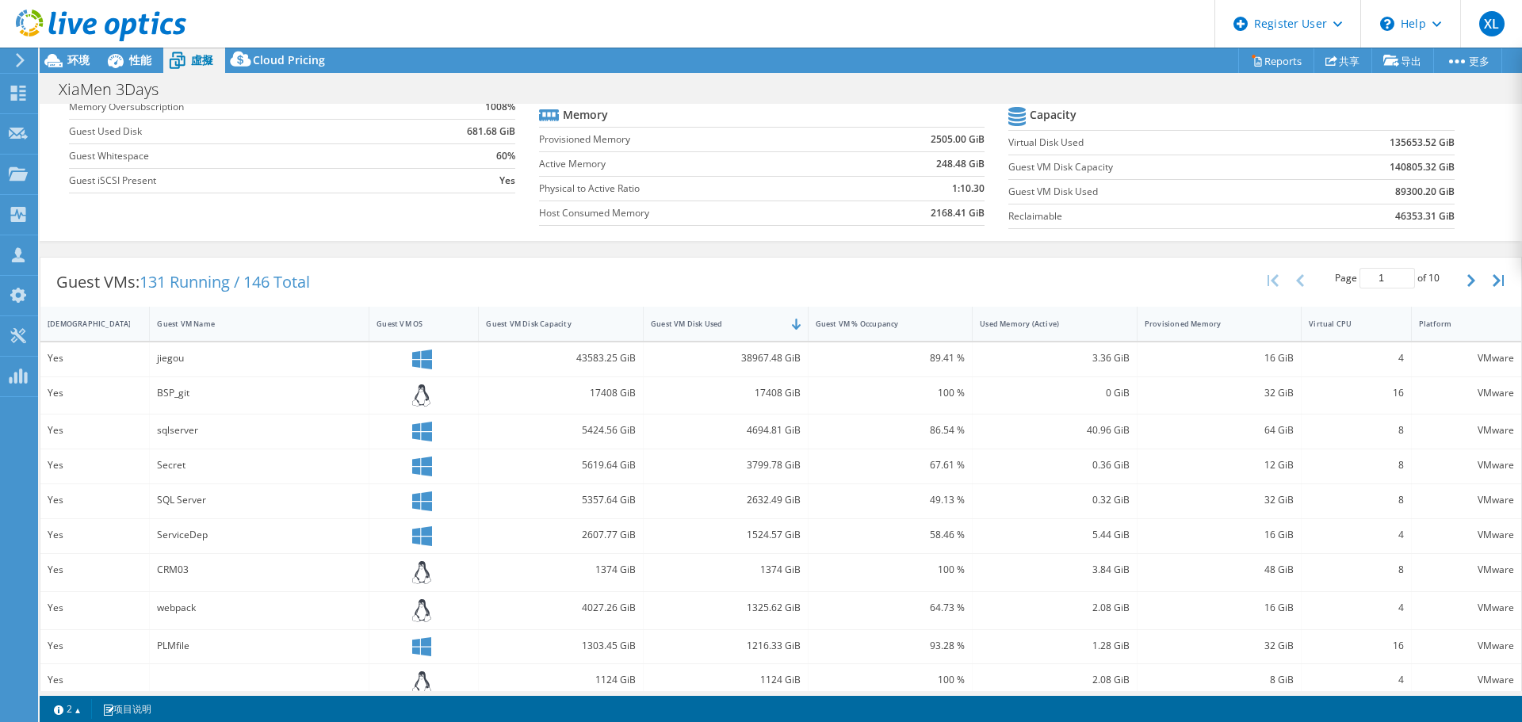
drag, startPoint x: 320, startPoint y: 443, endPoint x: 311, endPoint y: 443, distance: 8.7
drag, startPoint x: 311, startPoint y: 443, endPoint x: 254, endPoint y: 446, distance: 57.9
click at [1264, 165] on label "Guest VM Disk Capacity" at bounding box center [1149, 167] width 283 height 16
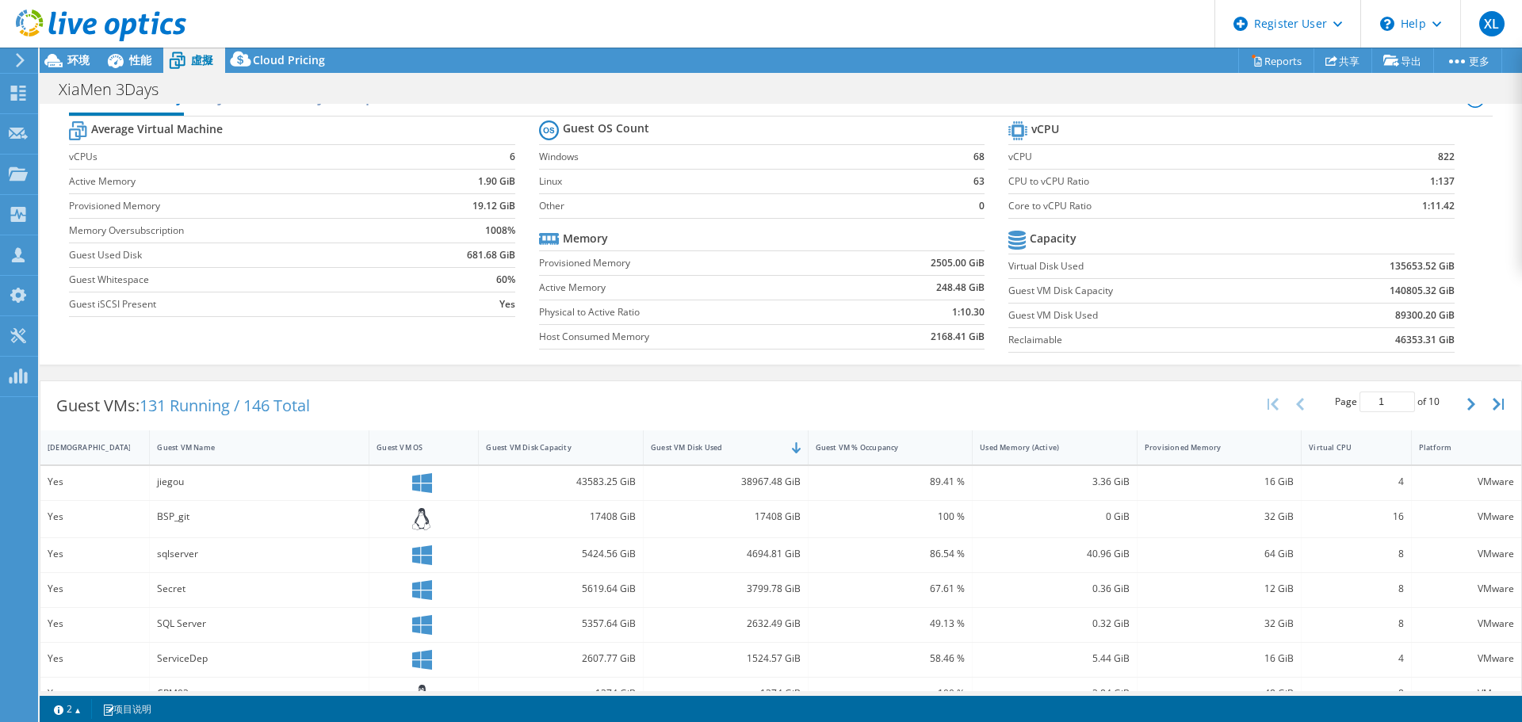
scroll to position [0, 0]
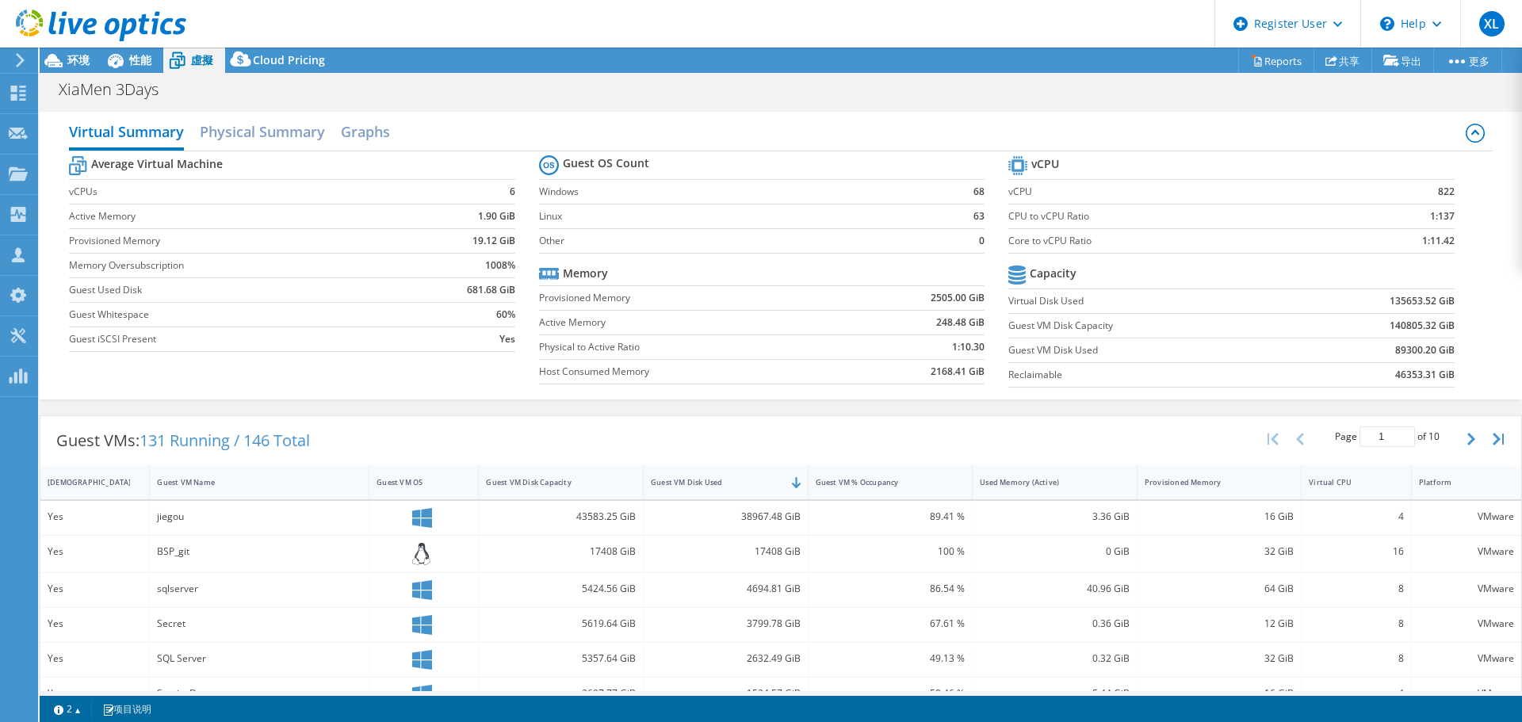
drag, startPoint x: 1276, startPoint y: 155, endPoint x: 1244, endPoint y: 178, distance: 39.4
click at [1276, 155] on tr "vCPU" at bounding box center [1230, 166] width 445 height 28
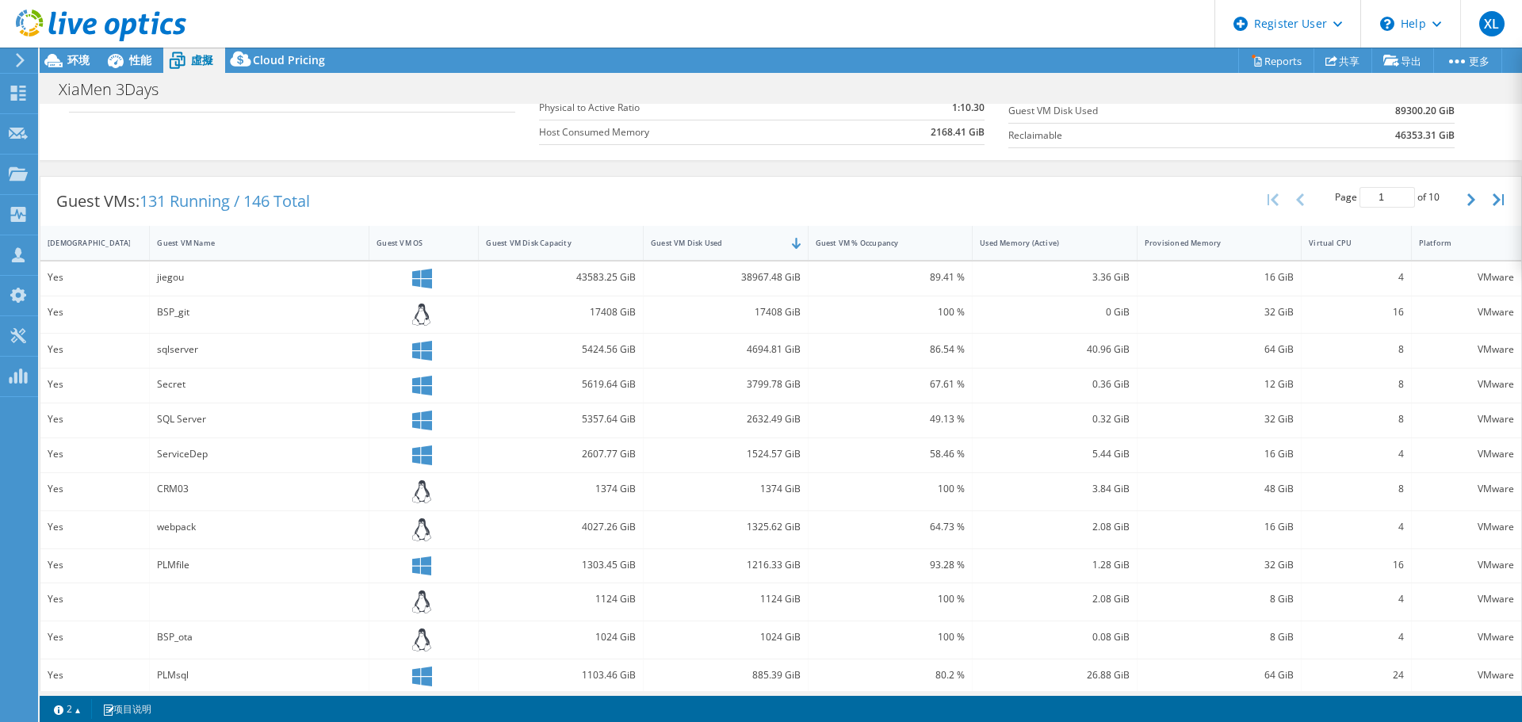
scroll to position [202, 0]
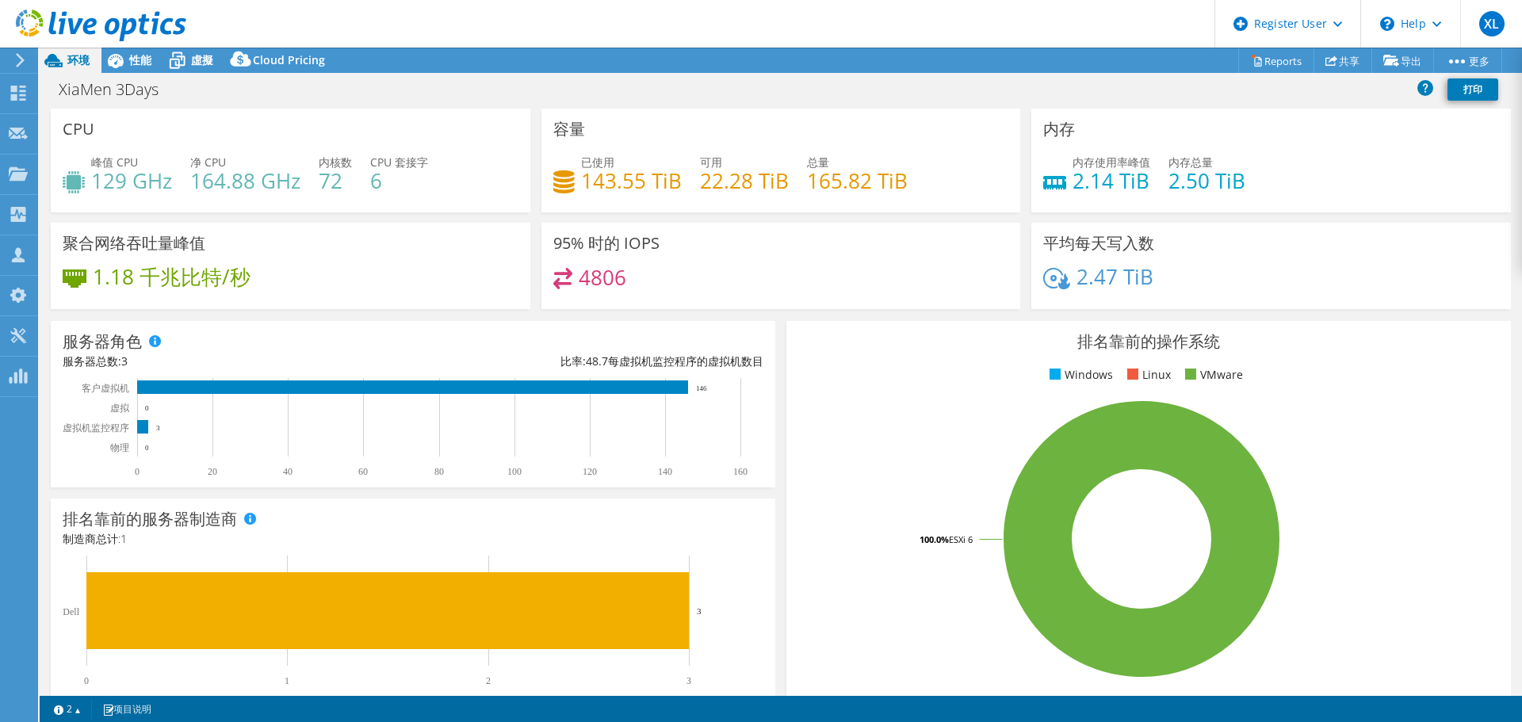
select select "USD"
